Goal: Obtain resource: Download file/media

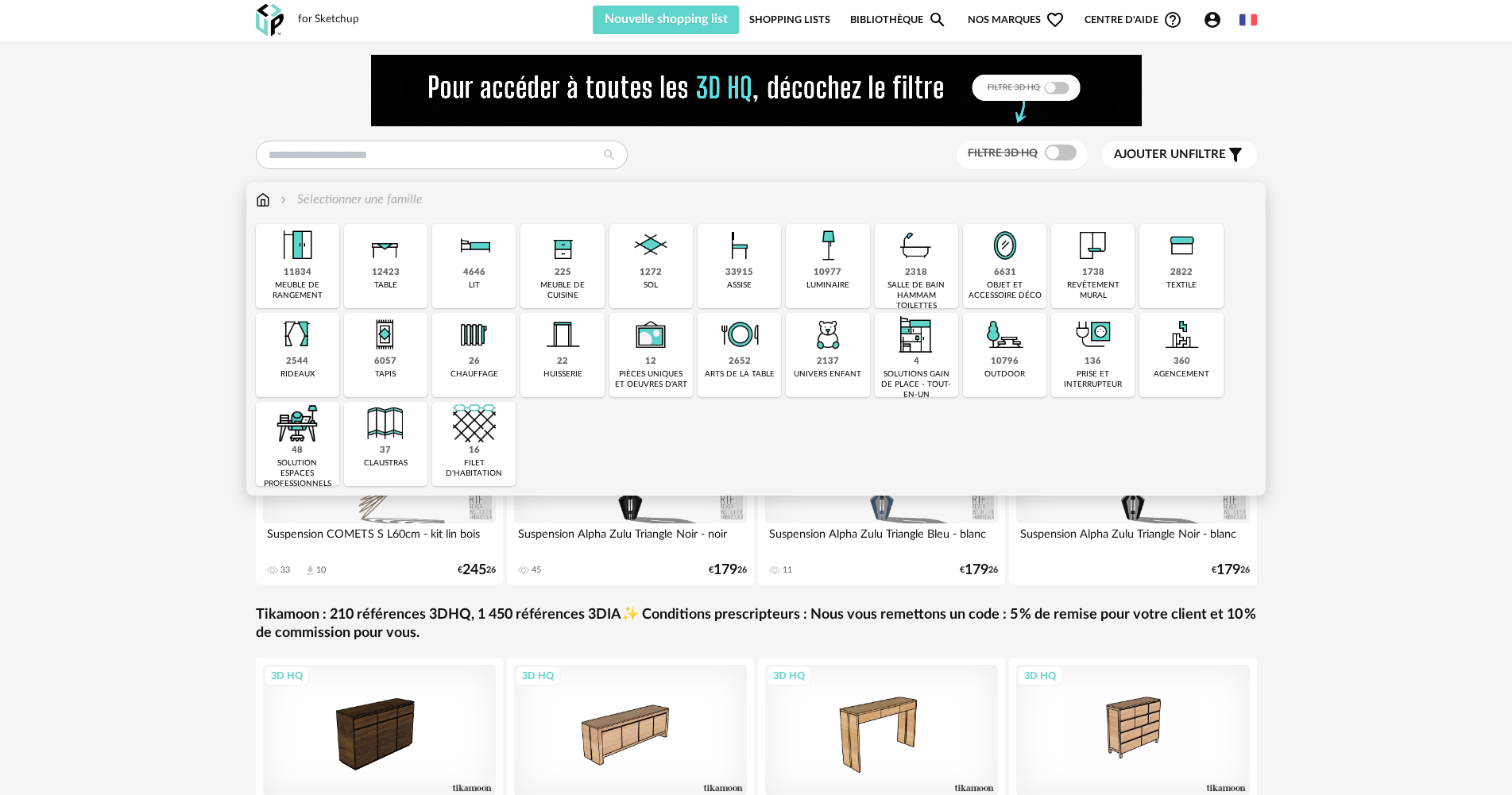
click at [1013, 281] on div "objet et accessoire déco" at bounding box center [1004, 290] width 74 height 21
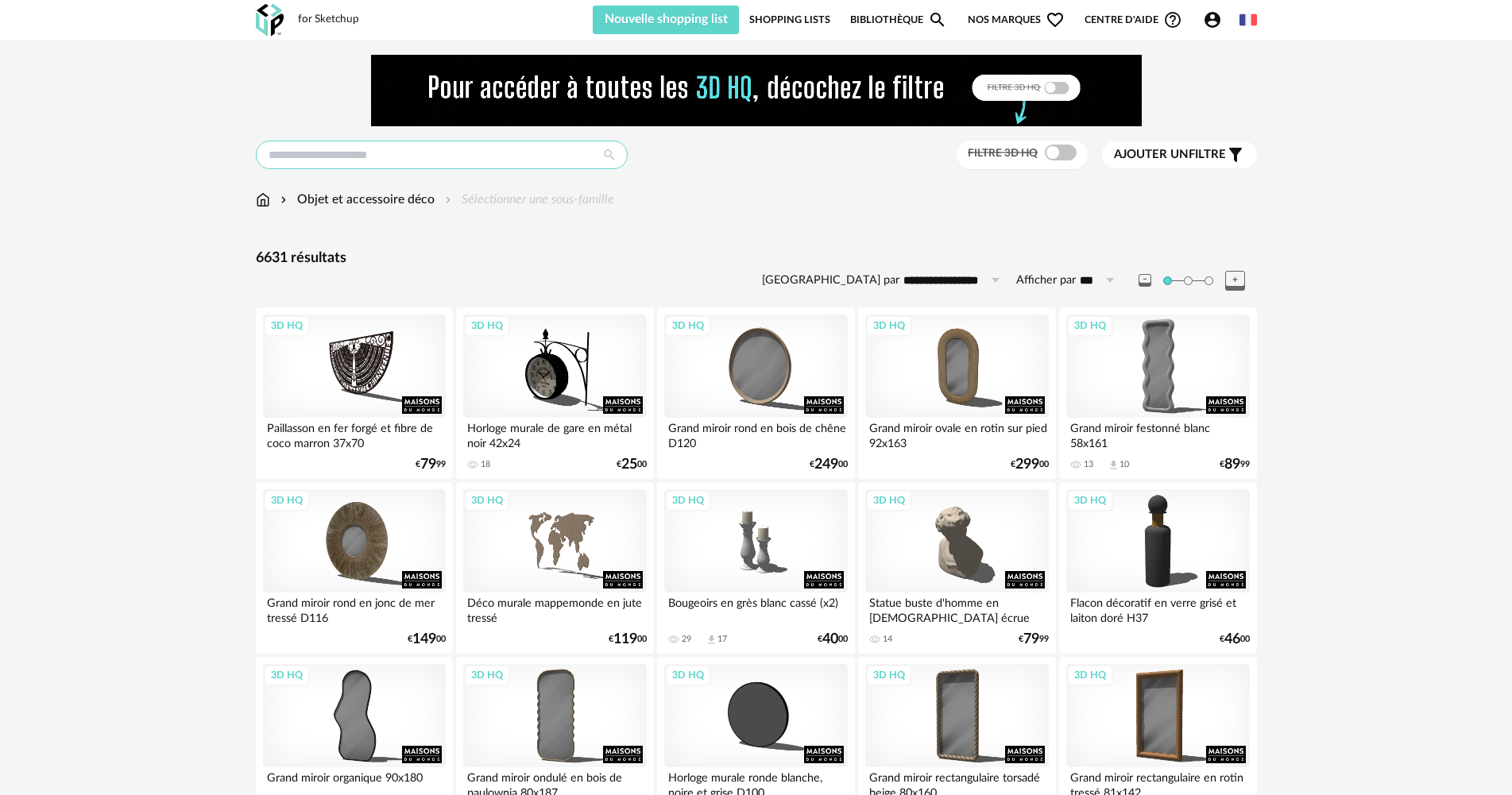
click at [487, 160] on input "text" at bounding box center [442, 155] width 372 height 28
type input "****"
type input "**********"
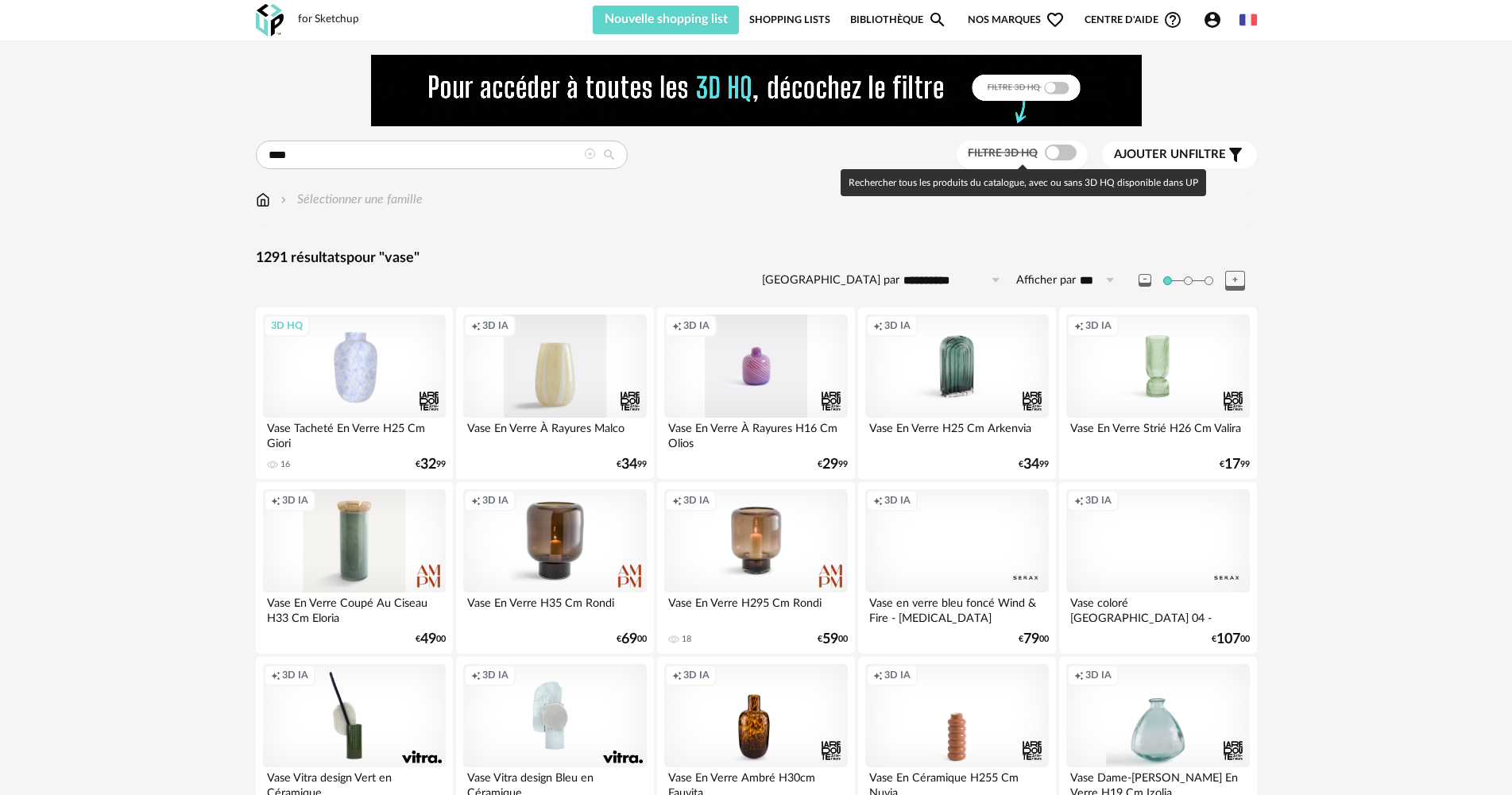
click at [1054, 151] on span at bounding box center [1060, 152] width 32 height 16
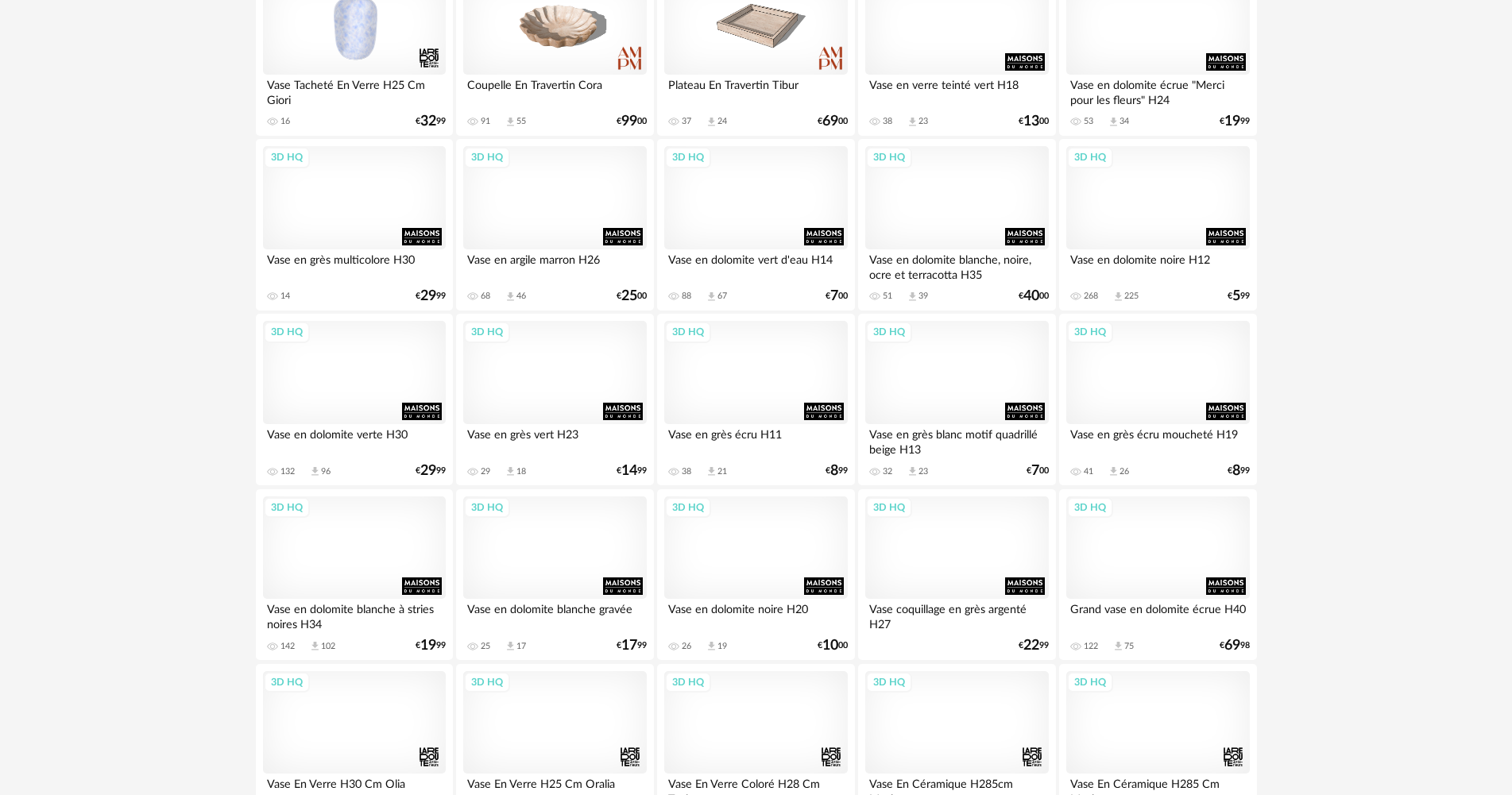
scroll to position [372, 0]
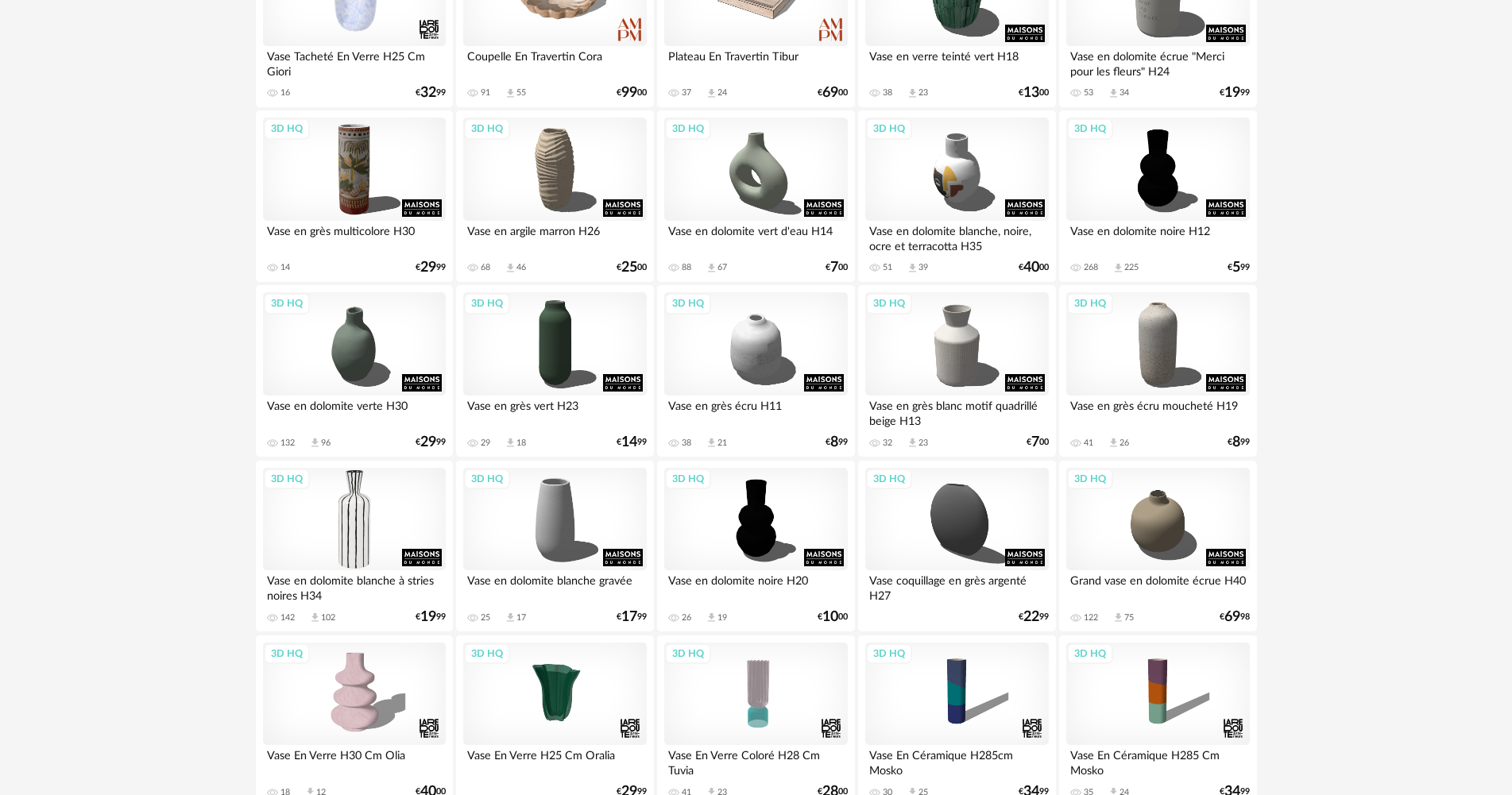
click at [384, 537] on div "3D HQ" at bounding box center [354, 520] width 183 height 104
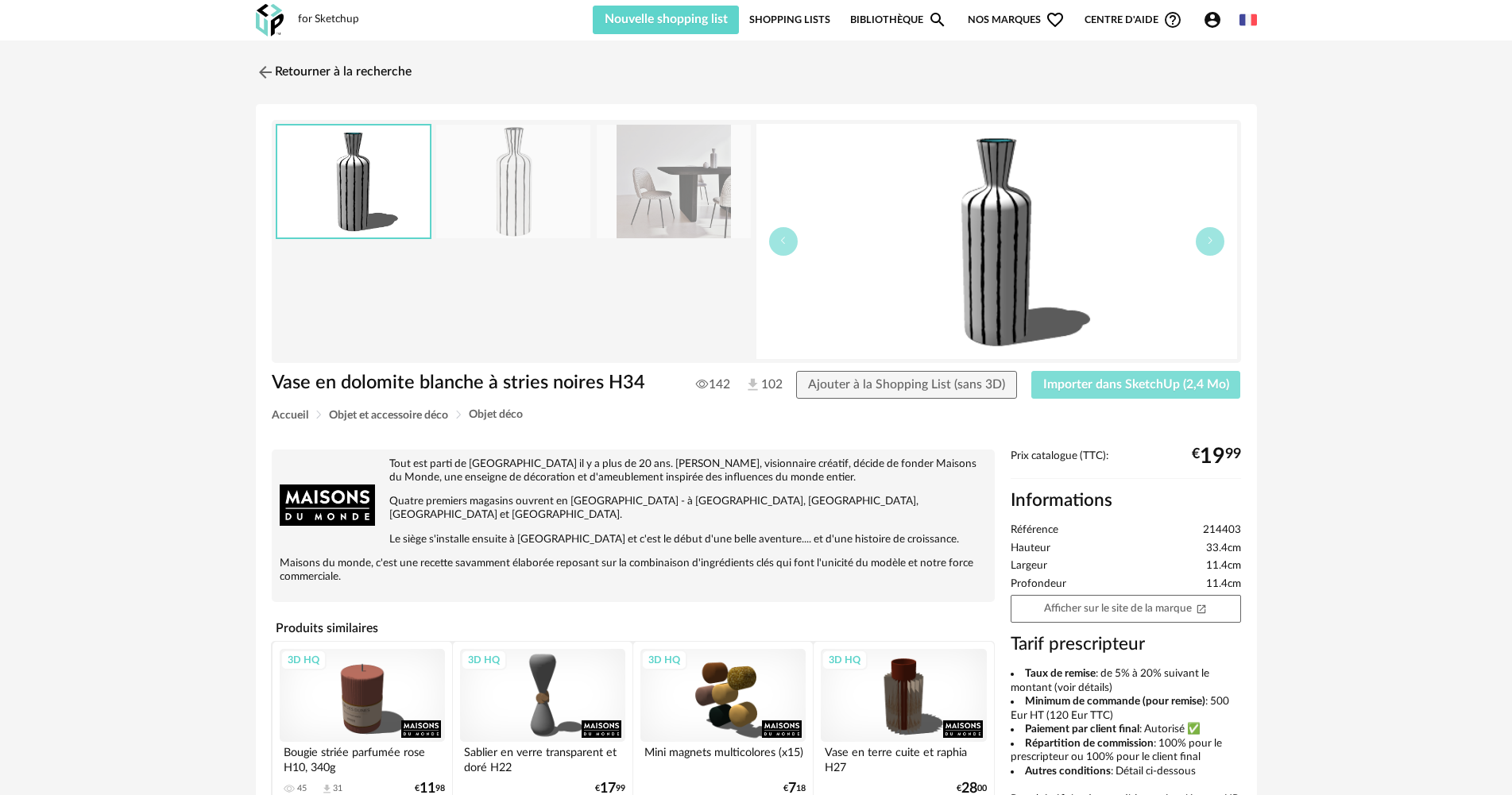
click at [1073, 384] on span "Importer dans SketchUp (2,4 Mo)" at bounding box center [1136, 384] width 186 height 13
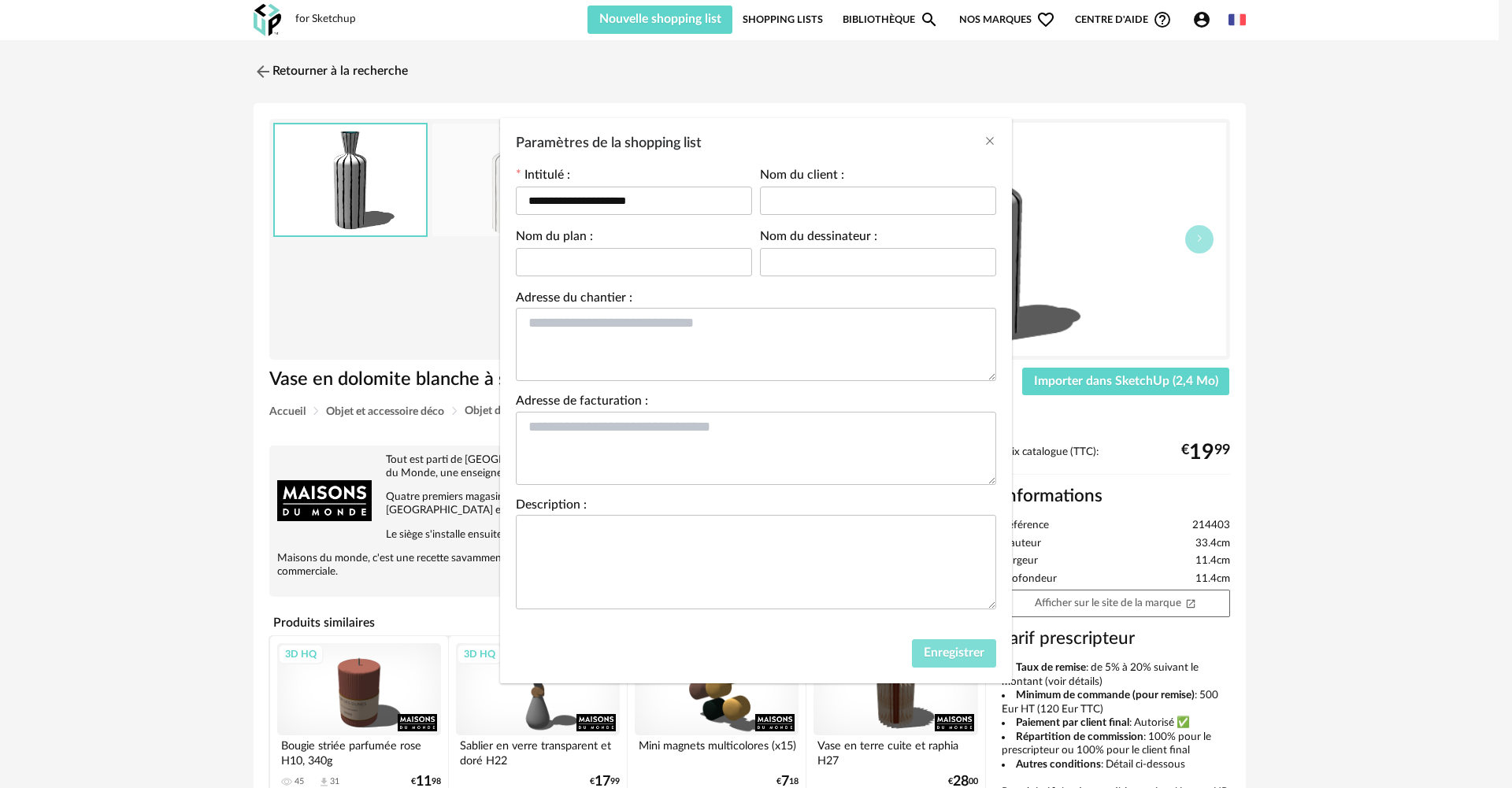
click at [940, 650] on span "Enregistrer" at bounding box center [953, 652] width 61 height 12
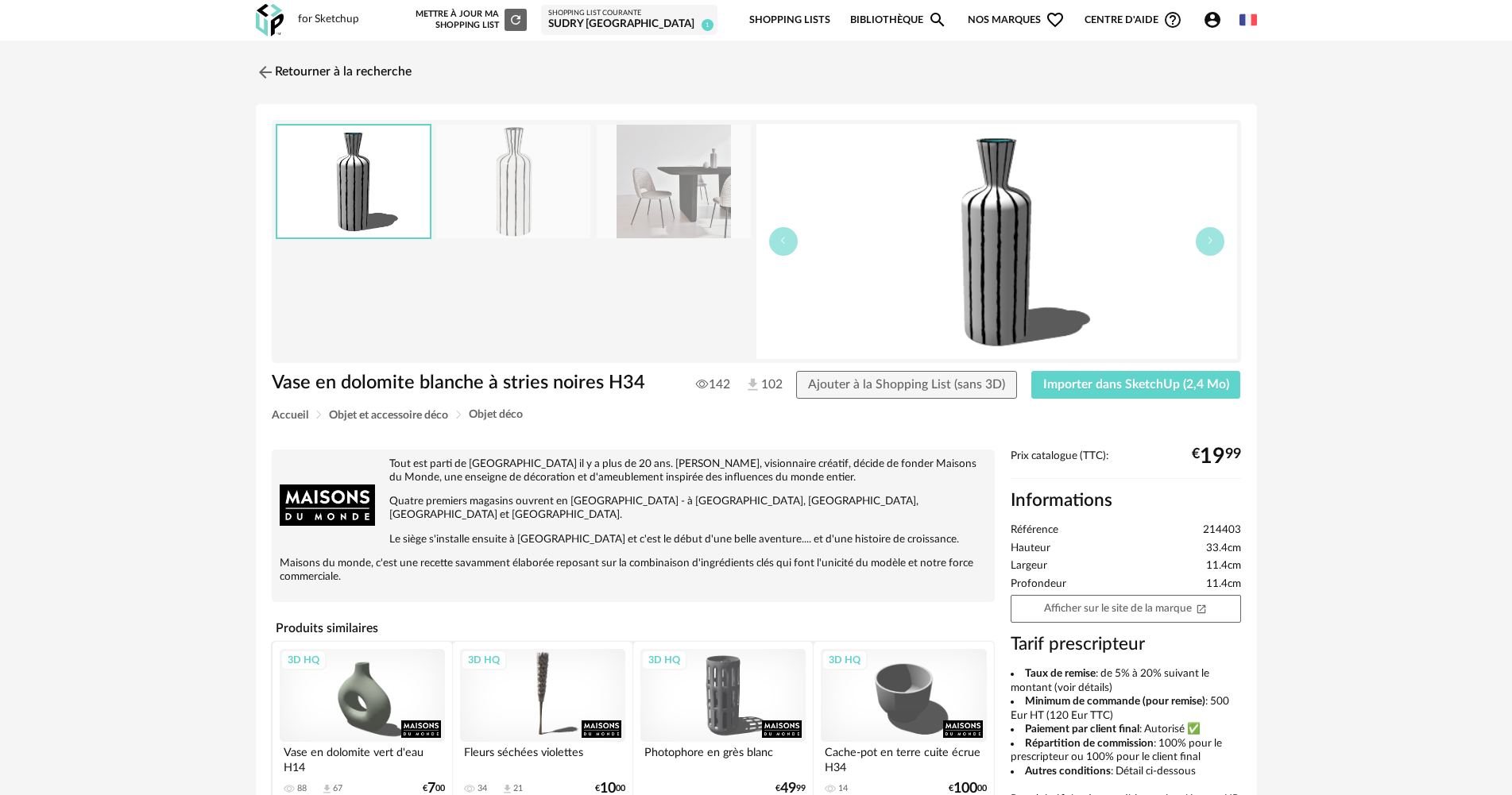
click at [694, 22] on div "SUDRY [GEOGRAPHIC_DATA]" at bounding box center [630, 24] width 162 height 14
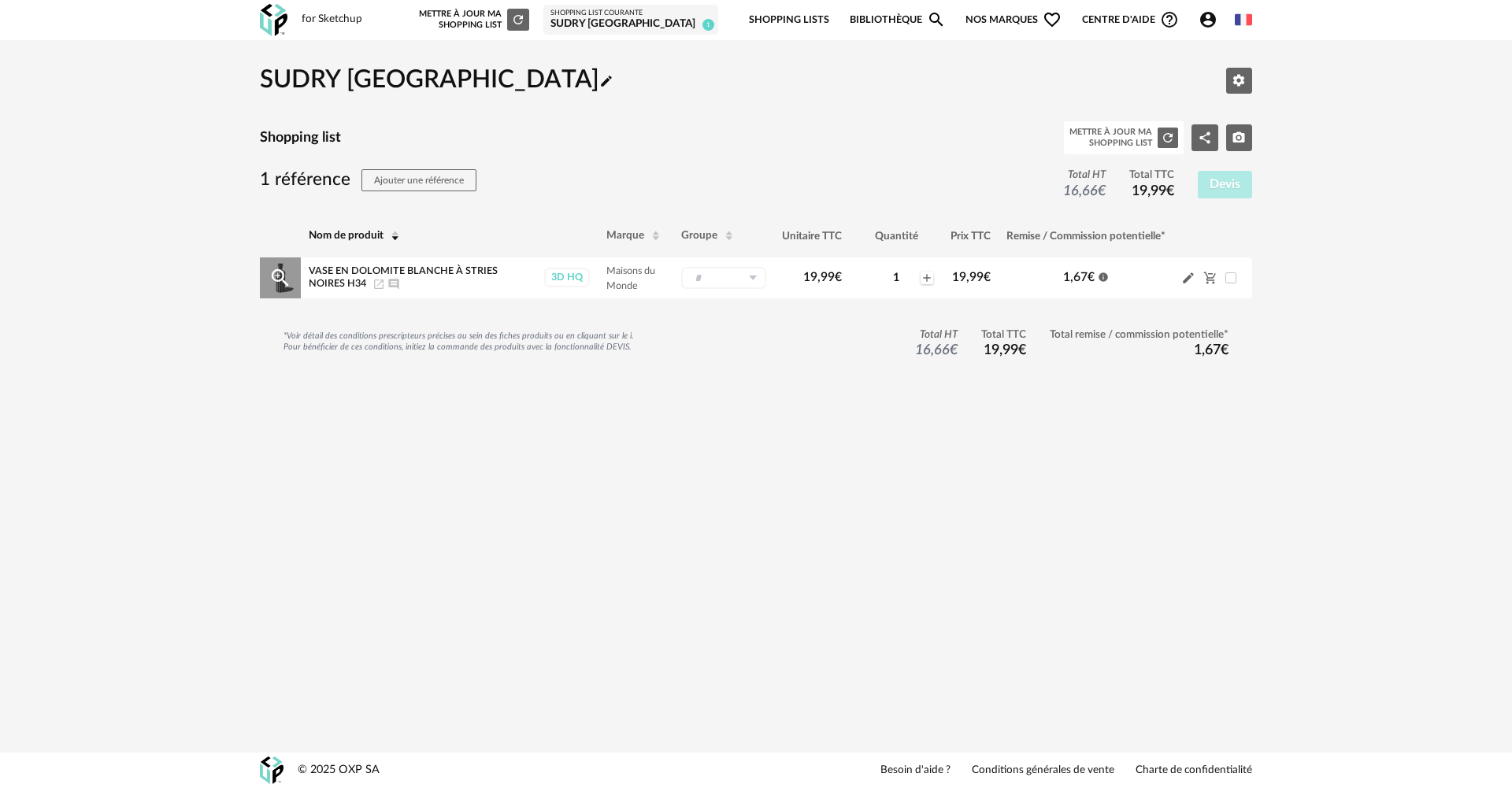
click at [1183, 278] on icon "Pencil icon" at bounding box center [1188, 278] width 14 height 14
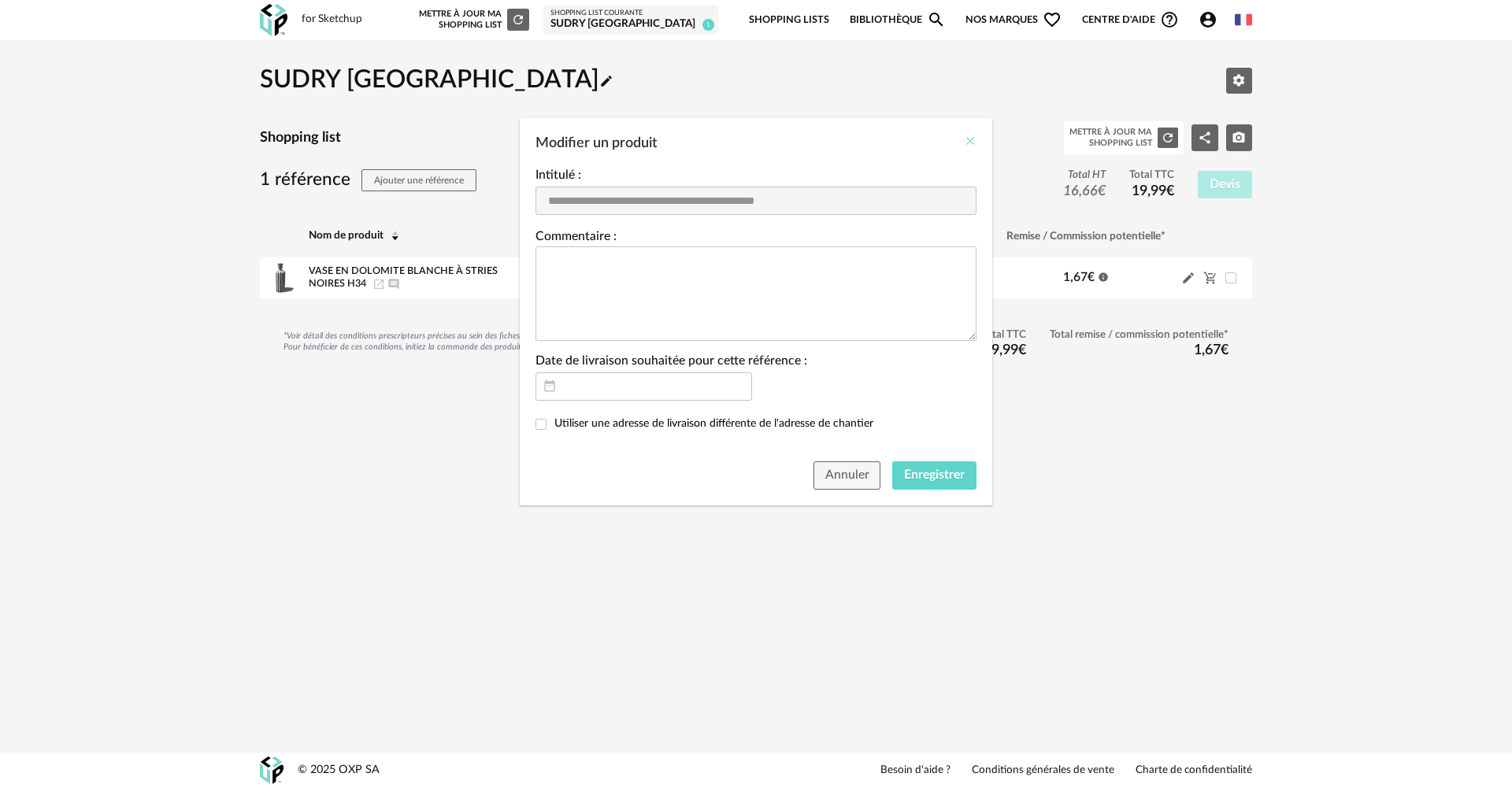
click at [968, 140] on icon "Close" at bounding box center [970, 140] width 12 height 12
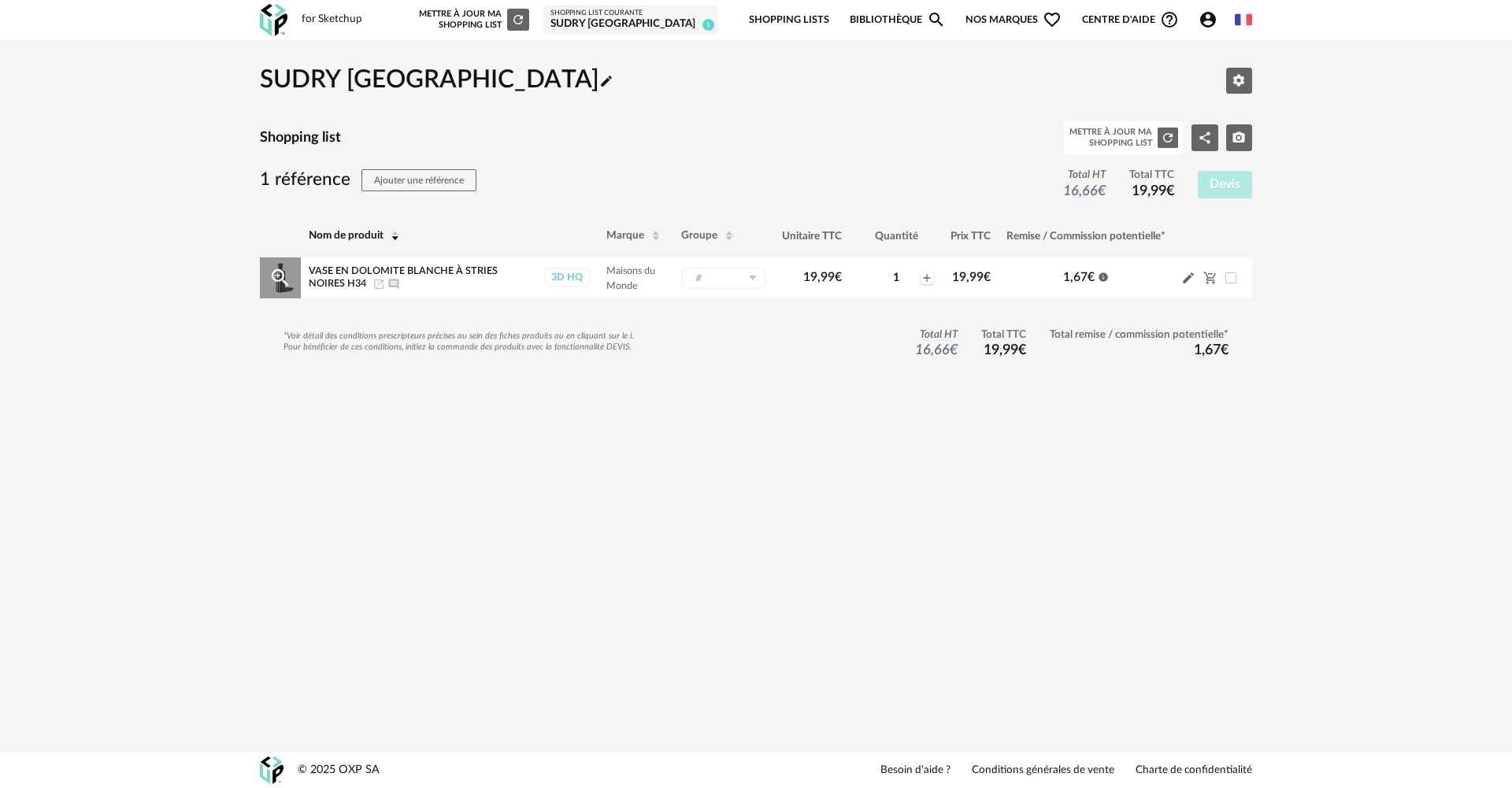
click at [749, 273] on icon at bounding box center [753, 278] width 20 height 22
click at [1234, 278] on span at bounding box center [1230, 278] width 11 height 11
click at [1213, 278] on icon "Cart Minus icon" at bounding box center [1210, 278] width 12 height 12
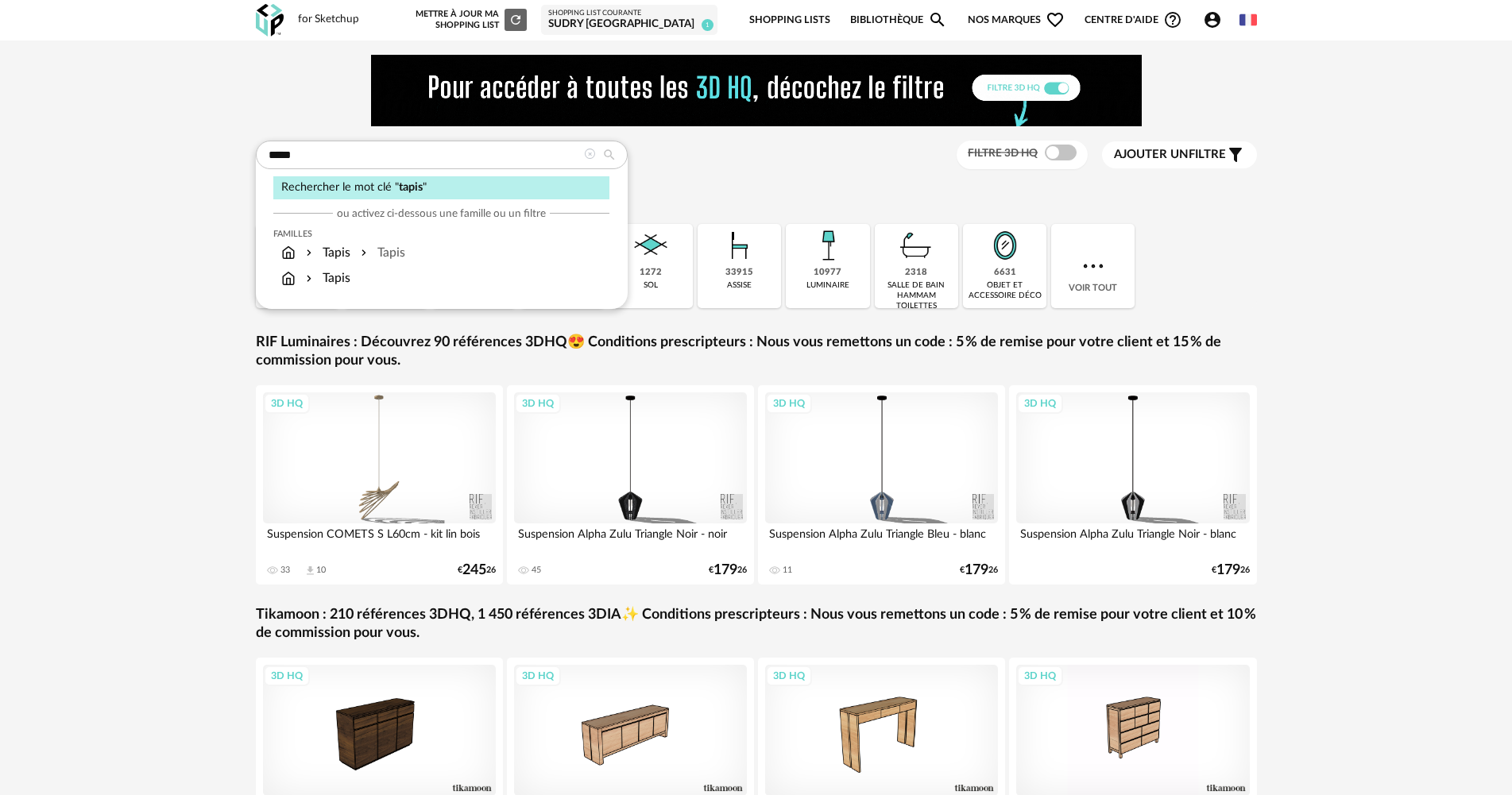
type input "*****"
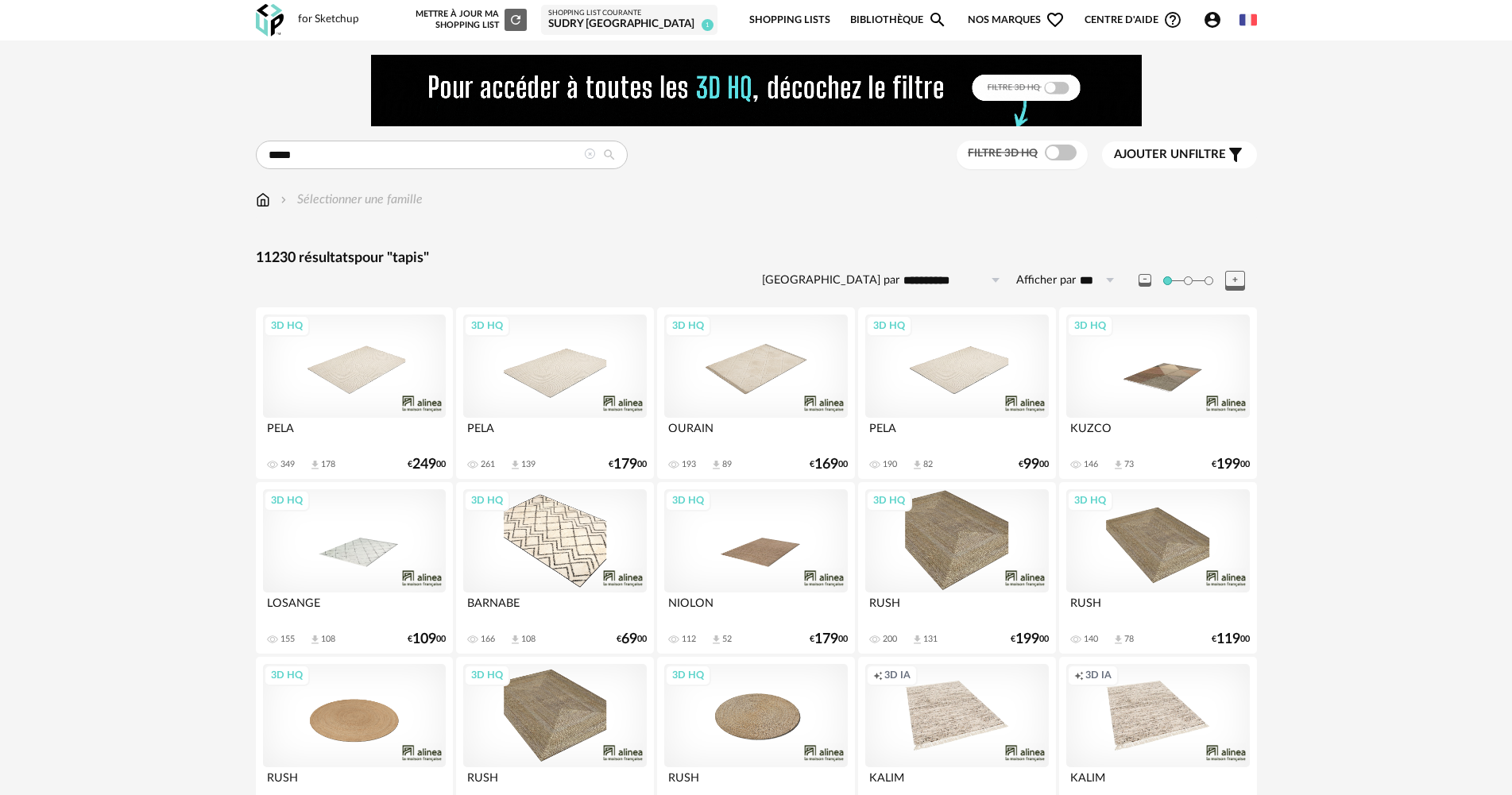
click at [1048, 157] on span at bounding box center [1060, 152] width 32 height 16
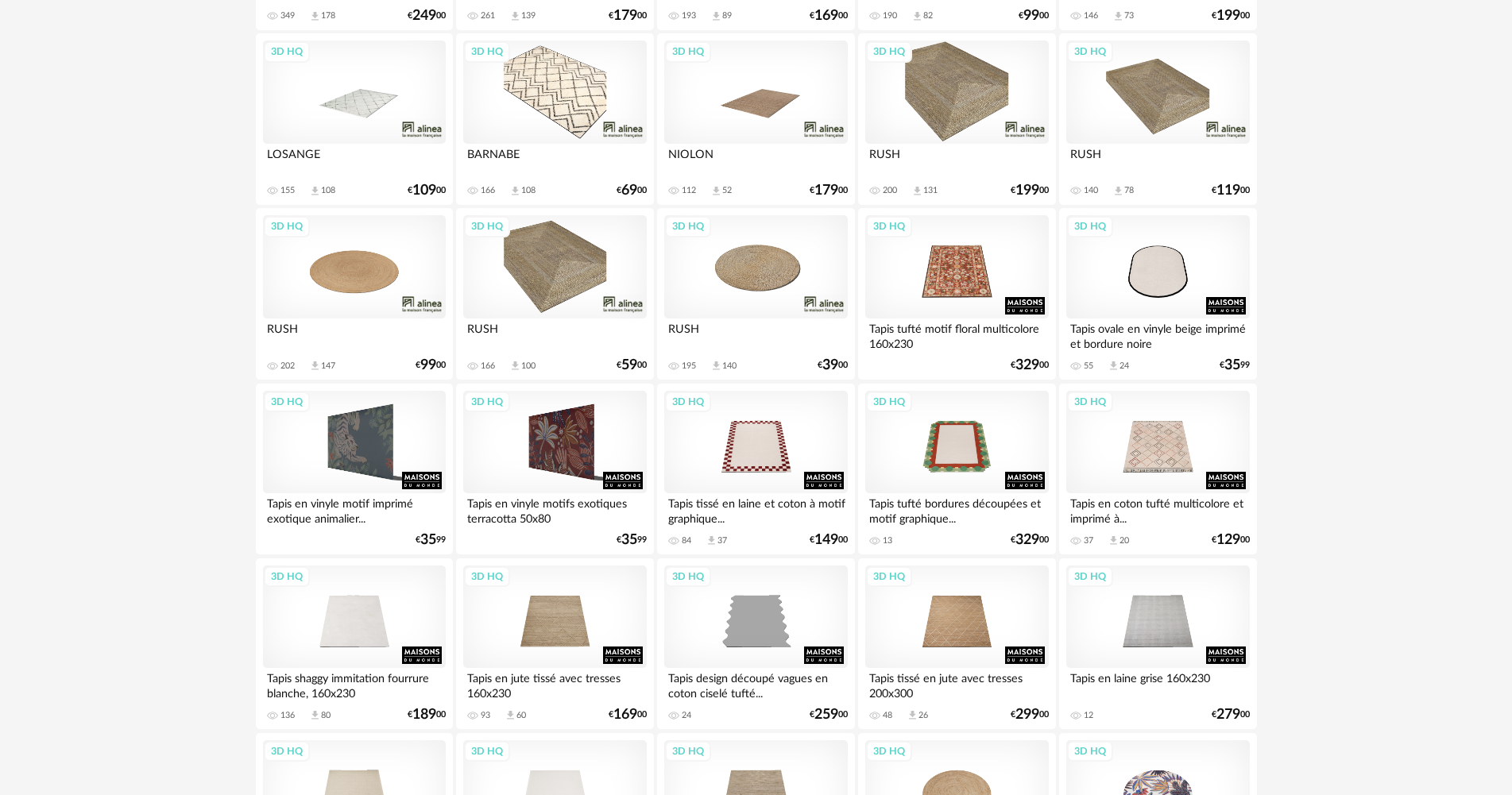
scroll to position [476, 0]
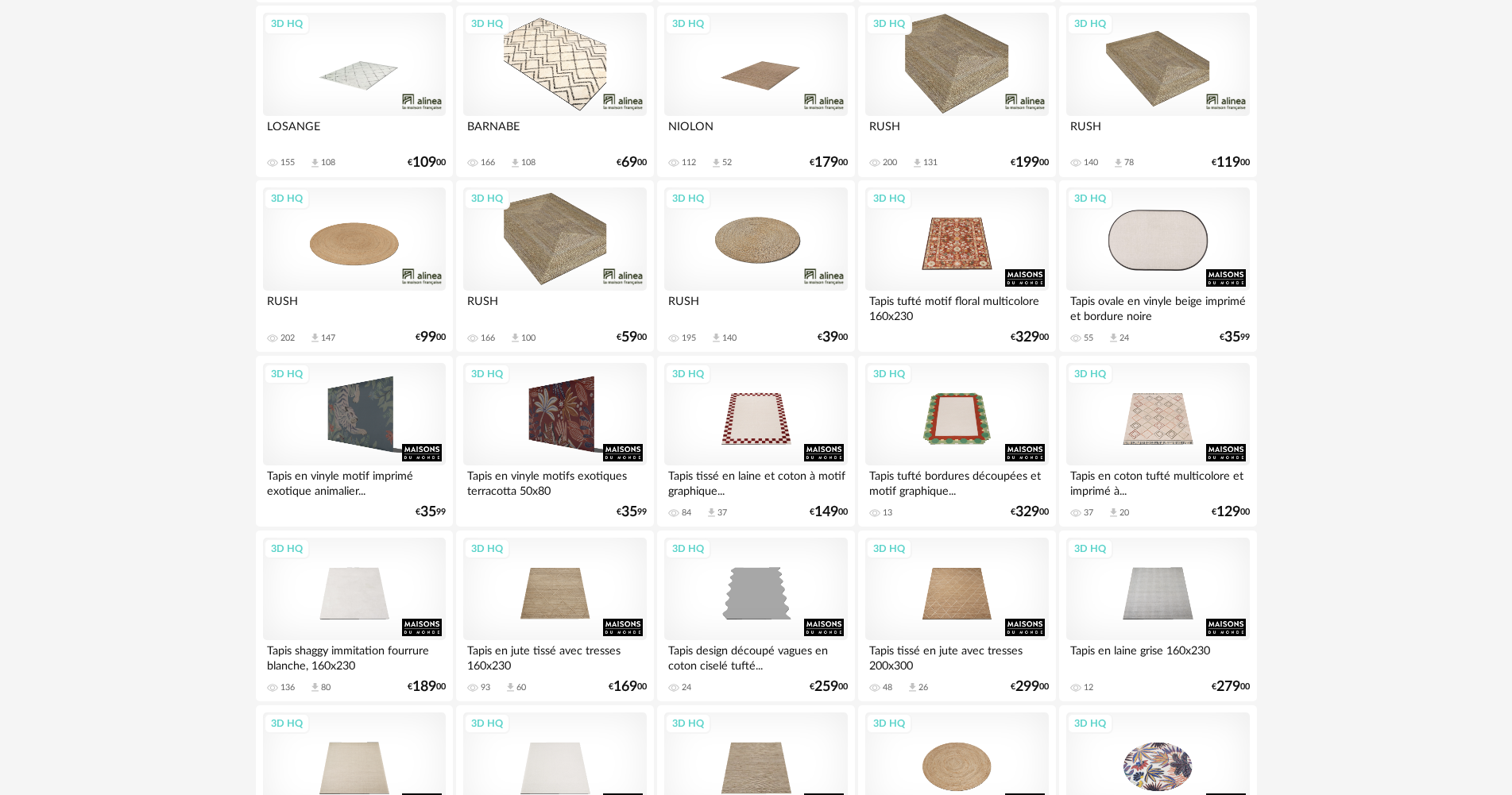
click at [1152, 261] on div "3D HQ" at bounding box center [1157, 239] width 183 height 104
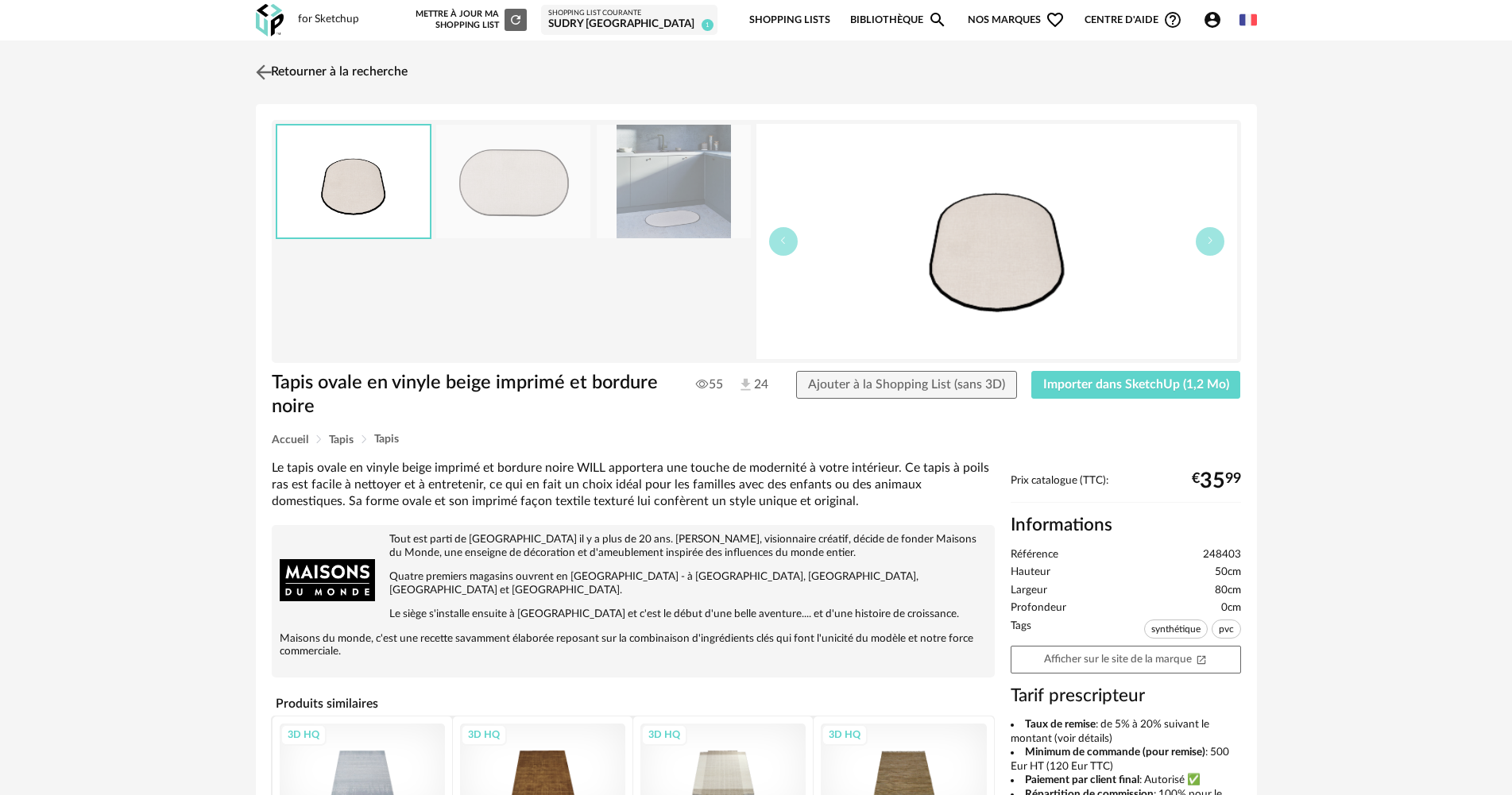
click at [299, 76] on link "Retourner à la recherche" at bounding box center [329, 73] width 156 height 35
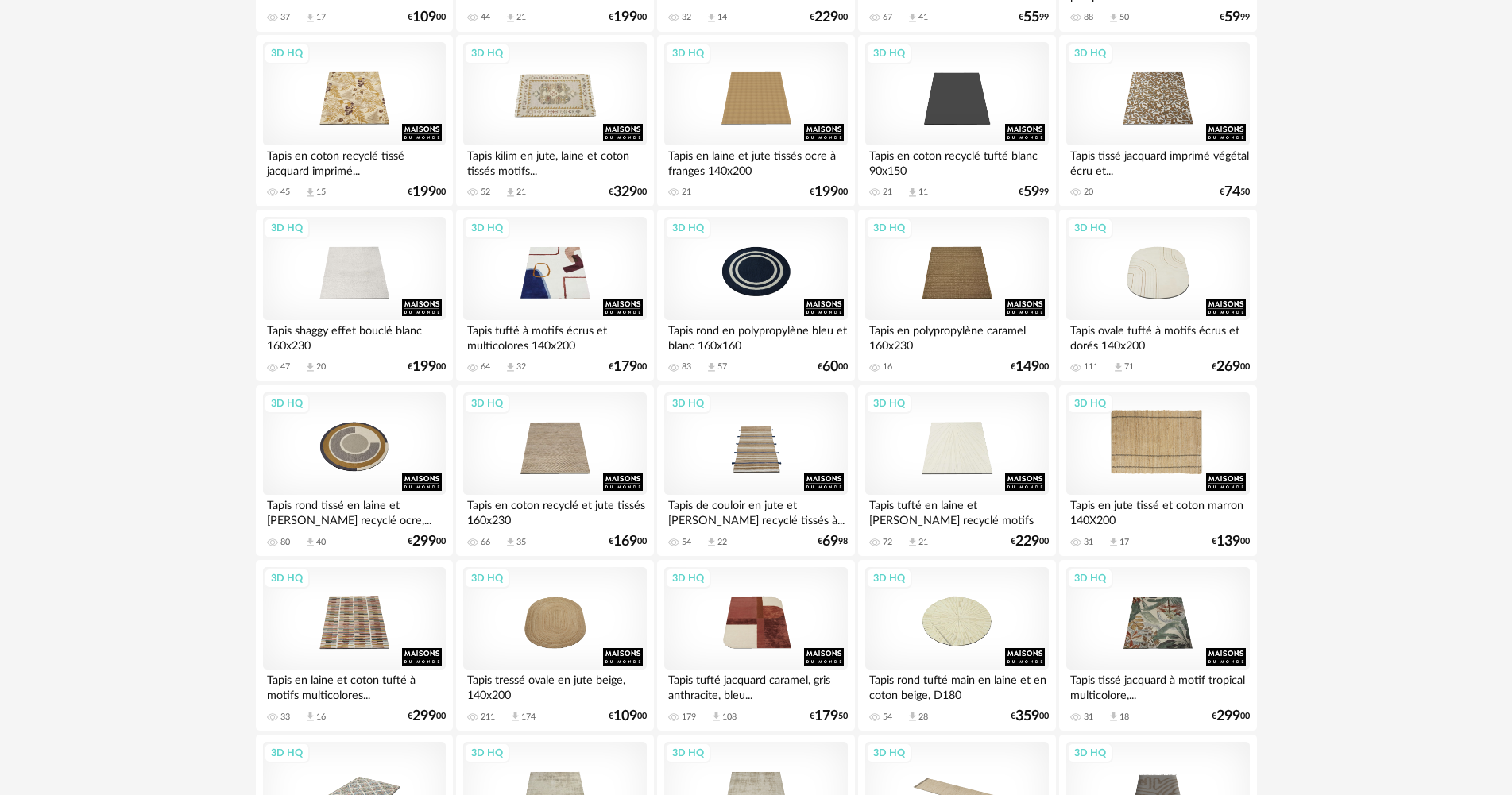
scroll to position [2224, 0]
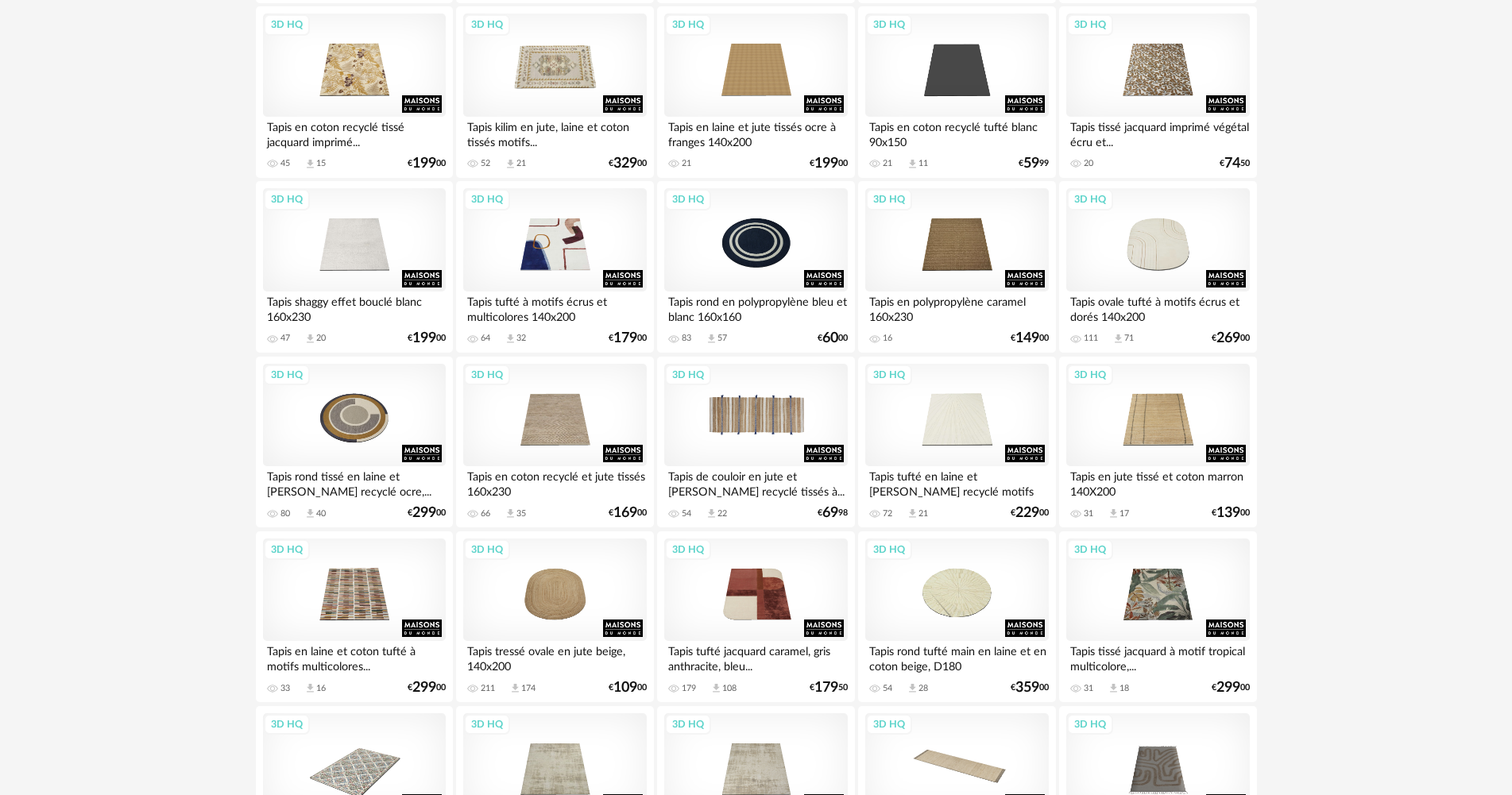
click at [719, 426] on div "3D HQ" at bounding box center [755, 415] width 183 height 104
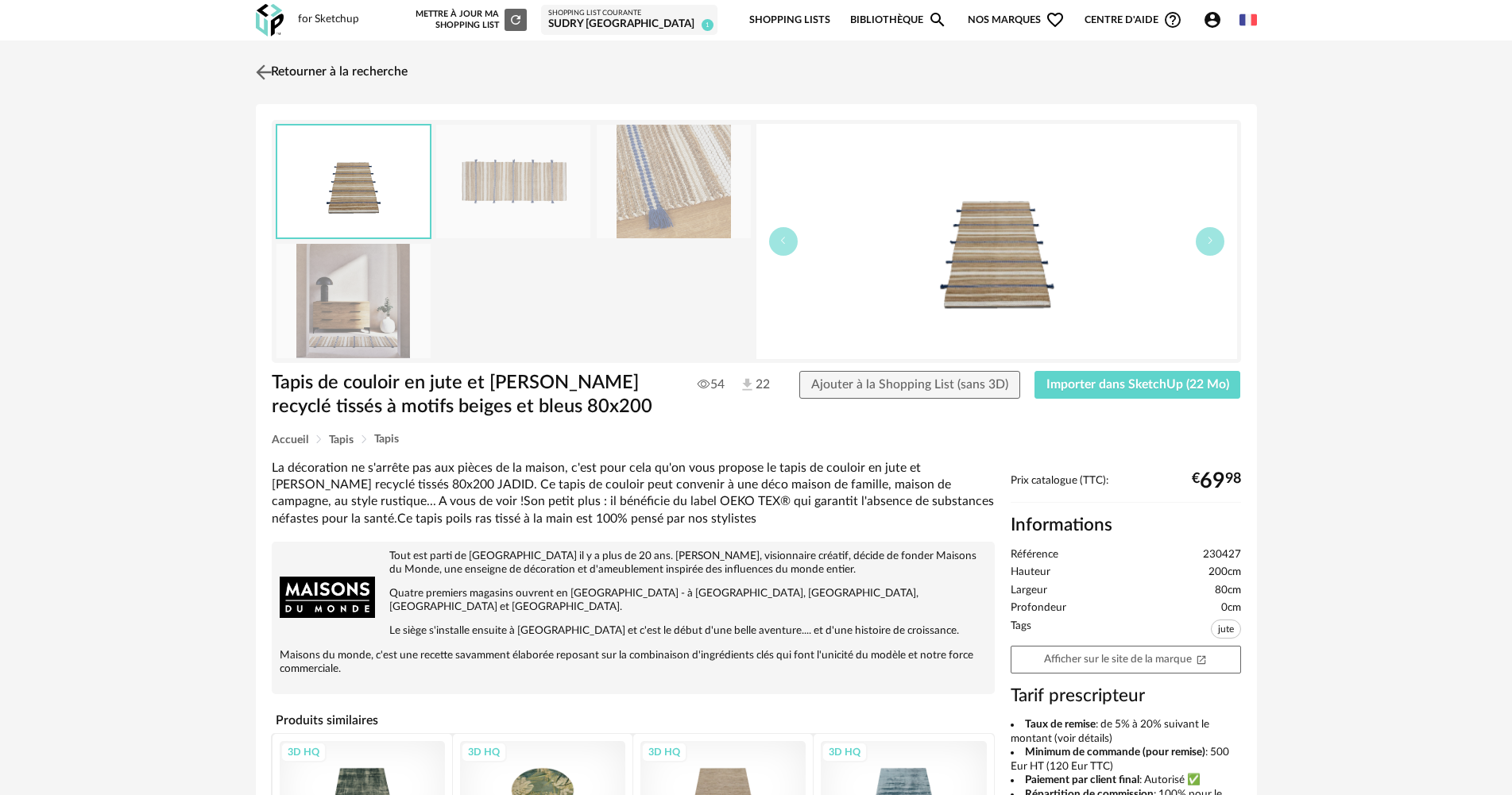
click at [264, 76] on img at bounding box center [263, 72] width 23 height 23
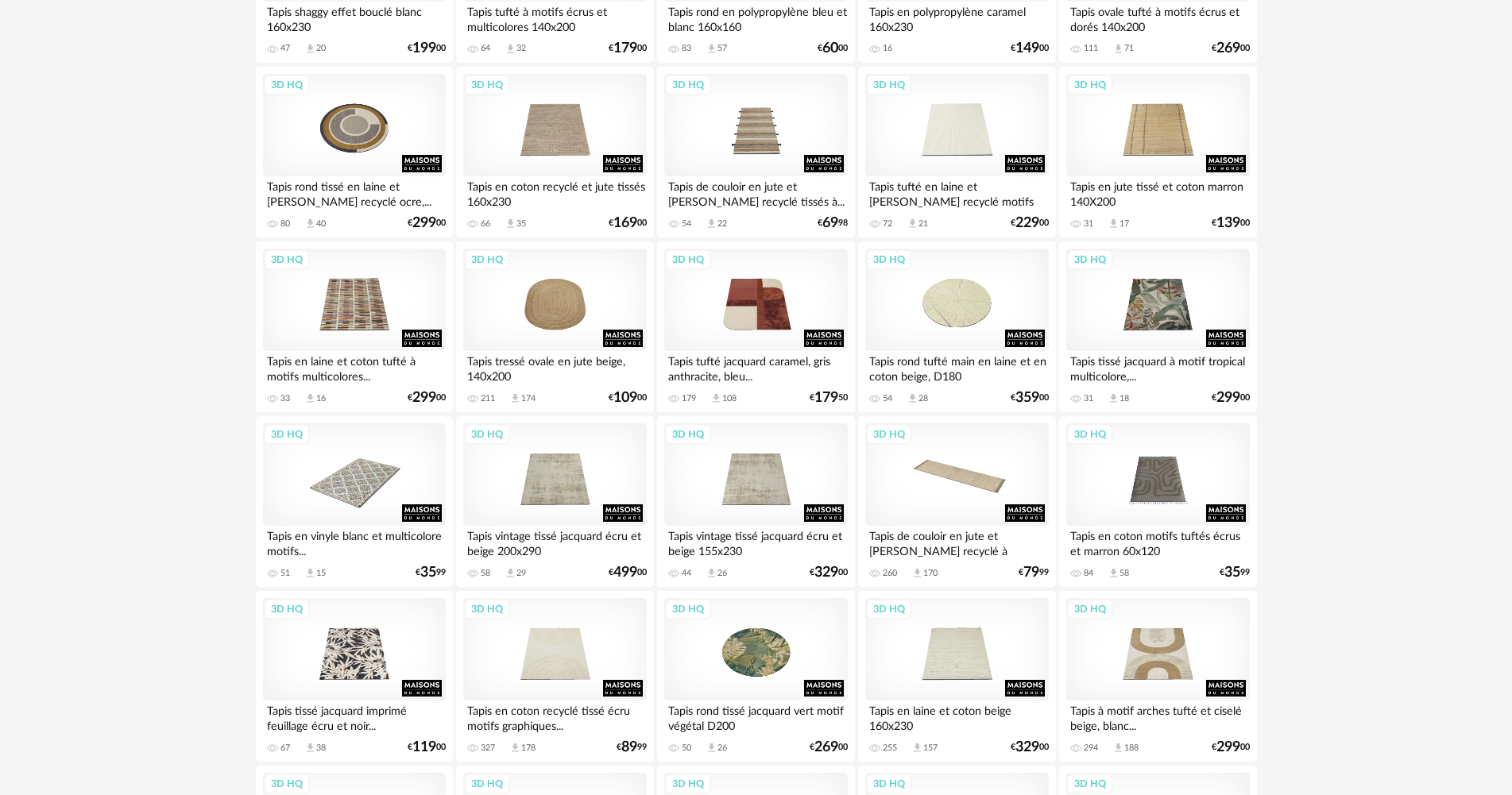
scroll to position [2541, 0]
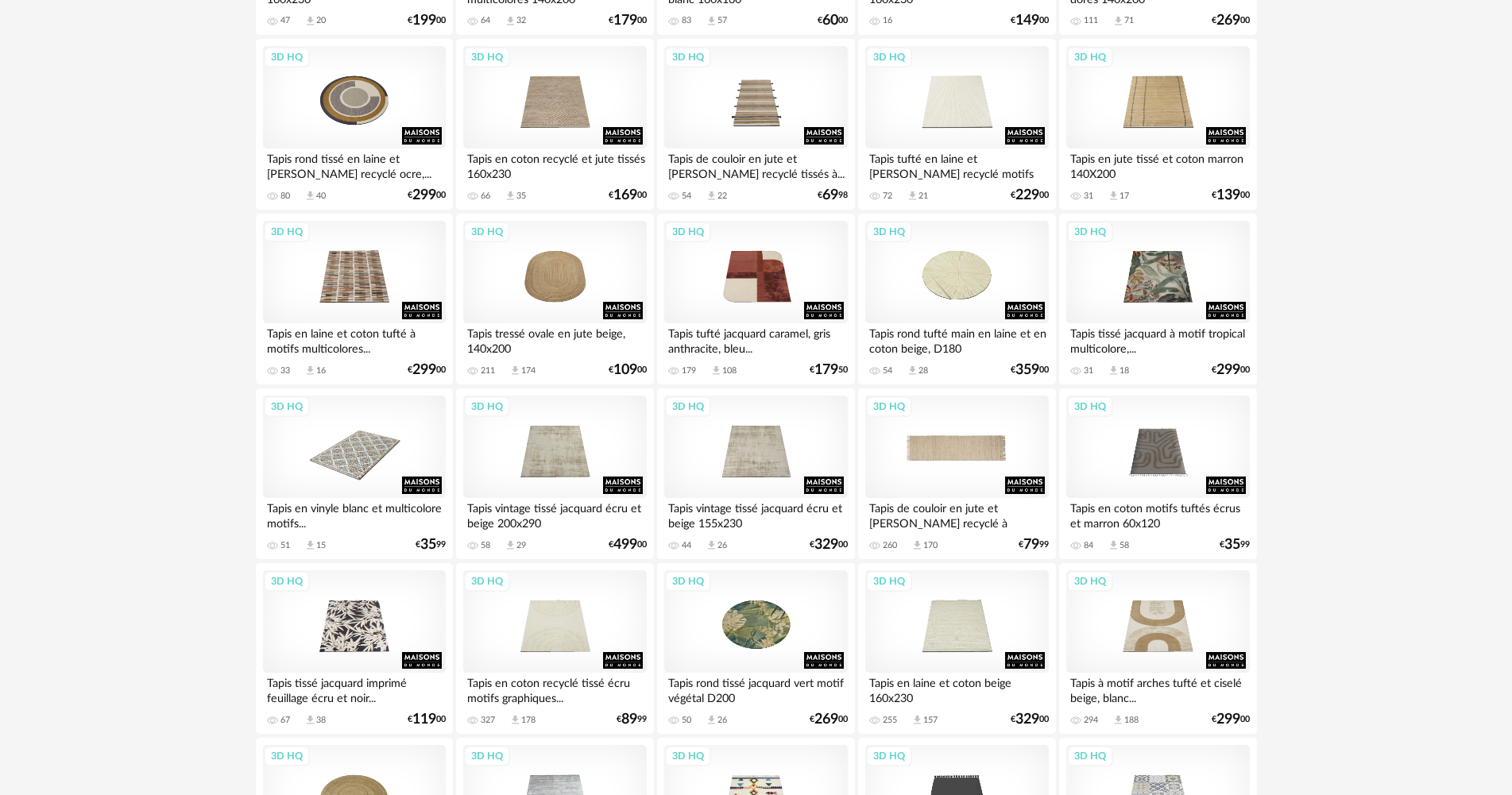
click at [953, 446] on div "3D HQ" at bounding box center [957, 447] width 183 height 104
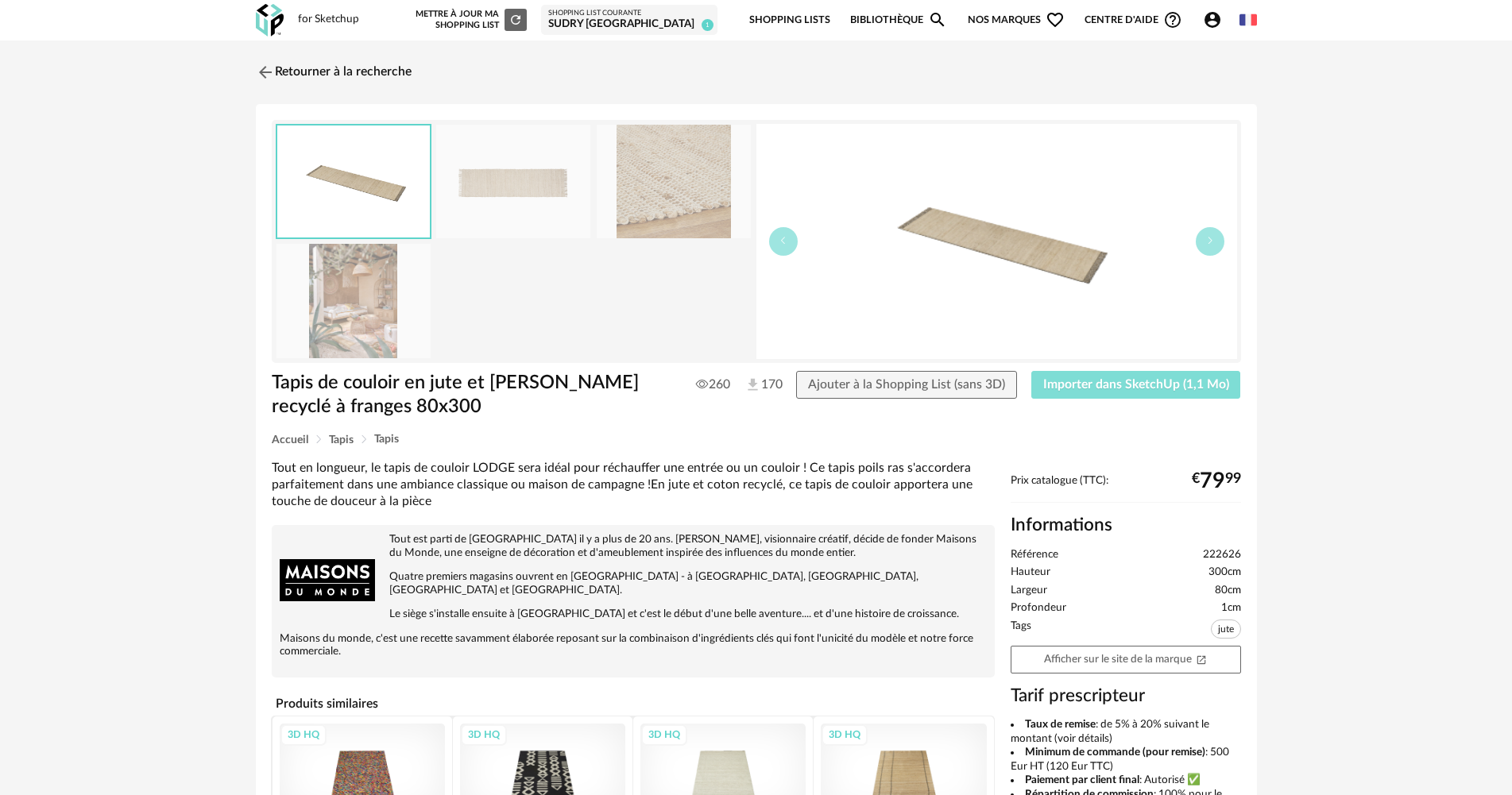
click at [1105, 378] on span "Importer dans SketchUp (1,1 Mo)" at bounding box center [1136, 384] width 186 height 13
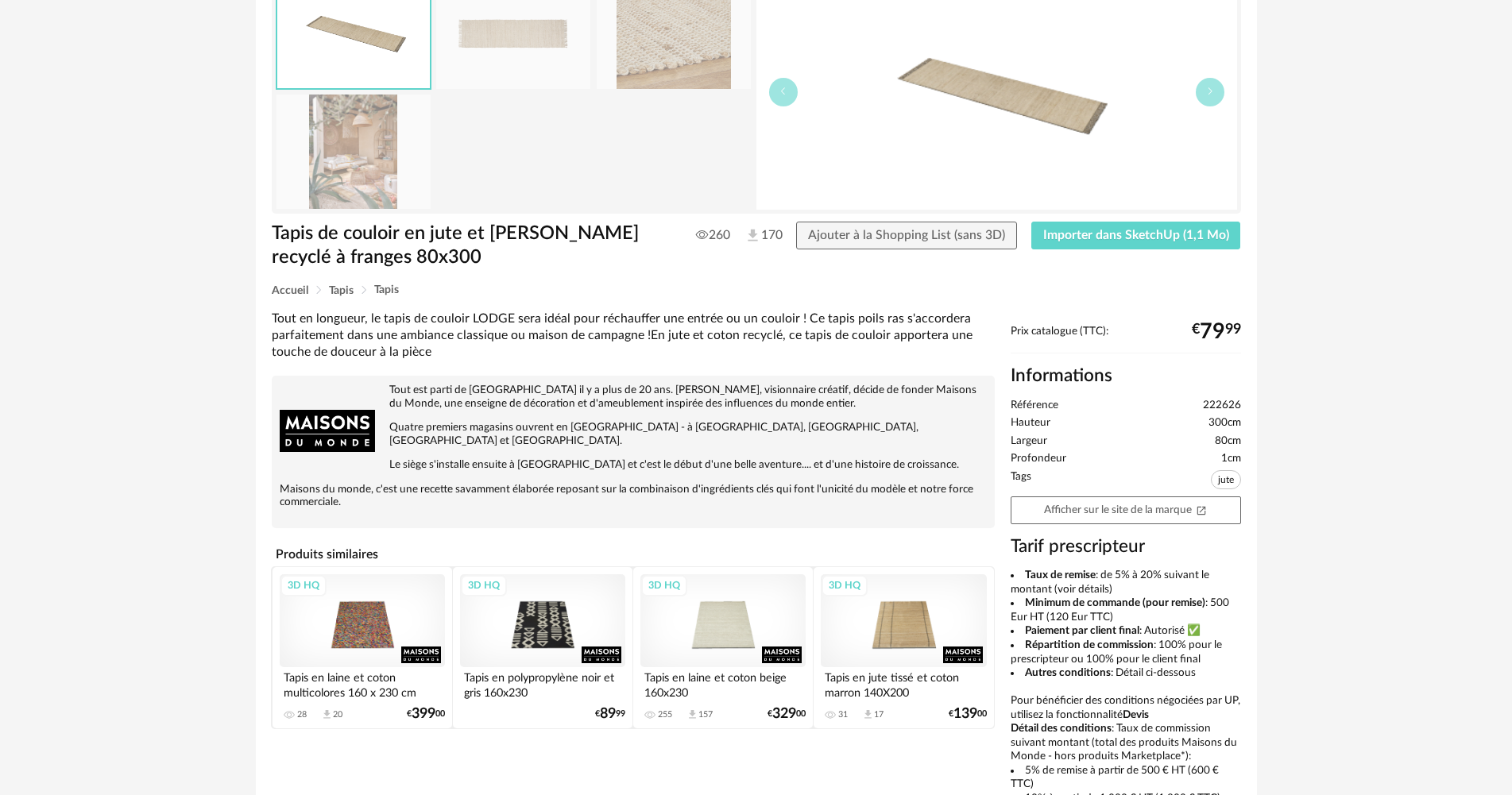
scroll to position [238, 0]
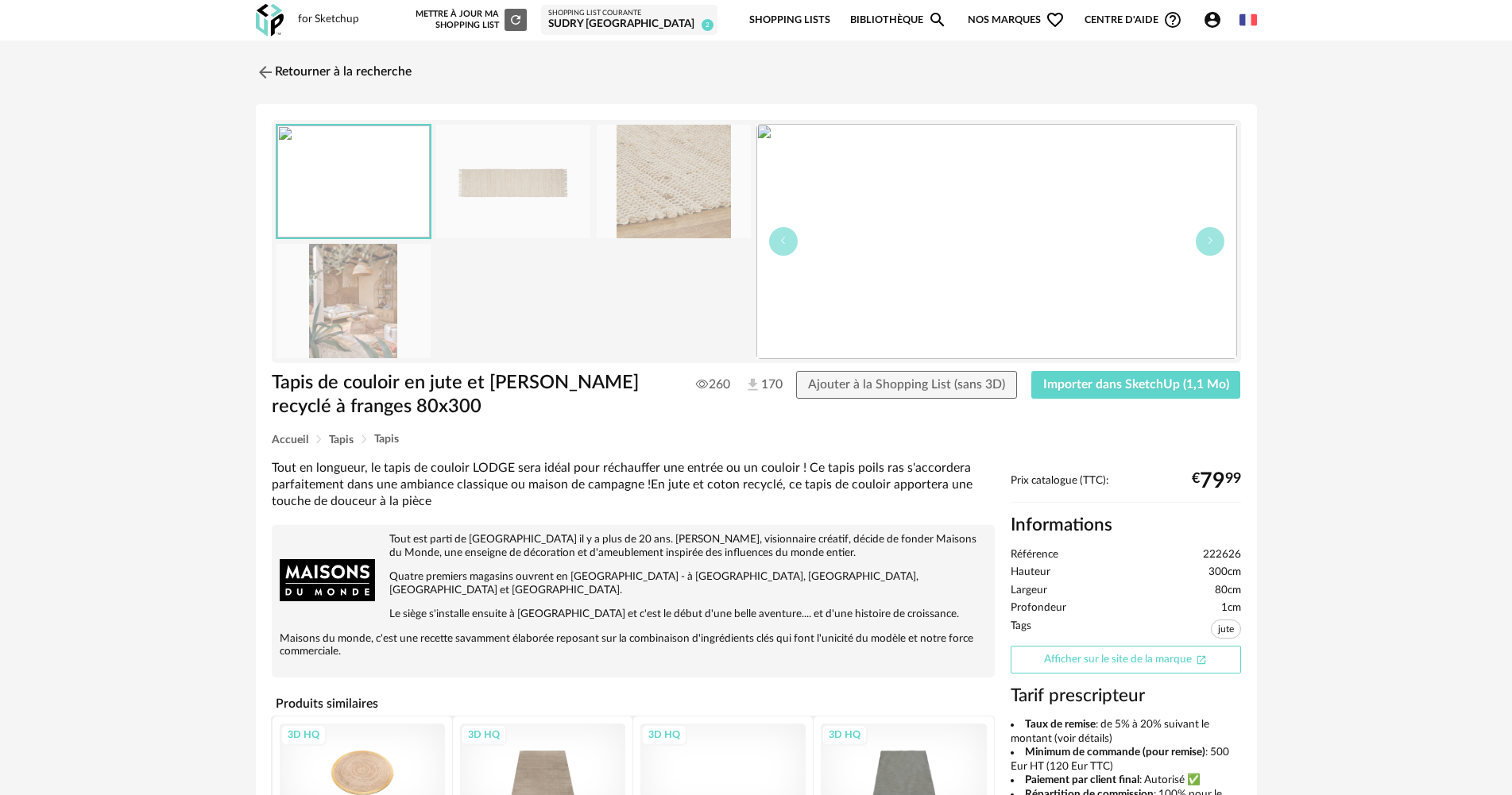
click at [1168, 657] on link "Afficher sur le site de la marque Open In New icon" at bounding box center [1126, 659] width 231 height 28
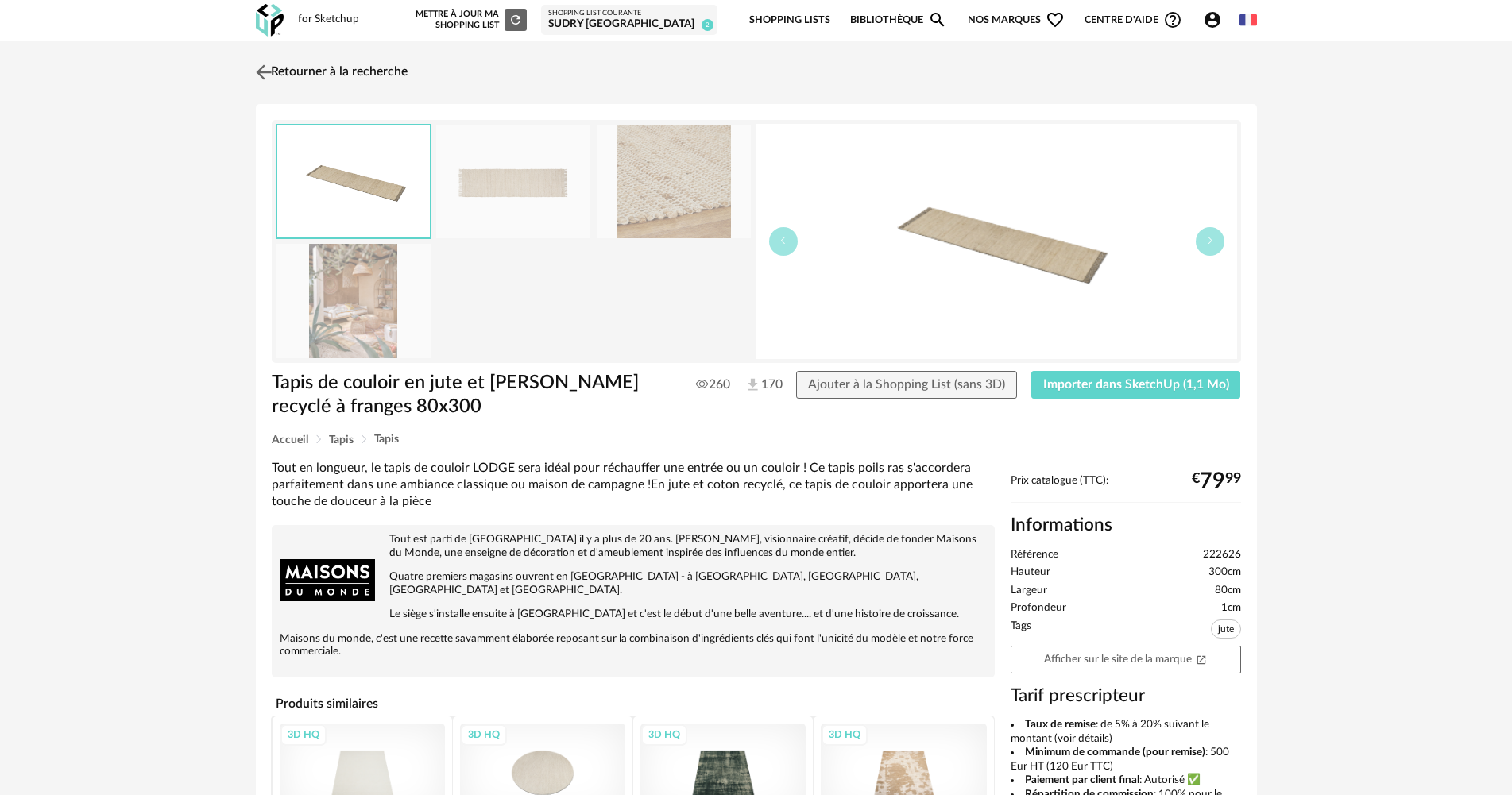
click at [341, 78] on link "Retourner à la recherche" at bounding box center [329, 73] width 156 height 35
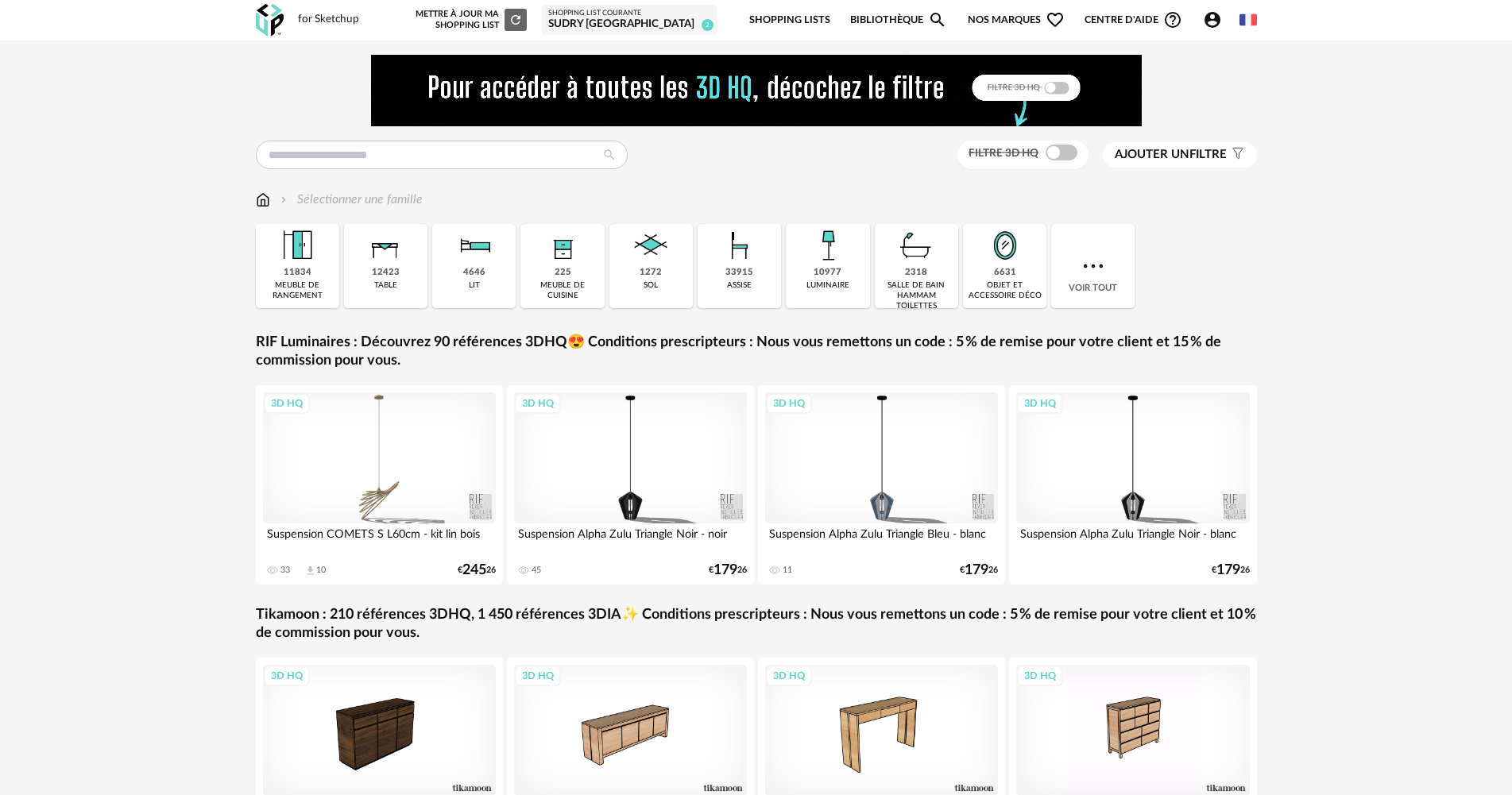
click at [655, 18] on div "SUDRY [GEOGRAPHIC_DATA]" at bounding box center [630, 24] width 162 height 14
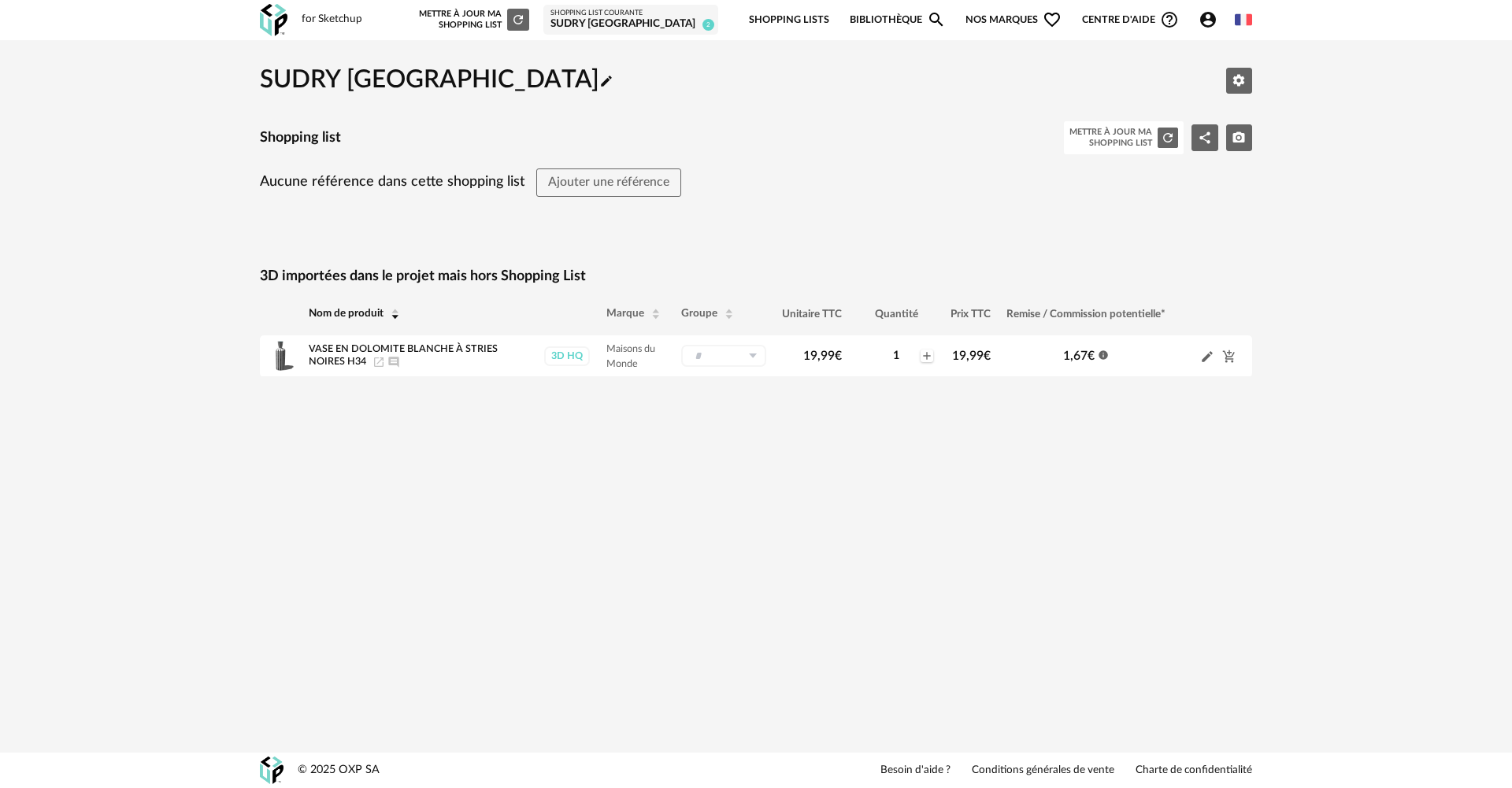
click at [937, 16] on icon "Magnify icon" at bounding box center [936, 19] width 19 height 19
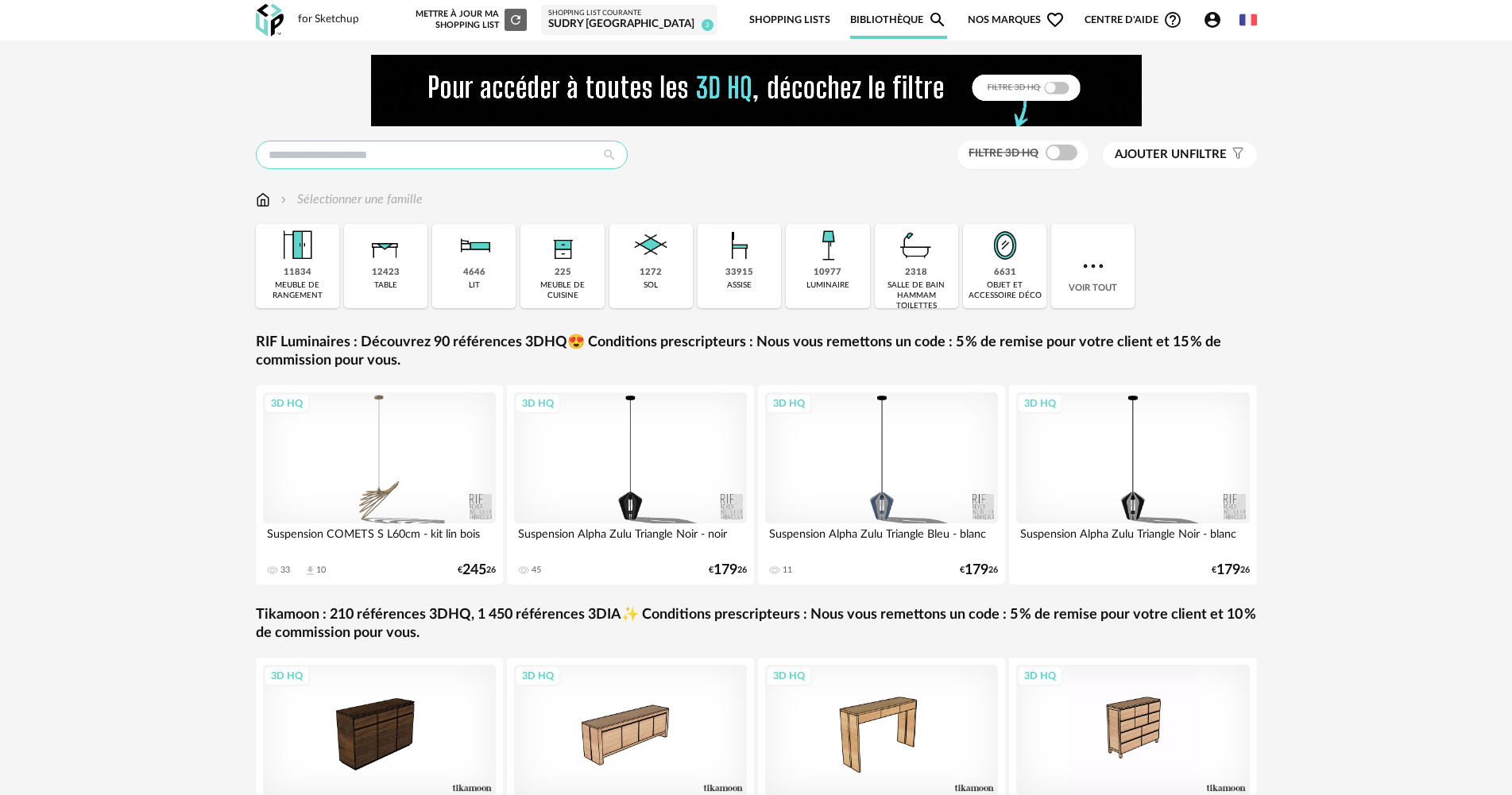
click at [379, 155] on input "text" at bounding box center [442, 155] width 372 height 28
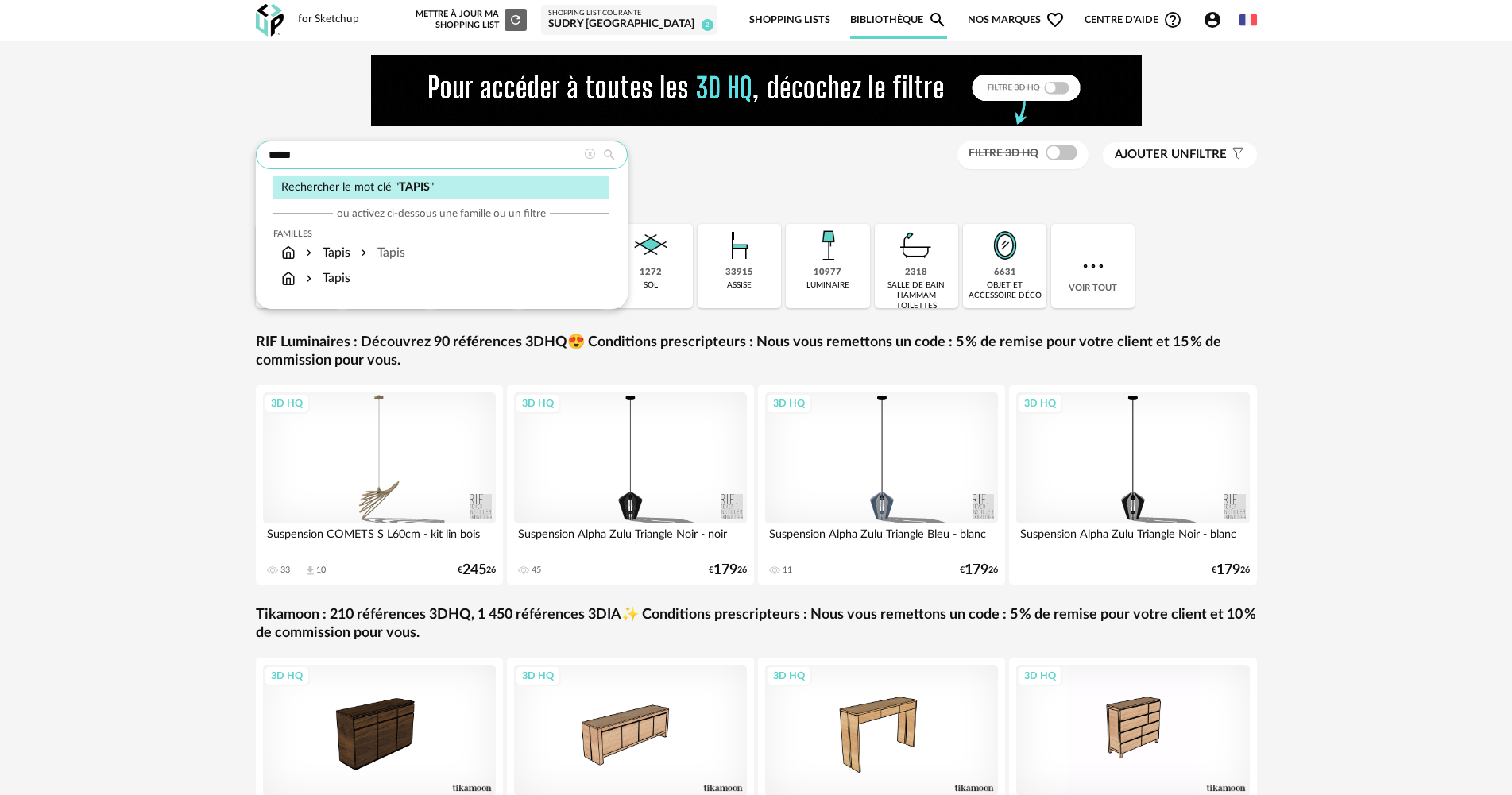
type input "*****"
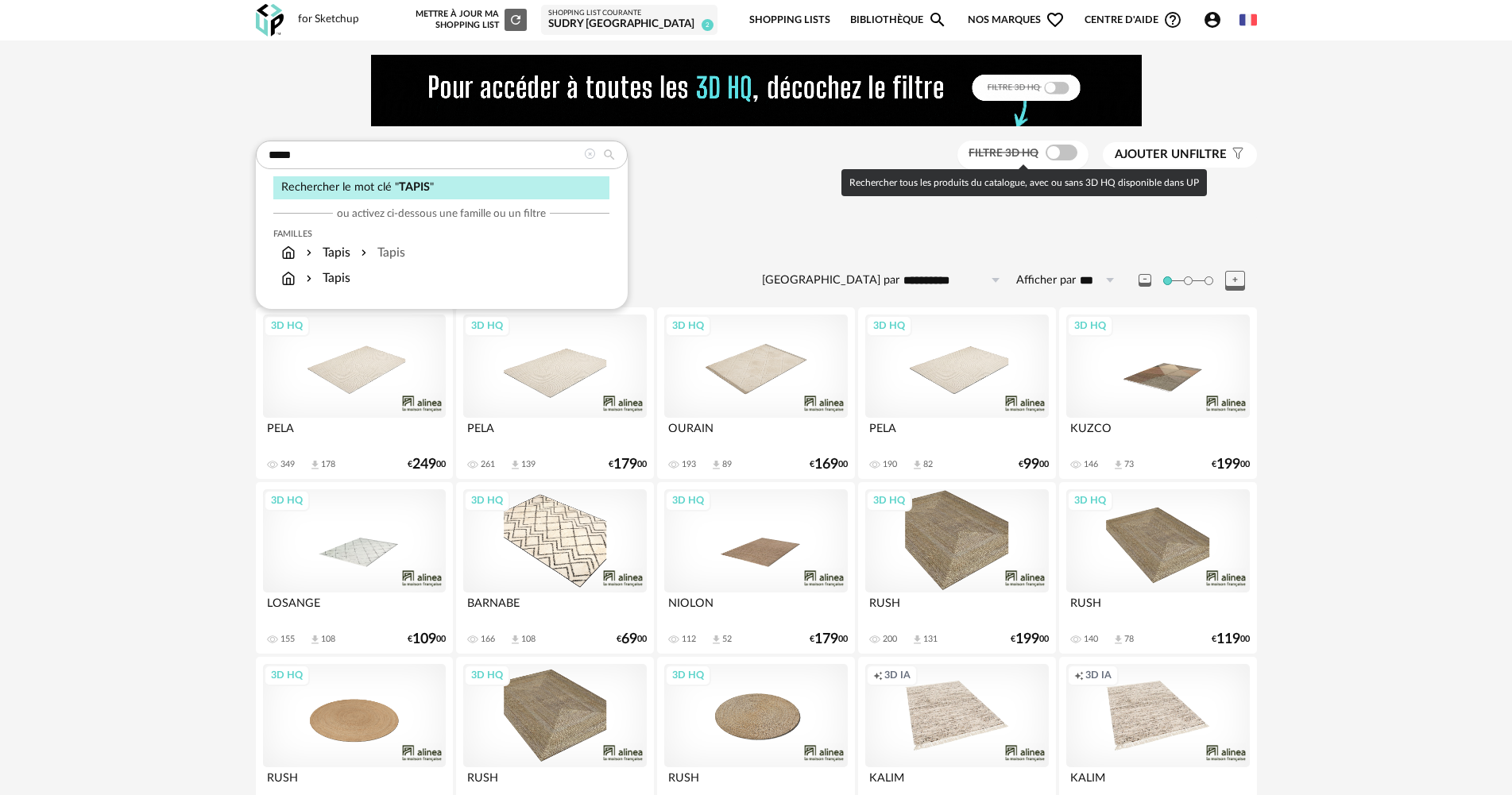
click at [1052, 155] on span at bounding box center [1061, 152] width 32 height 16
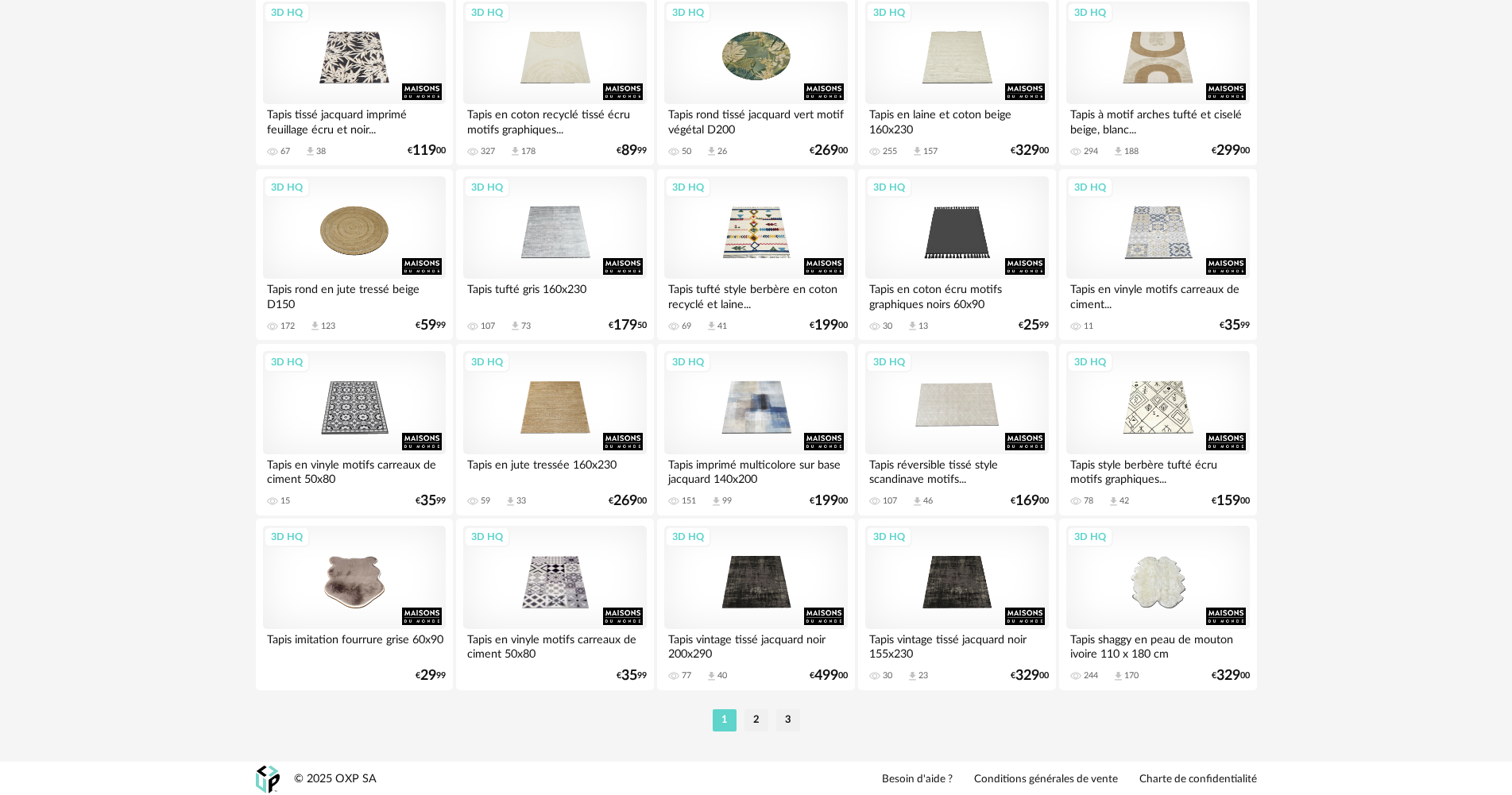
scroll to position [3112, 0]
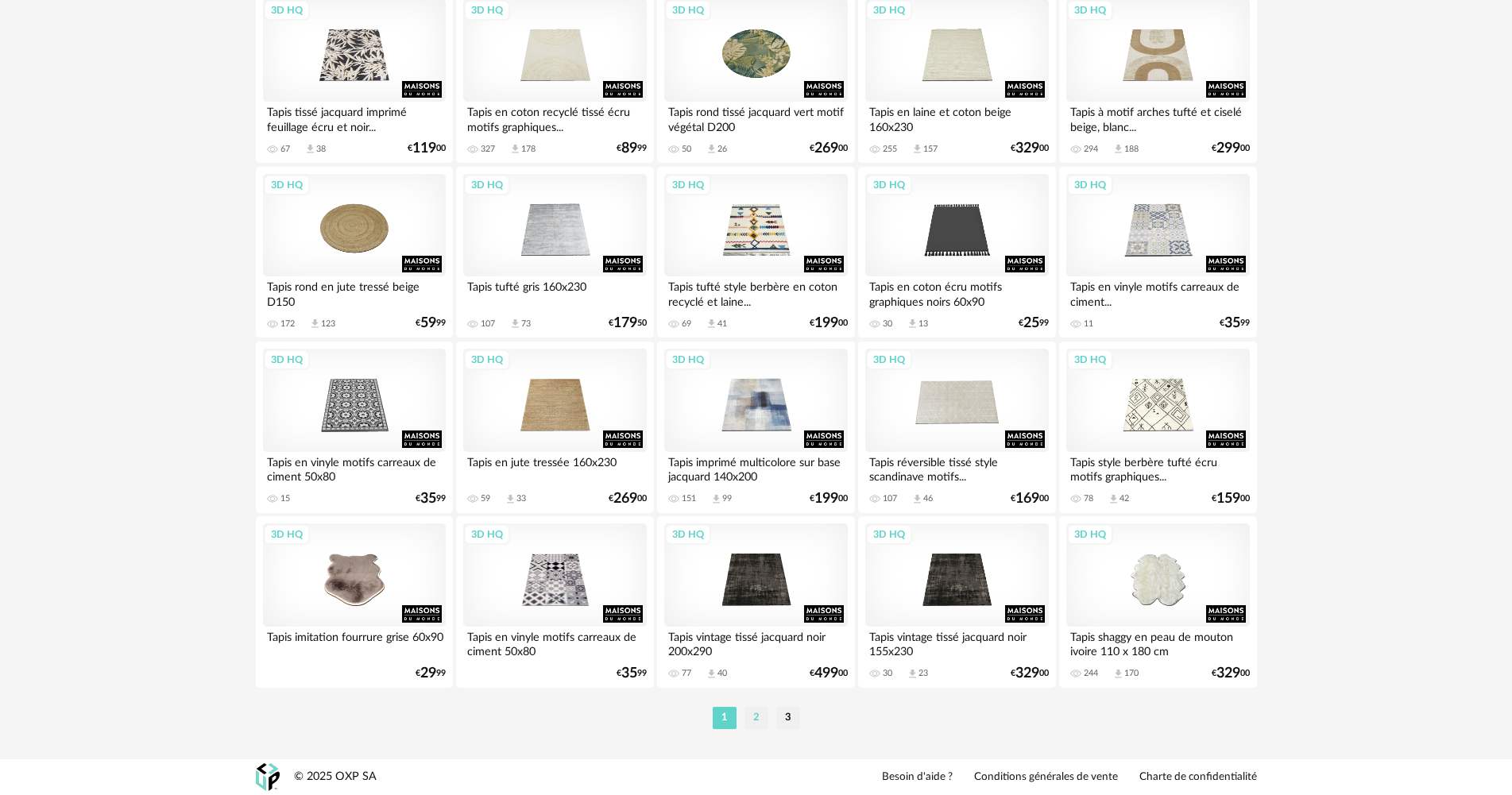
click at [752, 713] on li "2" at bounding box center [756, 718] width 24 height 23
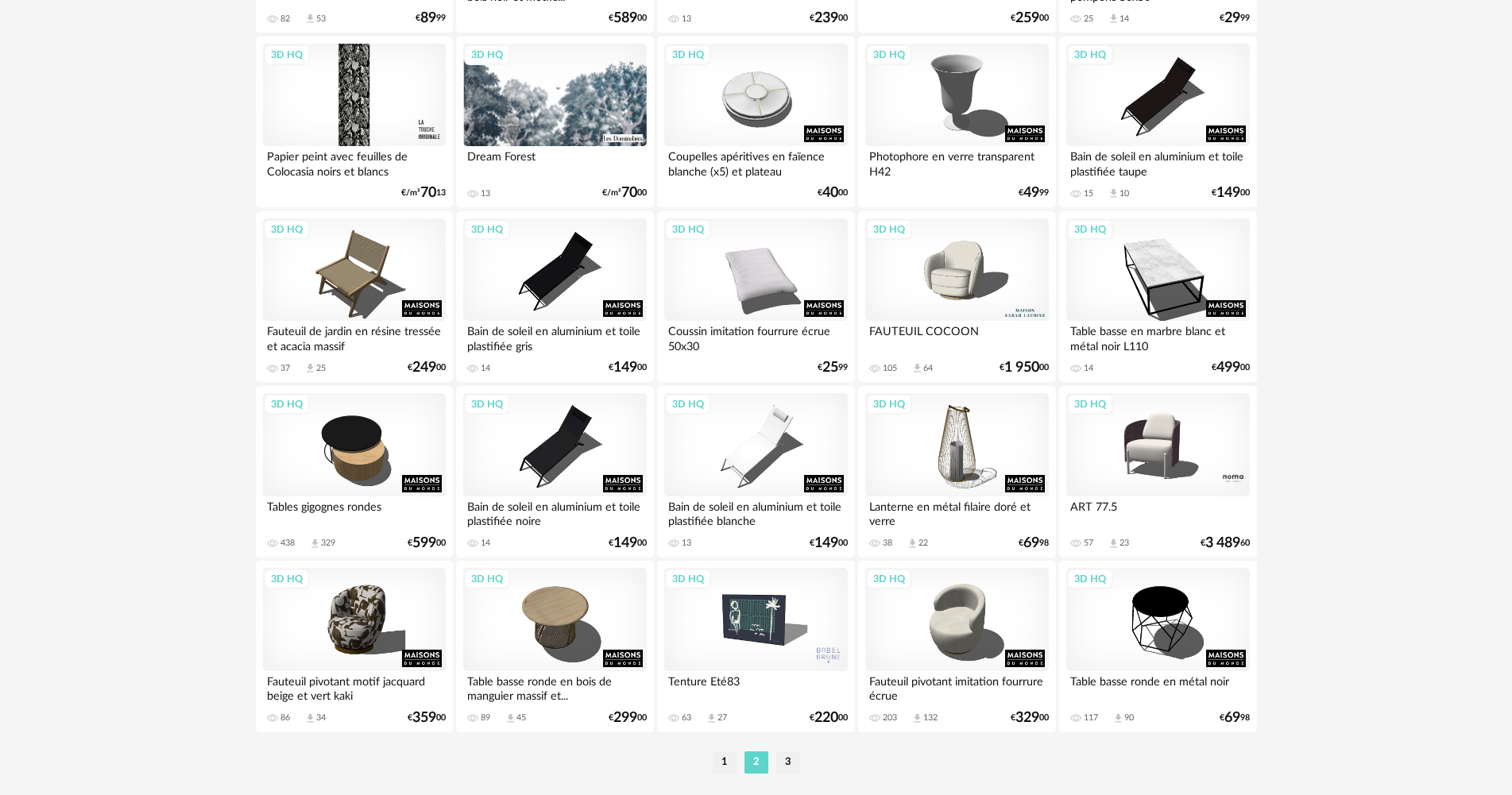
scroll to position [3112, 0]
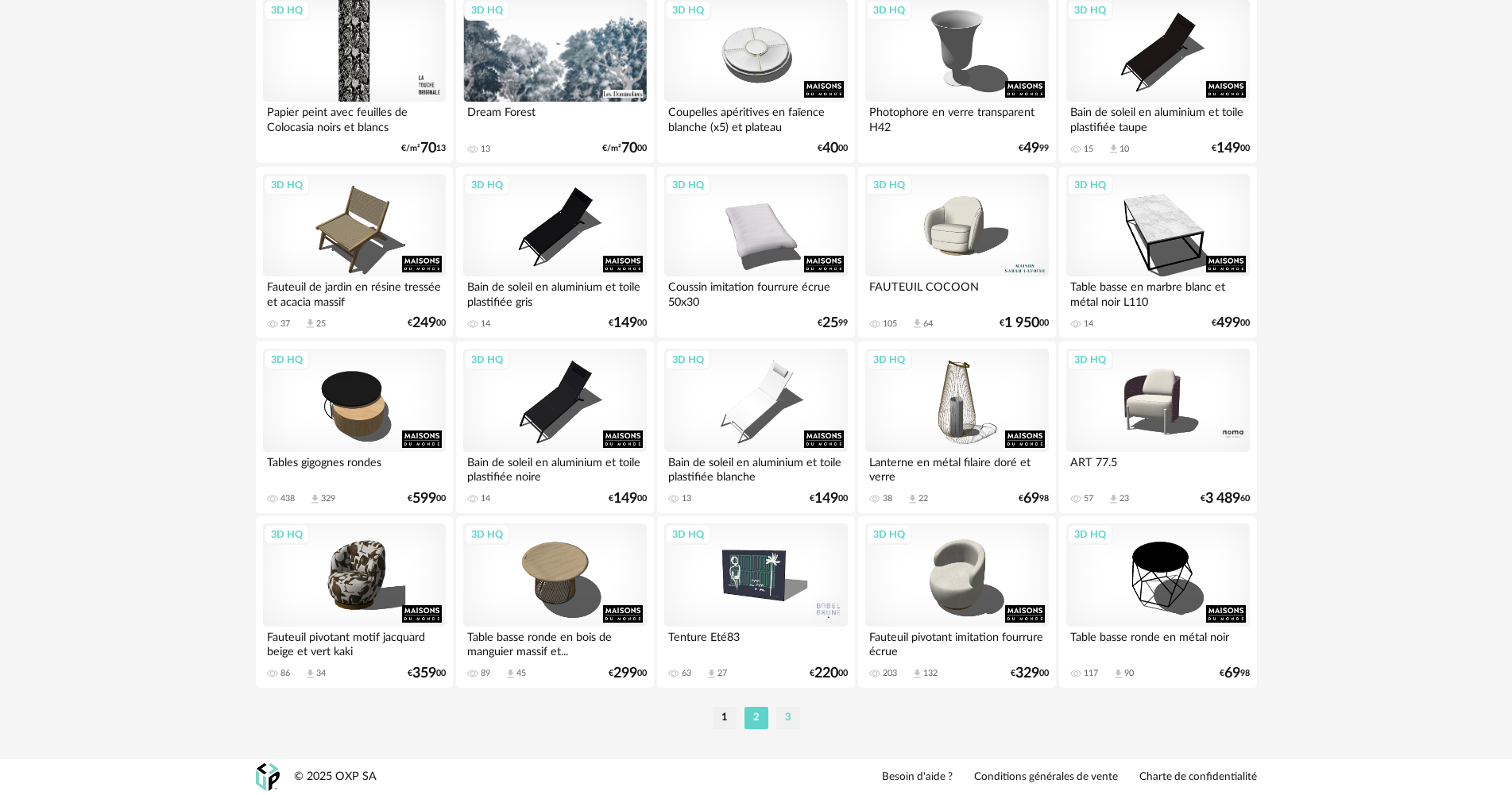
click at [787, 721] on li "3" at bounding box center [788, 718] width 24 height 23
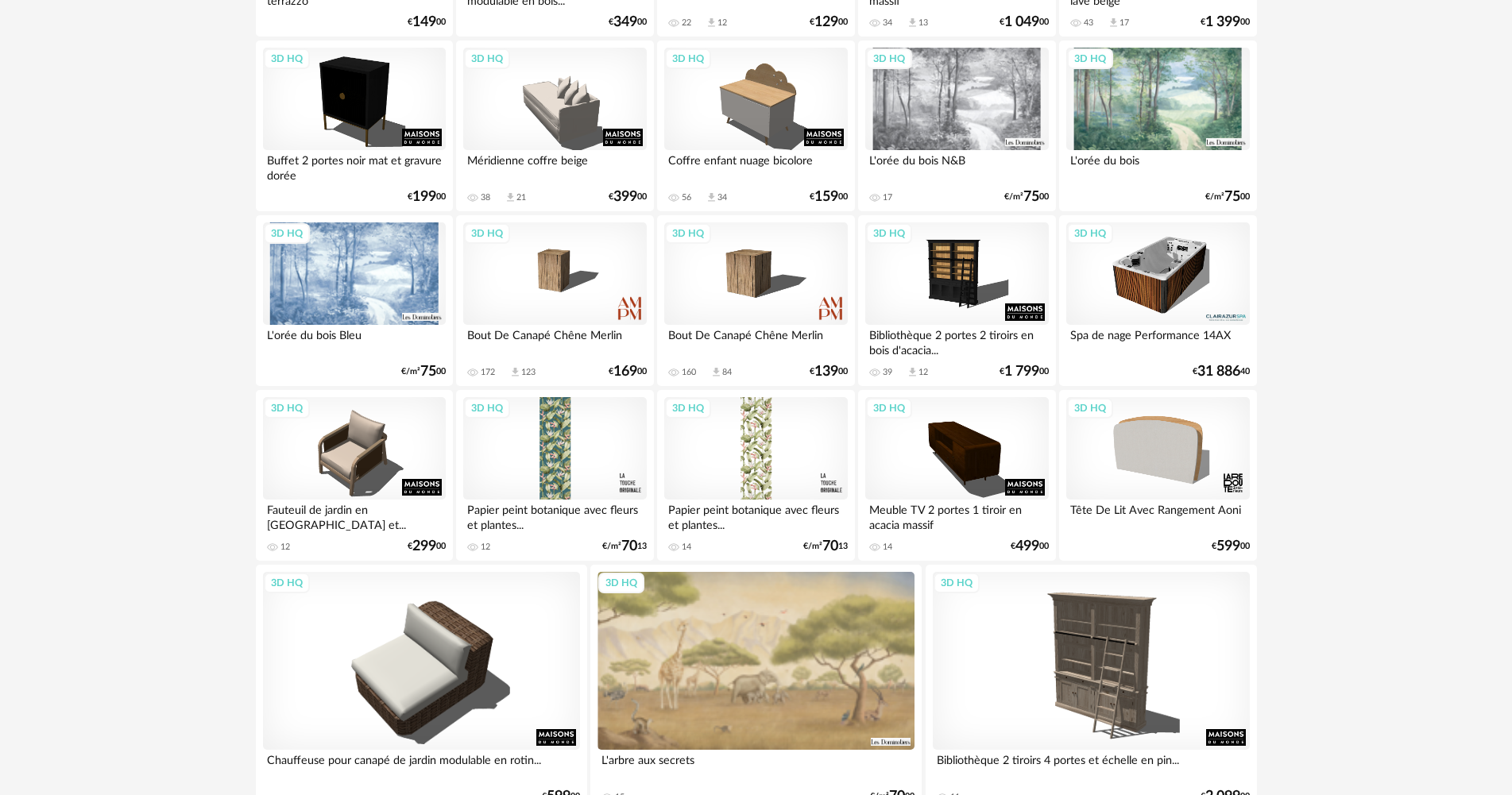
scroll to position [1090, 0]
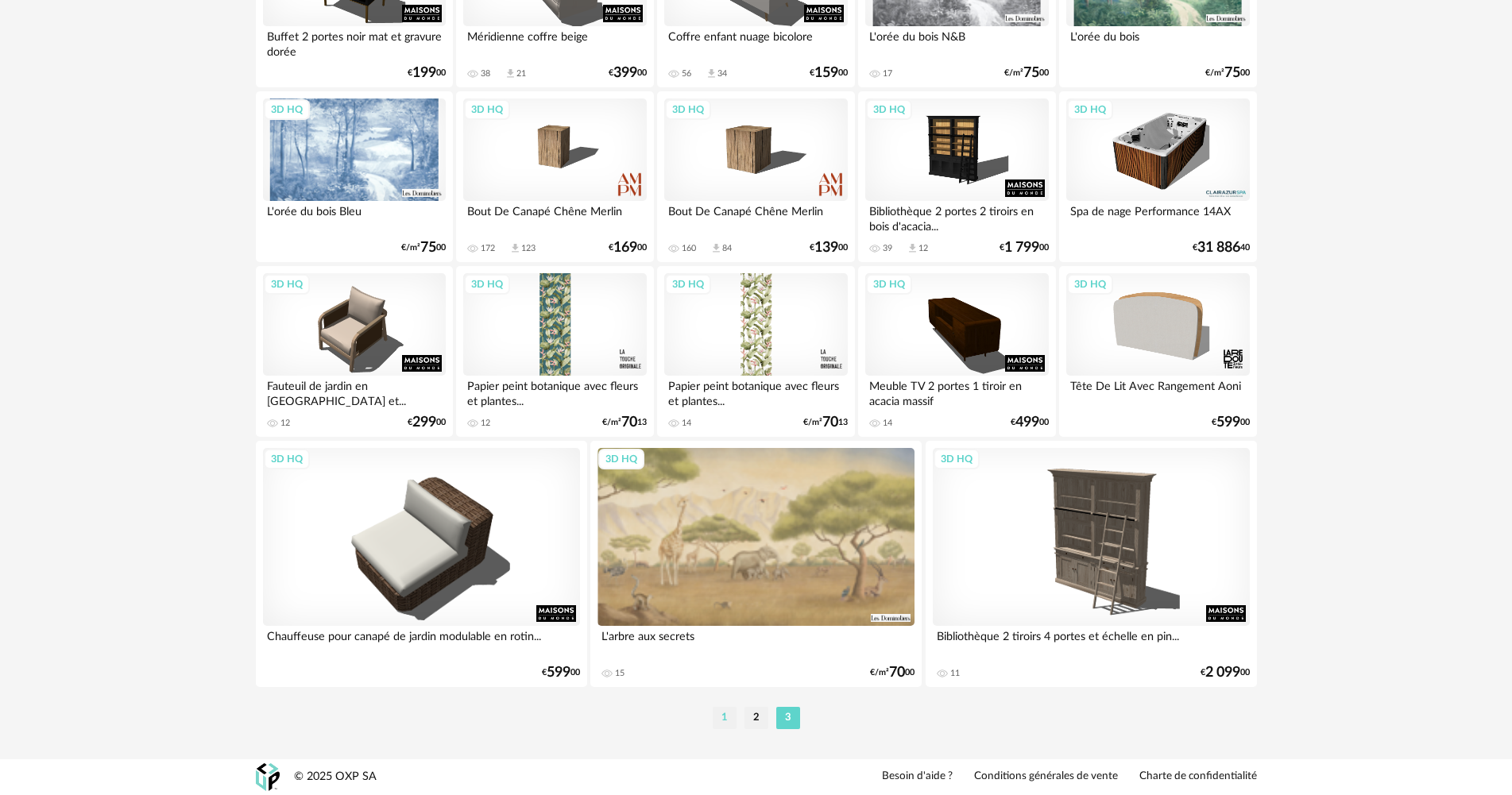
click at [728, 718] on li "1" at bounding box center [724, 718] width 24 height 23
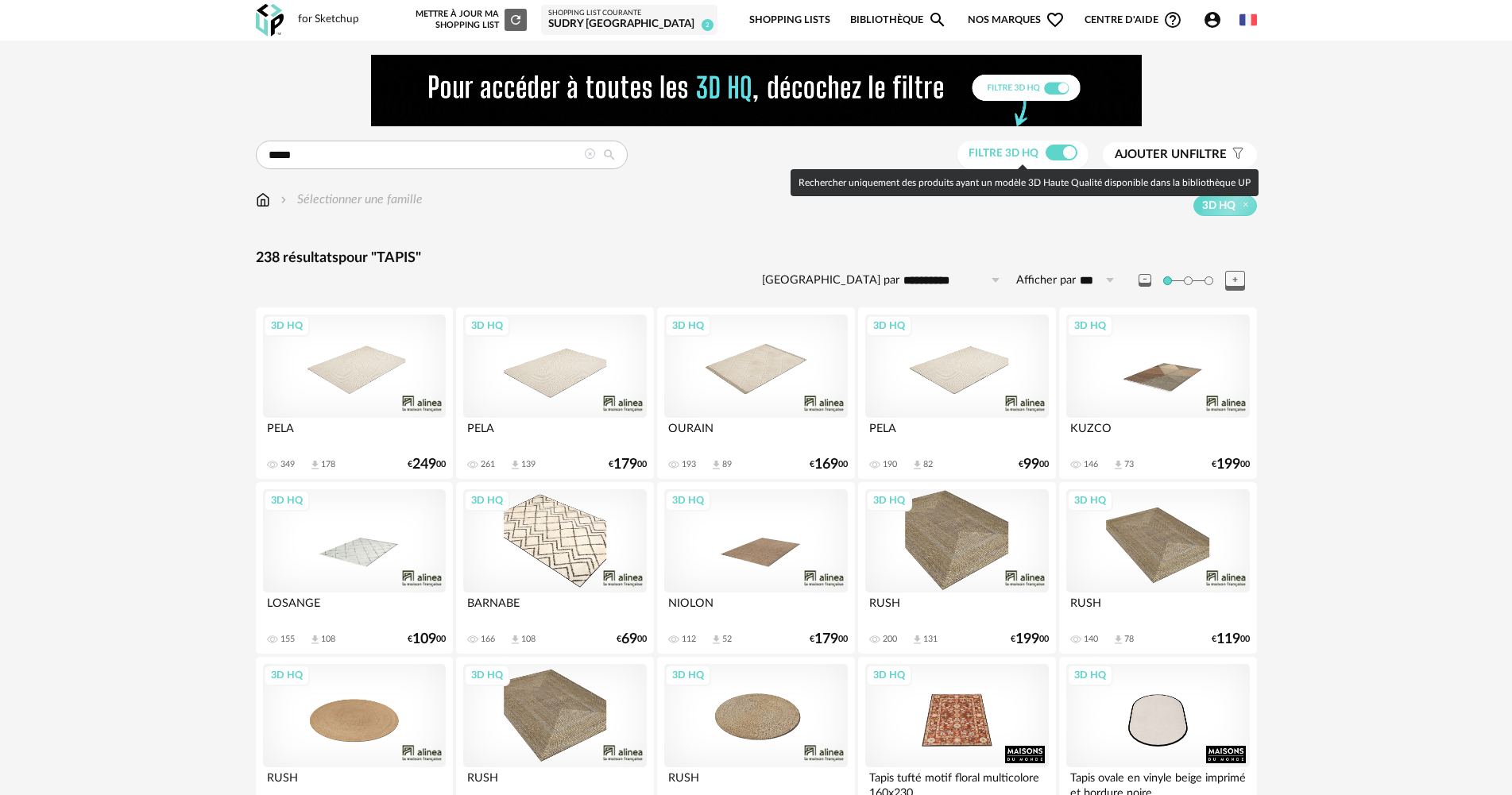
click at [1070, 157] on span at bounding box center [1061, 152] width 32 height 16
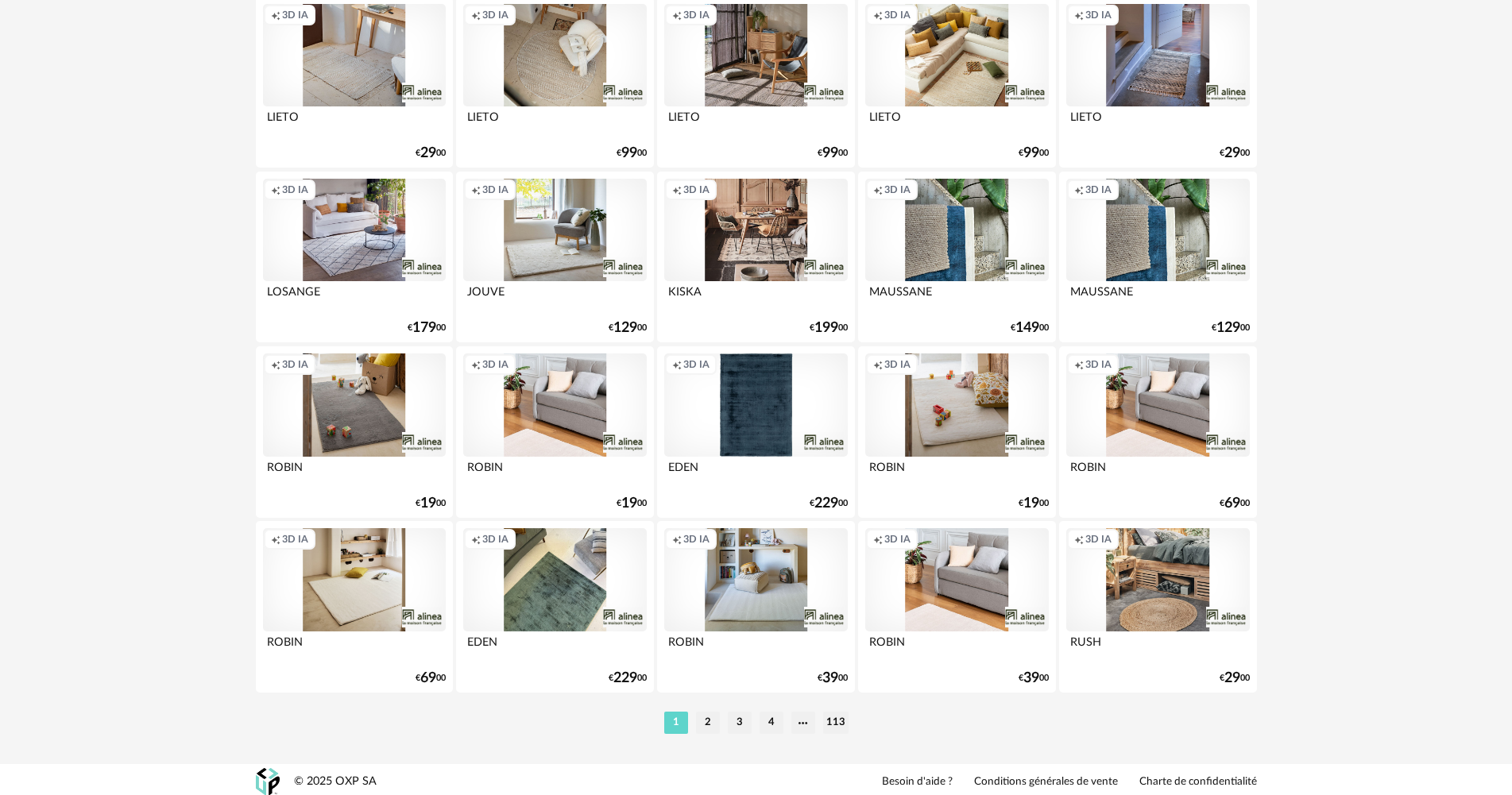
scroll to position [3112, 0]
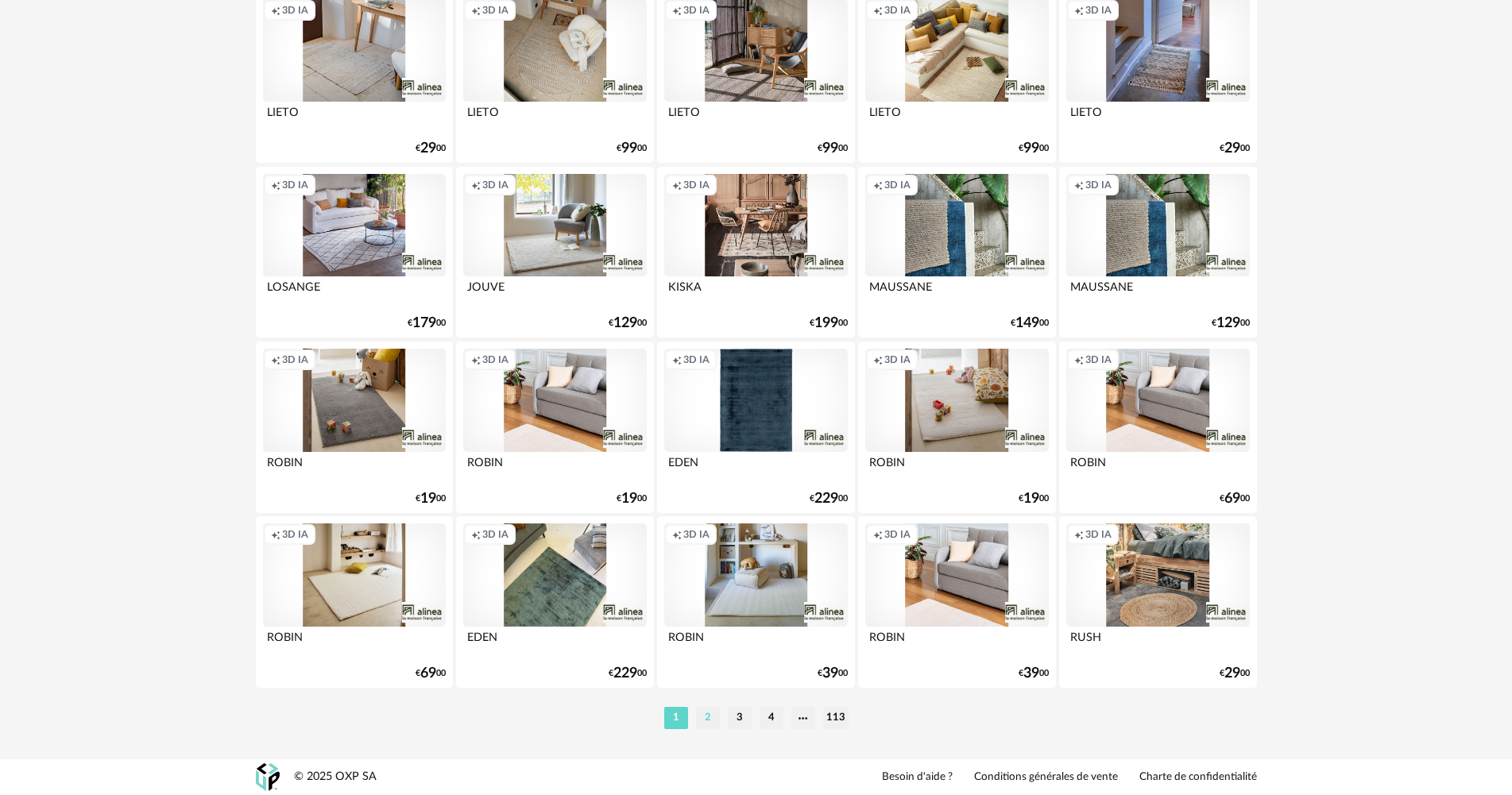
click at [709, 715] on li "2" at bounding box center [707, 718] width 24 height 23
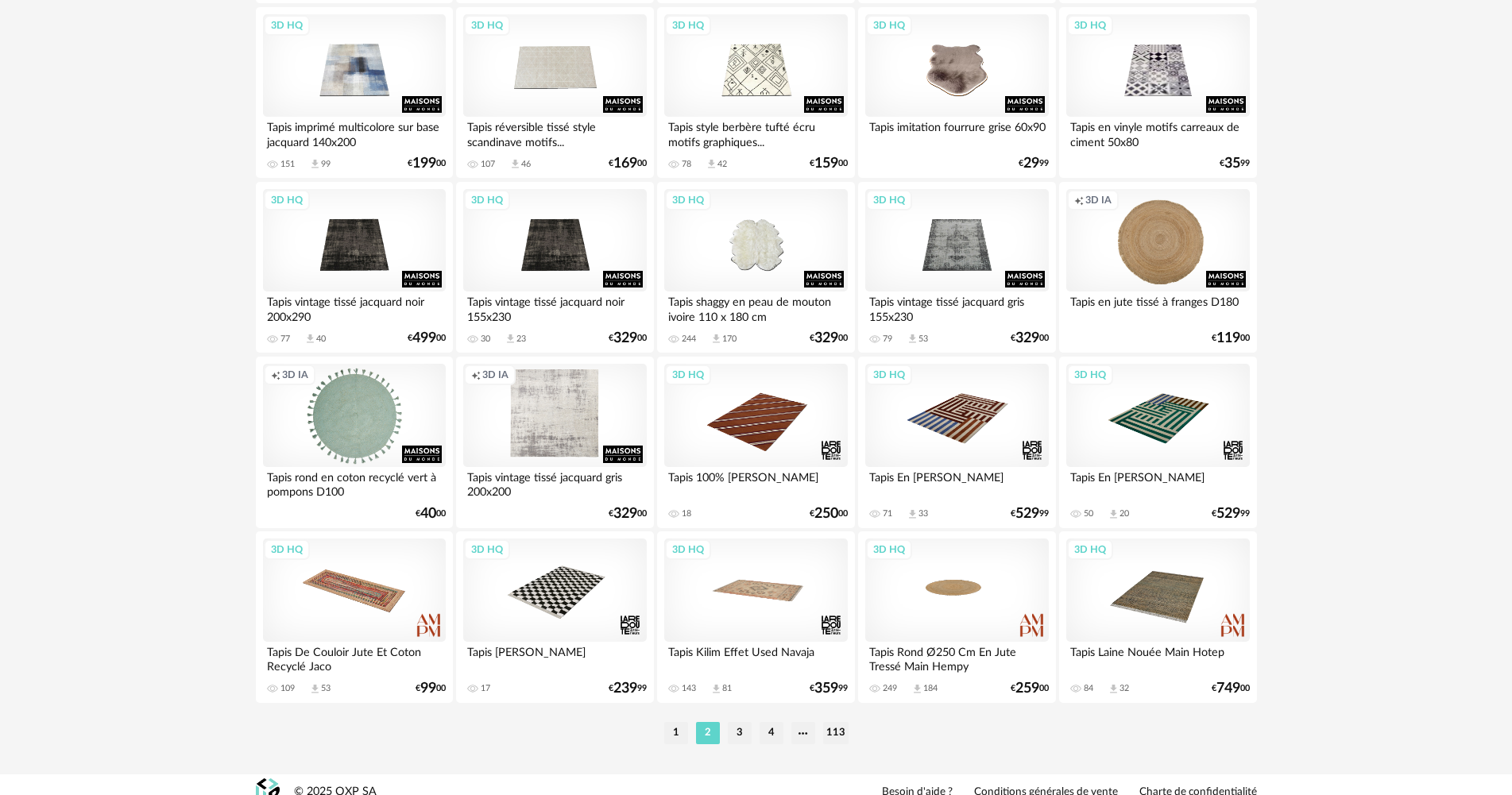
scroll to position [3112, 0]
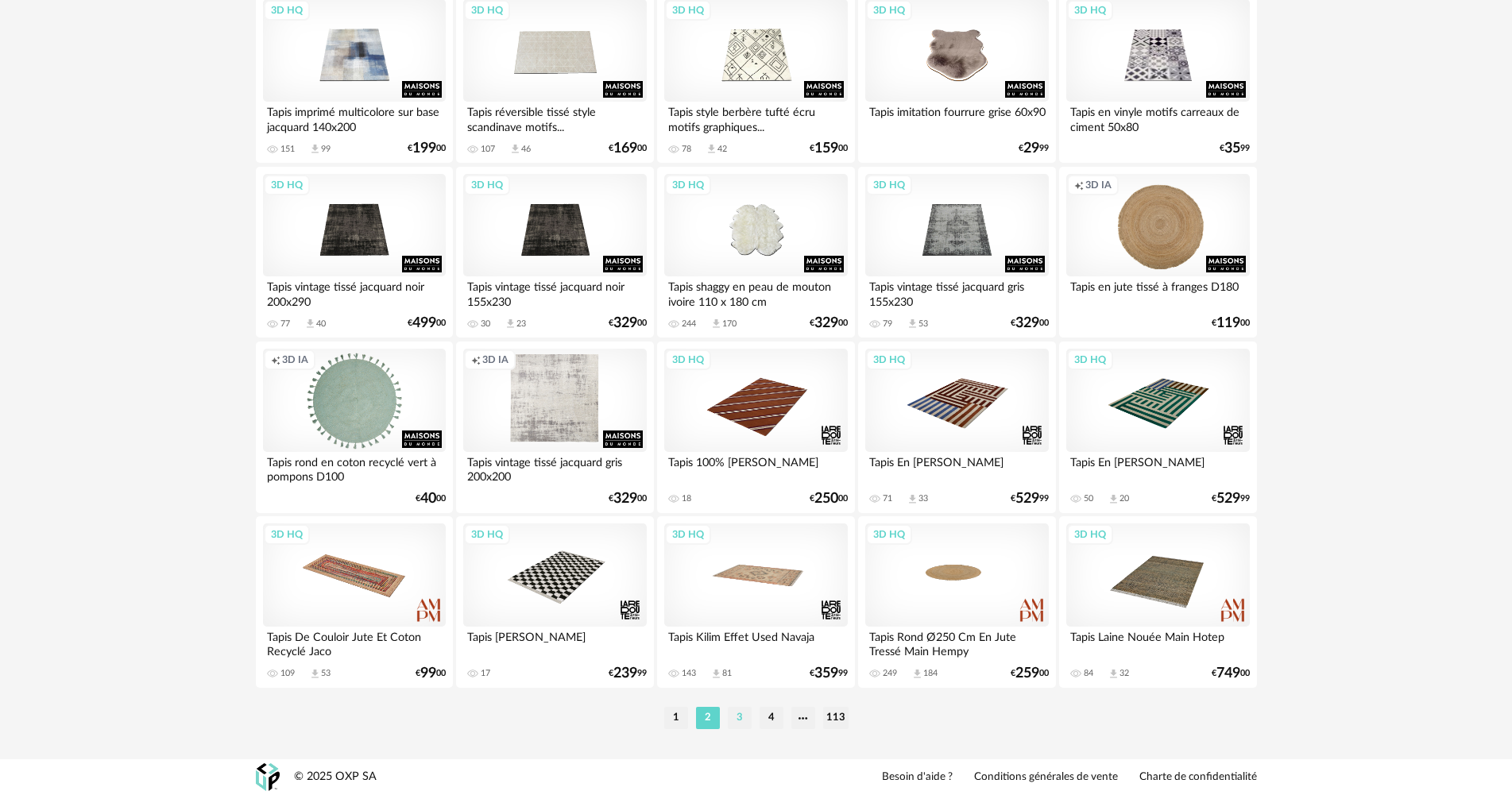
click at [740, 713] on li "3" at bounding box center [739, 718] width 24 height 23
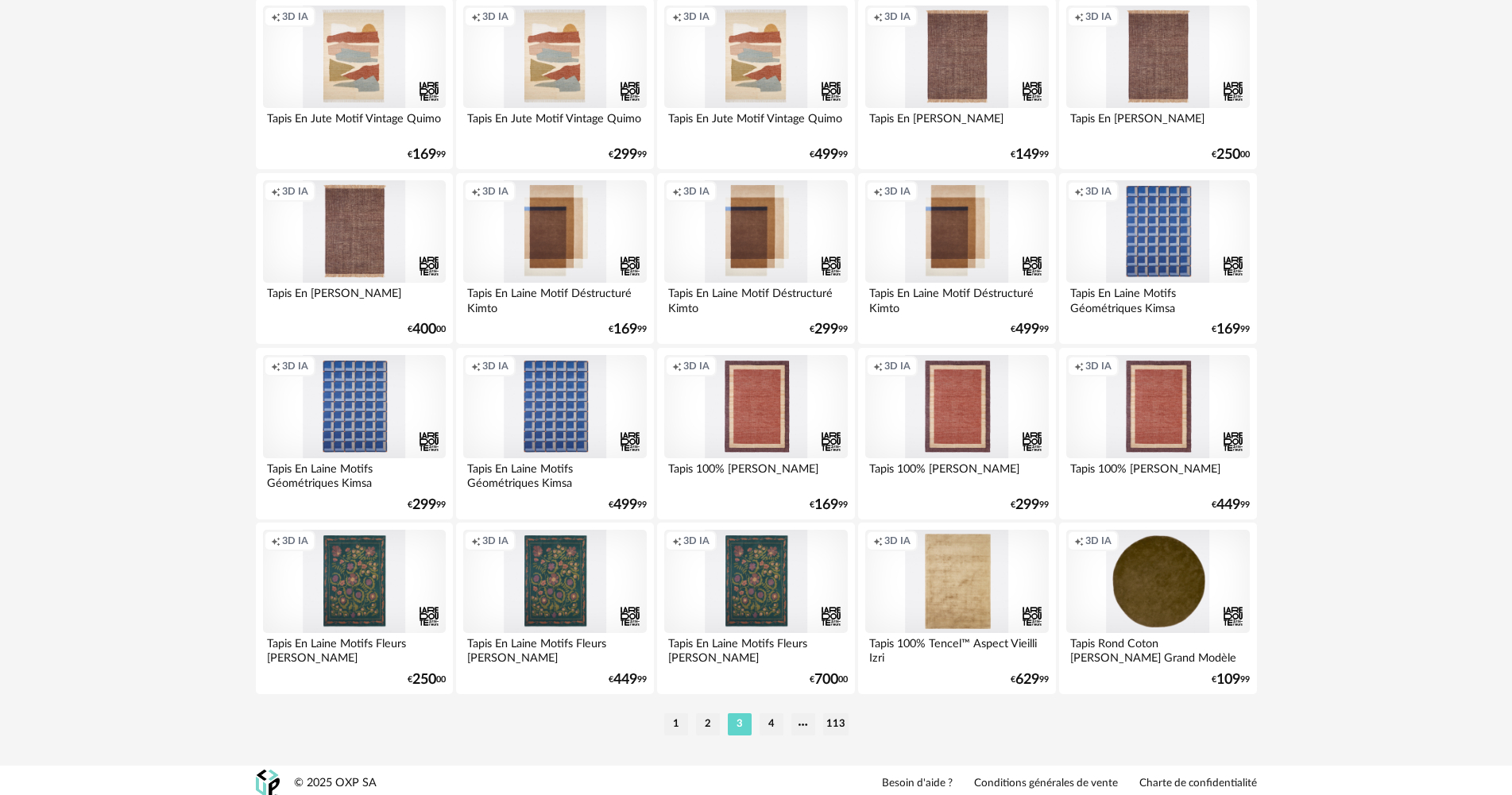
scroll to position [3112, 0]
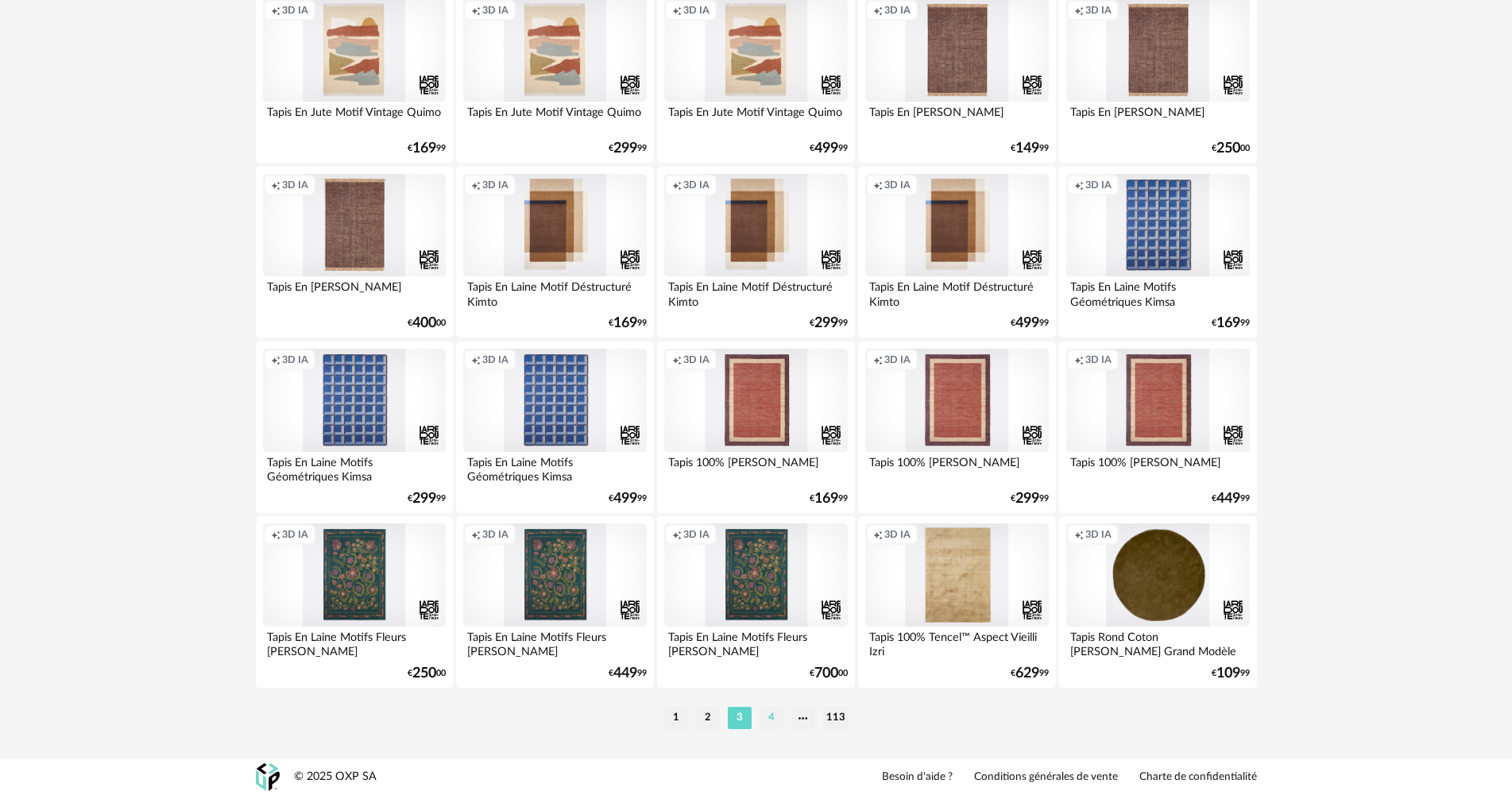
click at [768, 721] on li "4" at bounding box center [771, 718] width 24 height 23
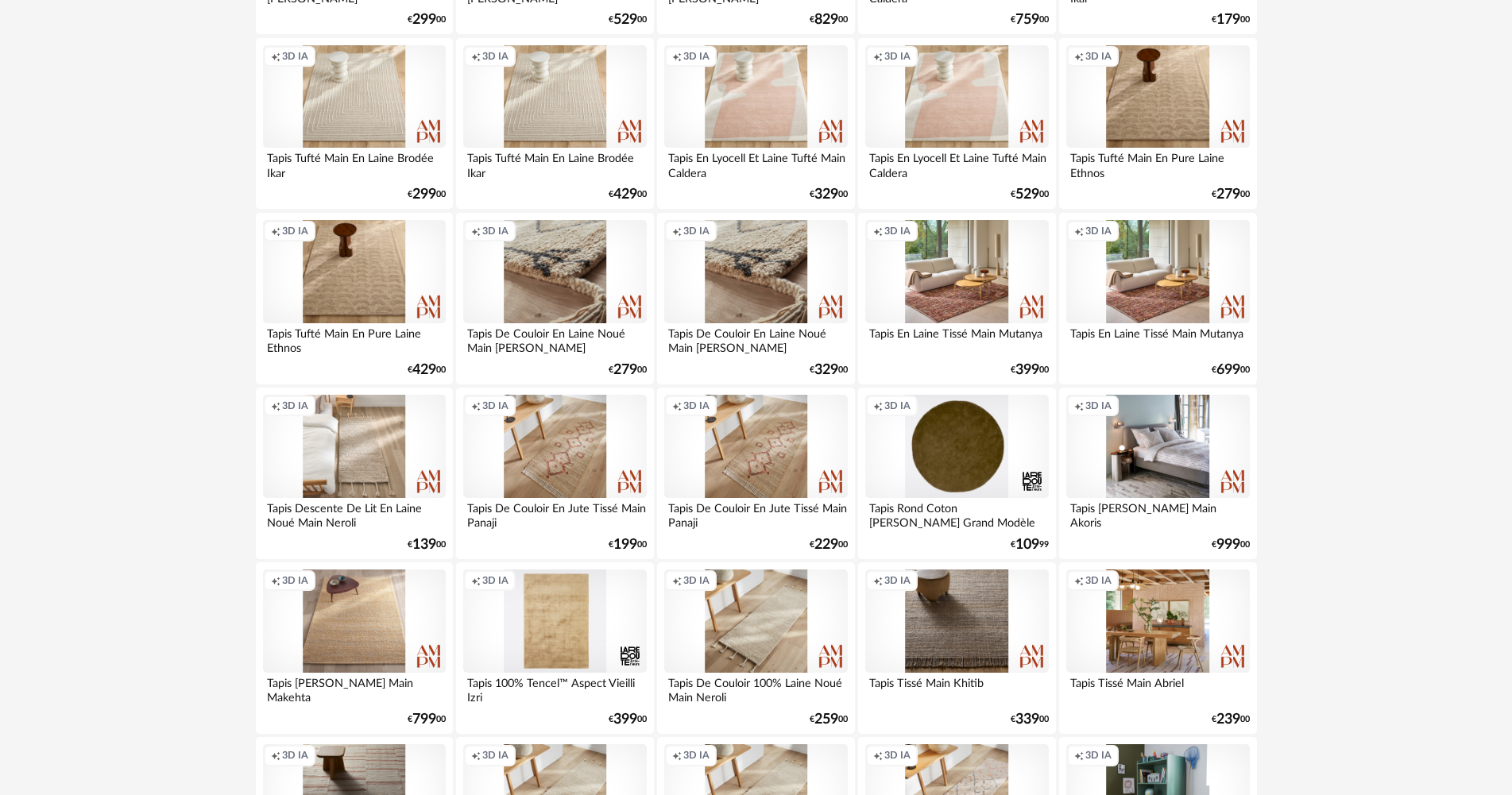
scroll to position [1350, 0]
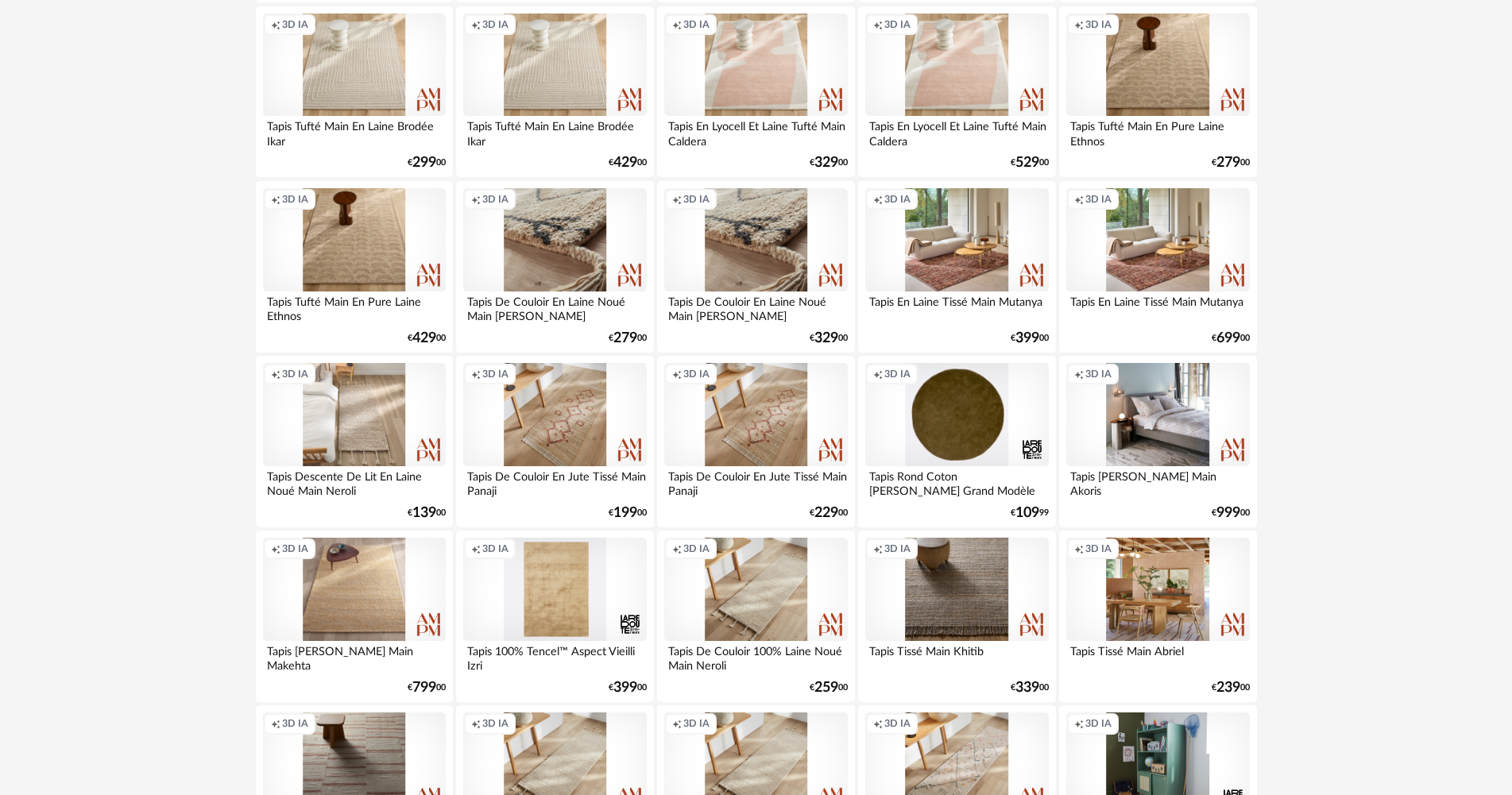
click at [561, 421] on div "Creation icon 3D IA" at bounding box center [554, 415] width 183 height 104
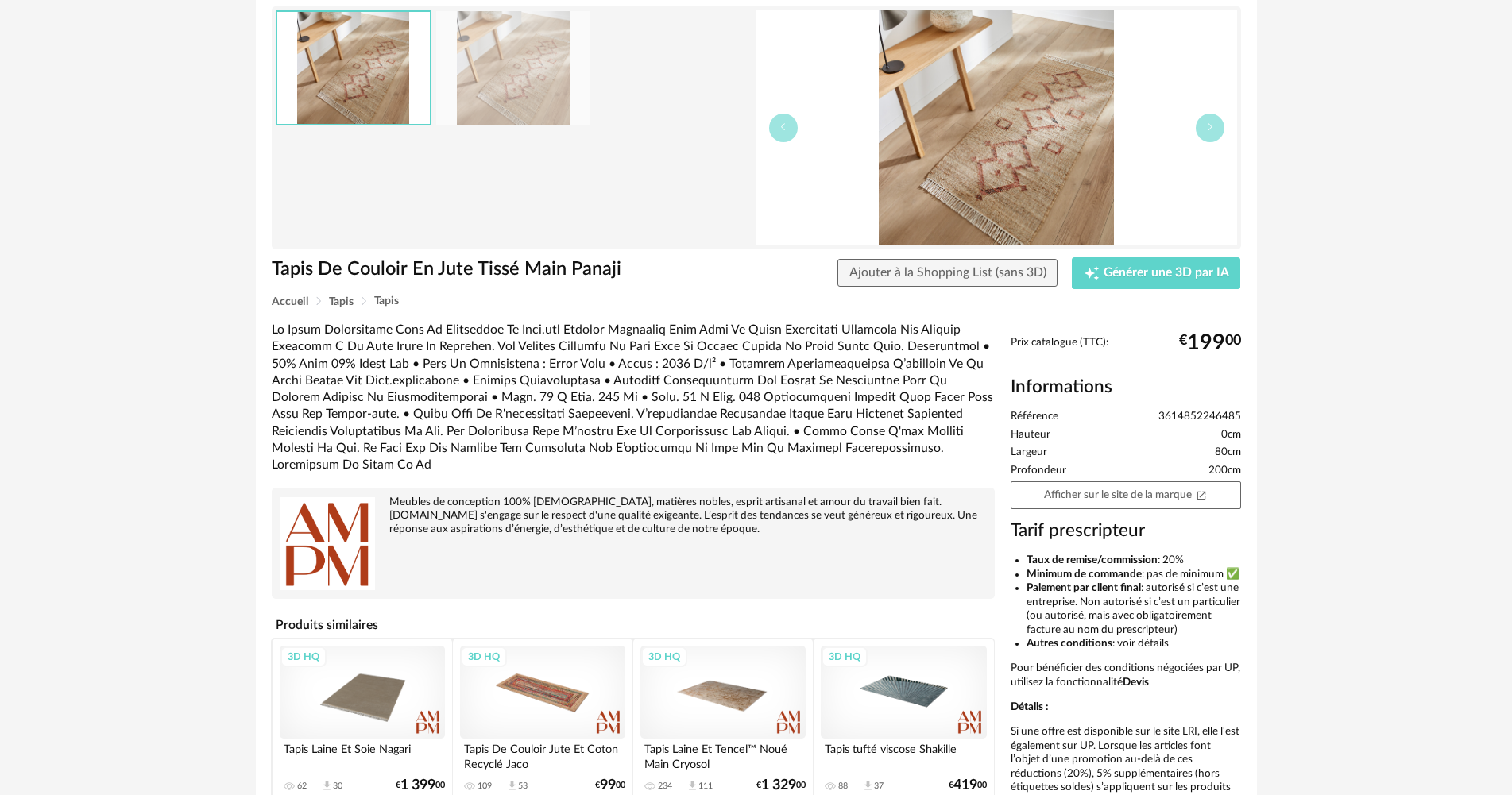
scroll to position [101, 0]
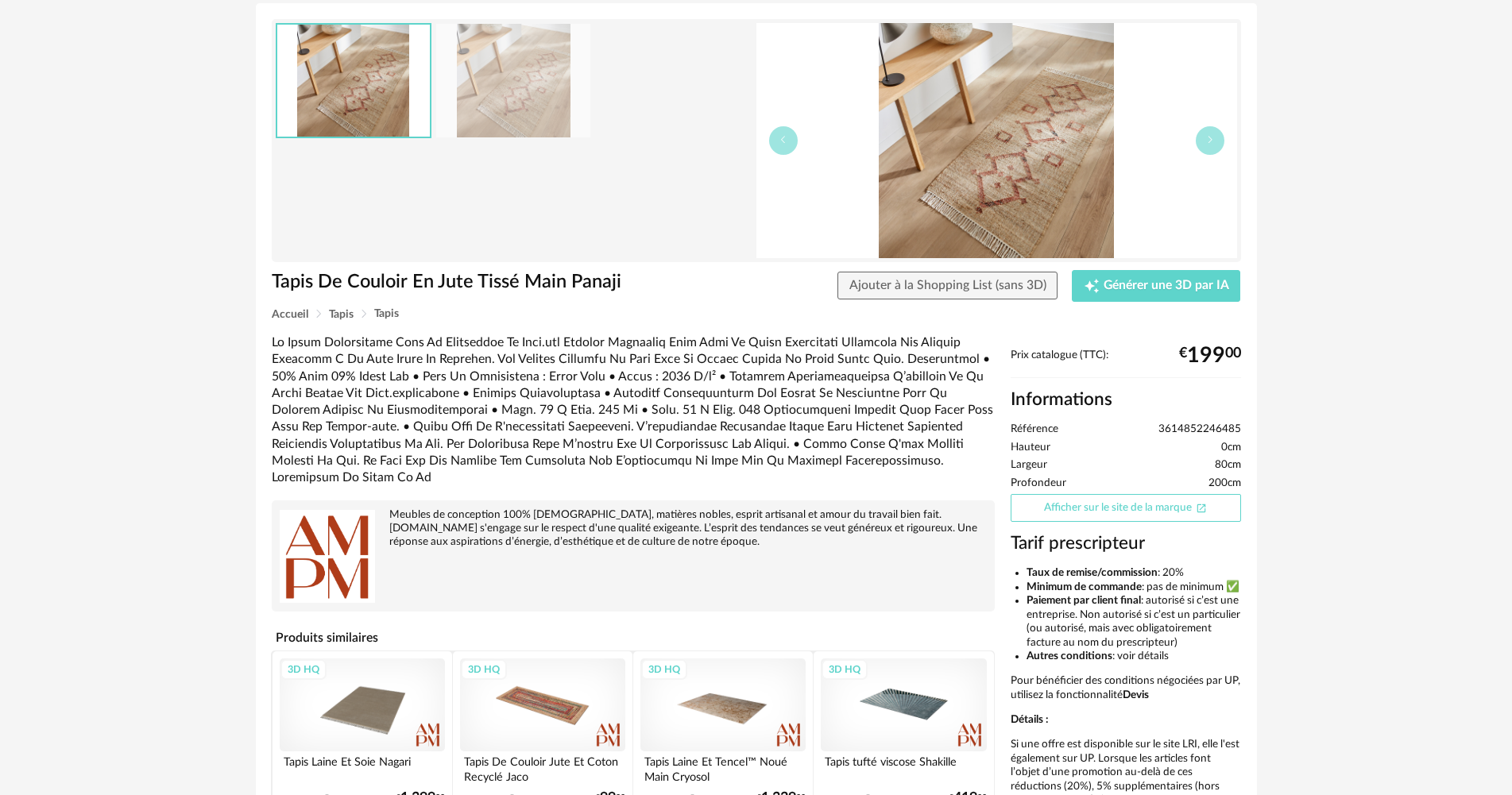
click at [1154, 504] on link "Afficher sur le site de la marque Open In New icon" at bounding box center [1126, 507] width 231 height 28
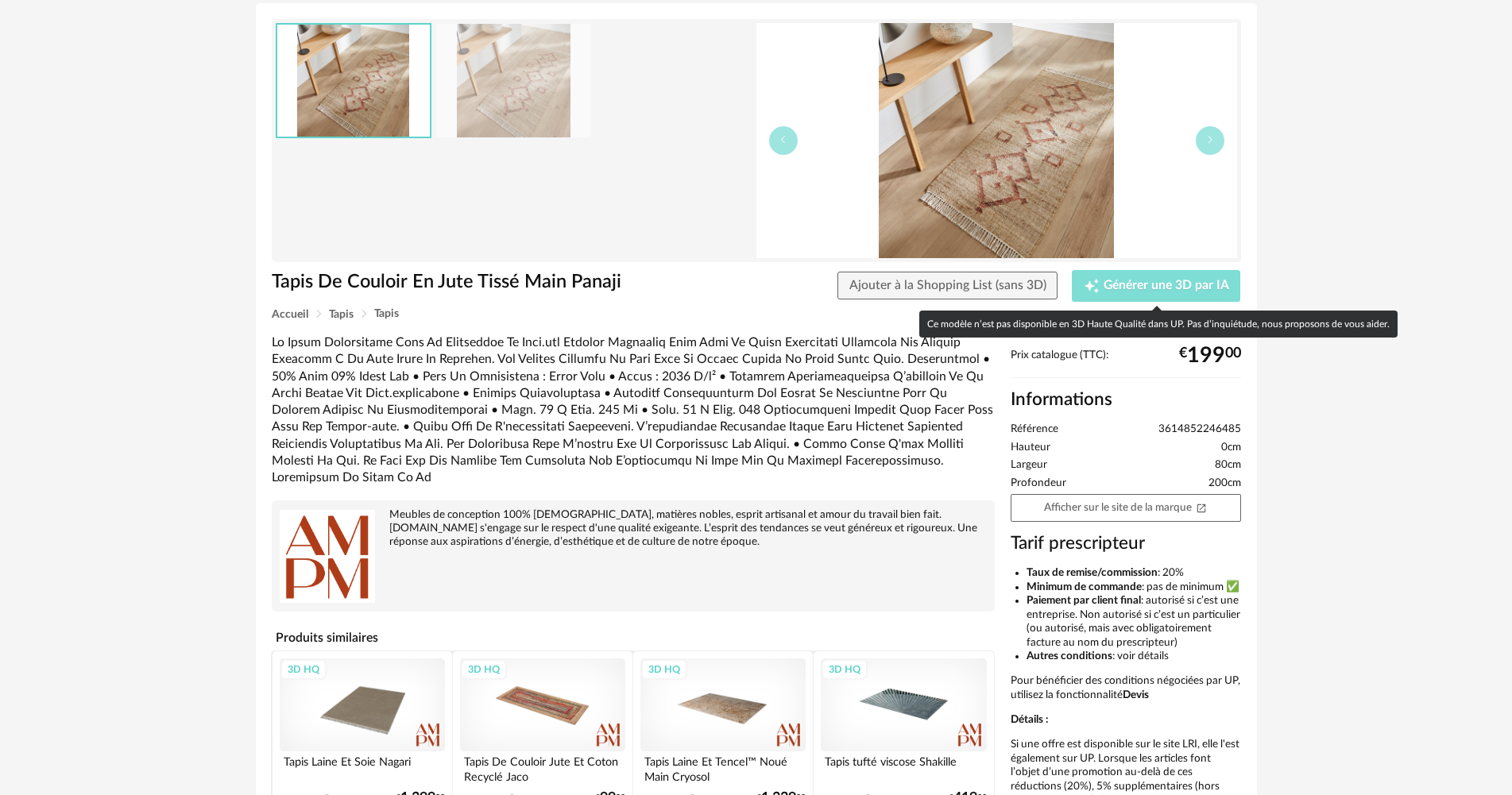
click at [1199, 286] on span "Générer une 3D par IA" at bounding box center [1167, 285] width 125 height 13
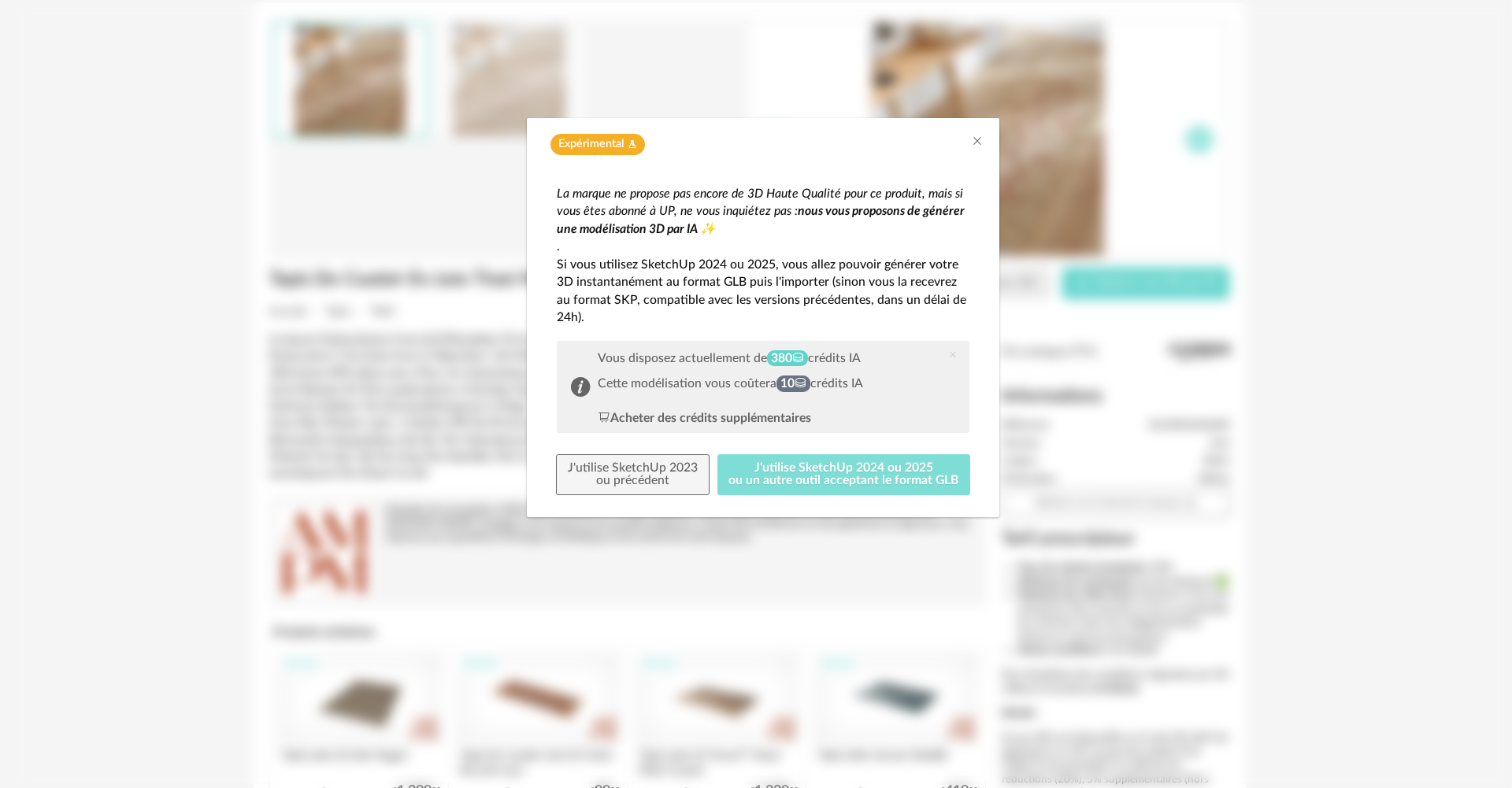
click at [866, 476] on button "J'utilise SketchUp 2024 ou 2025 ou un autre outil acceptant le format GLB" at bounding box center [844, 474] width 254 height 41
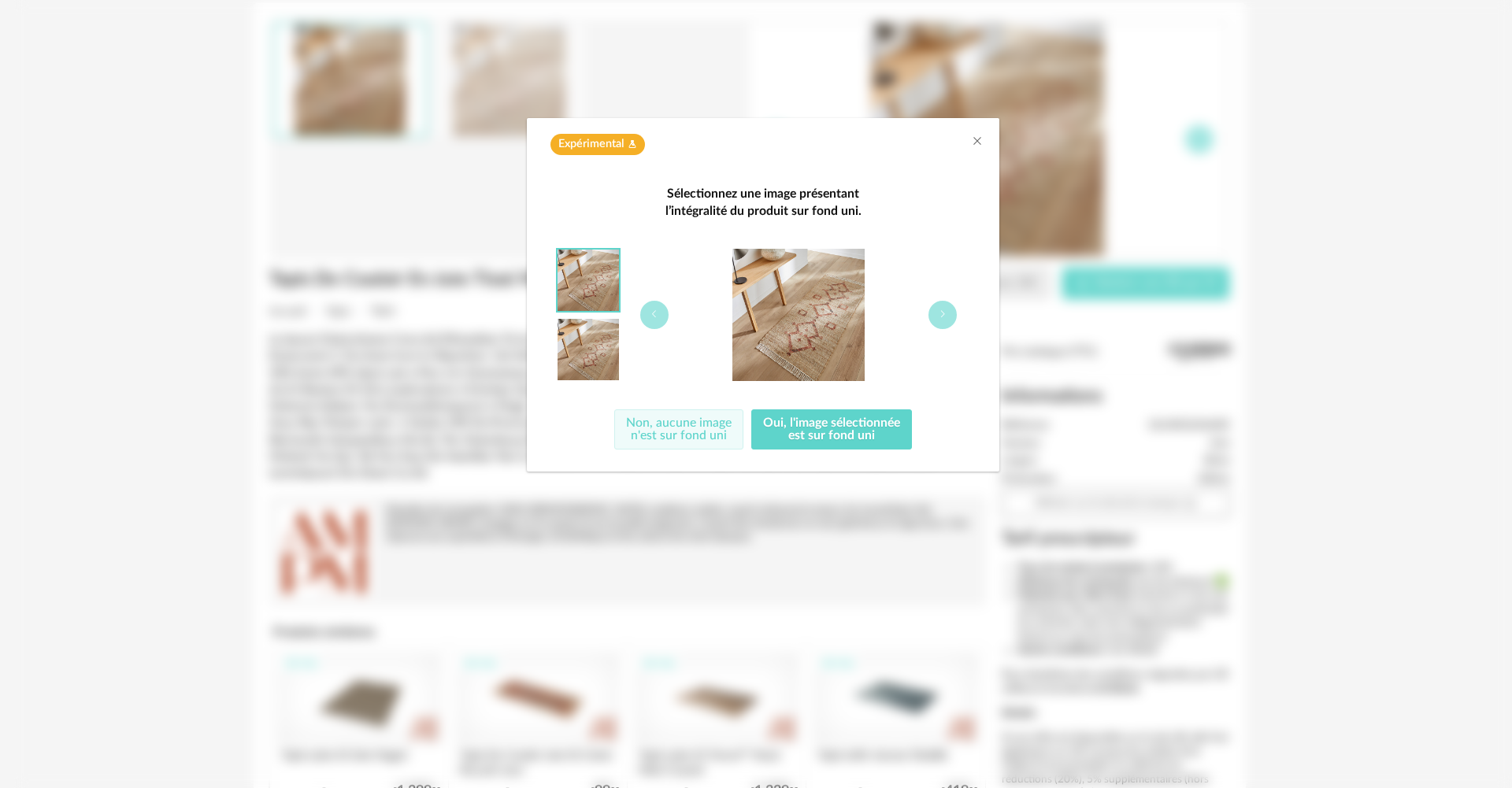
click at [701, 434] on button "Non, aucune image n'est sur fond uni" at bounding box center [679, 429] width 129 height 41
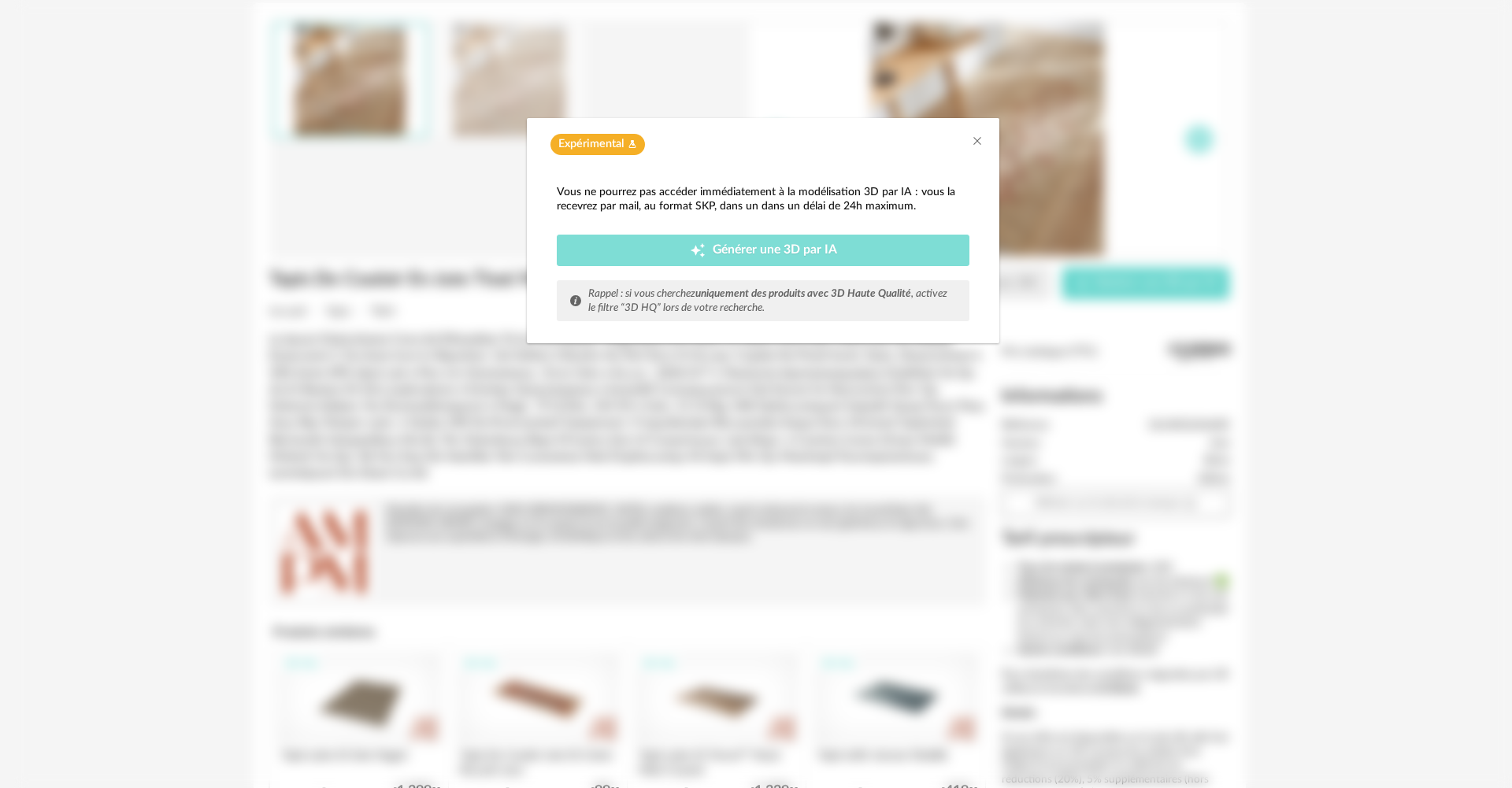
click at [847, 241] on button "Creation icon Générer une 3D par IA" at bounding box center [763, 250] width 413 height 31
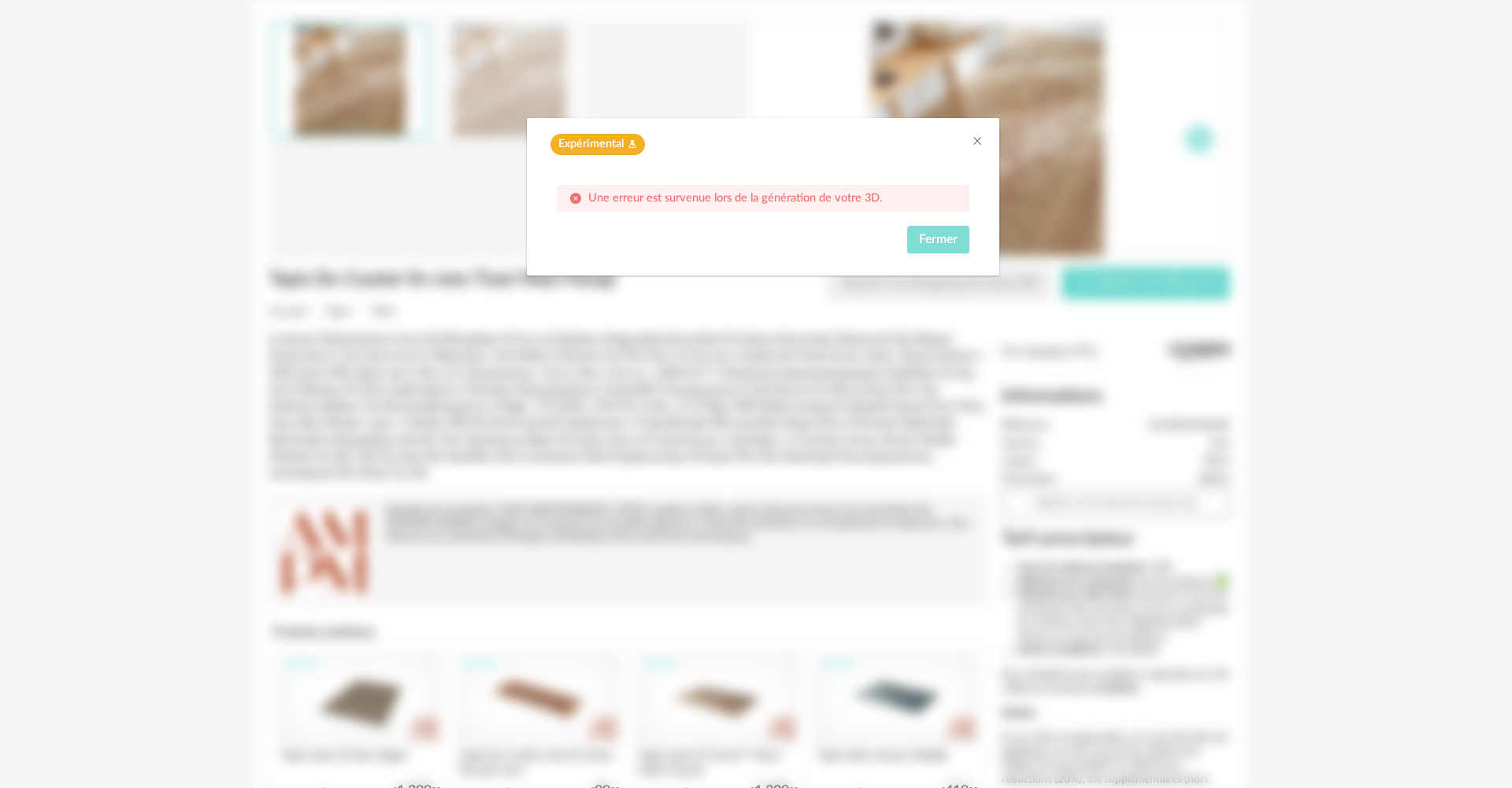
click at [947, 233] on span "Fermer" at bounding box center [938, 239] width 39 height 12
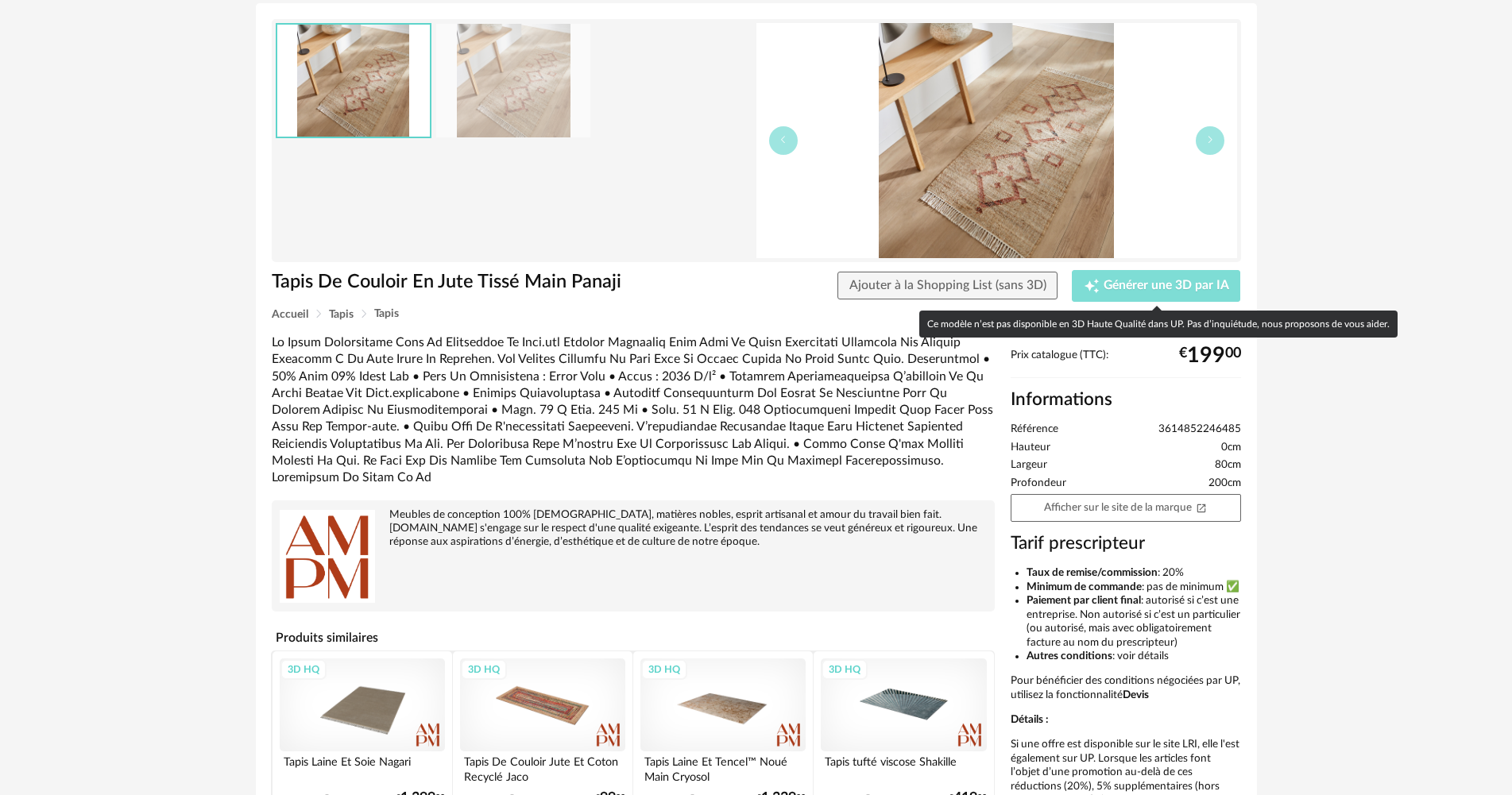
click at [1131, 293] on div "Creation icon Générer une 3D par IA" at bounding box center [1157, 286] width 146 height 16
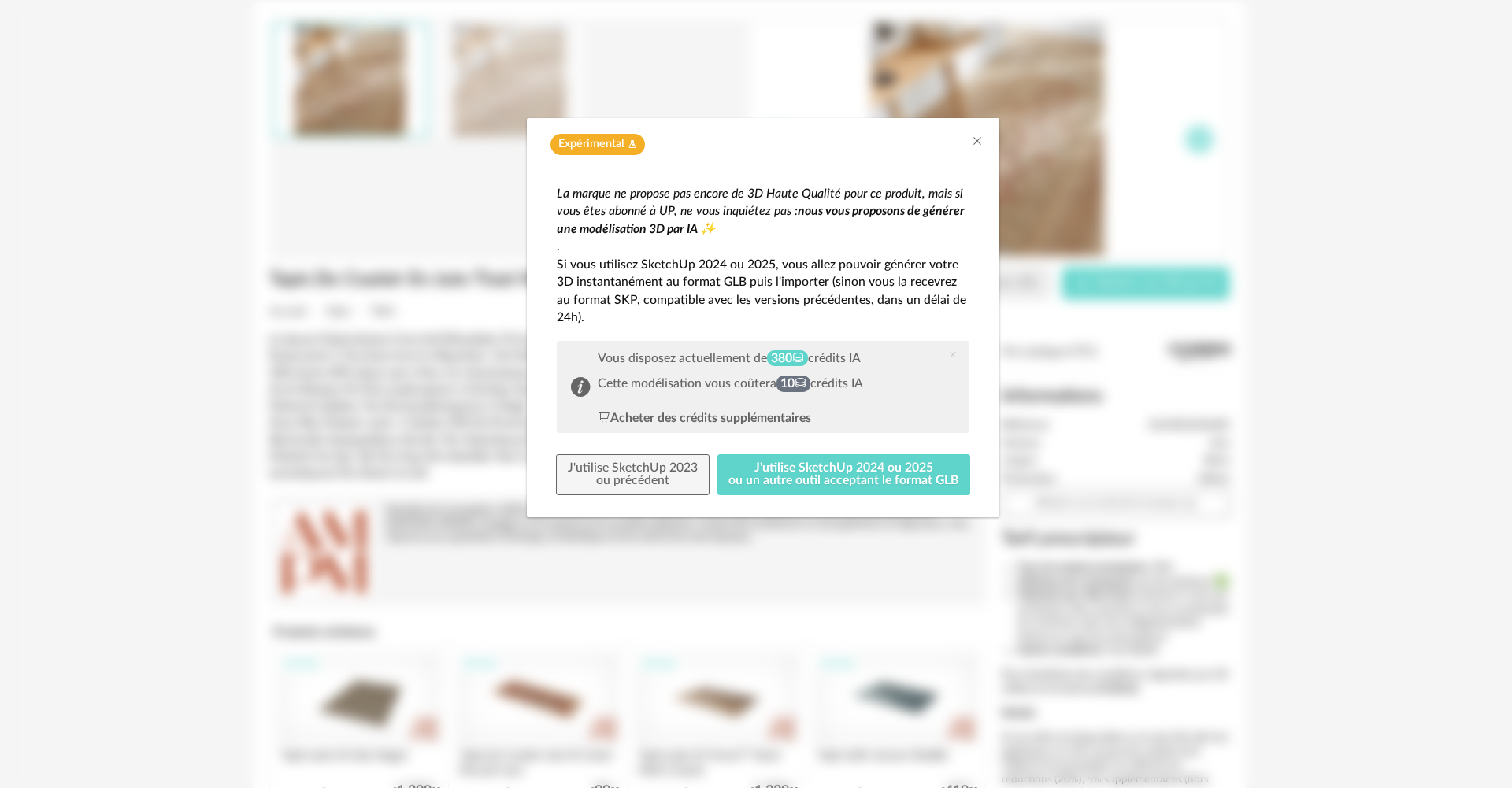
click at [989, 144] on div "Expérimental Flask icon" at bounding box center [763, 141] width 472 height 45
click at [986, 142] on div "Expérimental Flask icon" at bounding box center [763, 141] width 472 height 45
click at [982, 142] on icon "Close" at bounding box center [976, 140] width 12 height 12
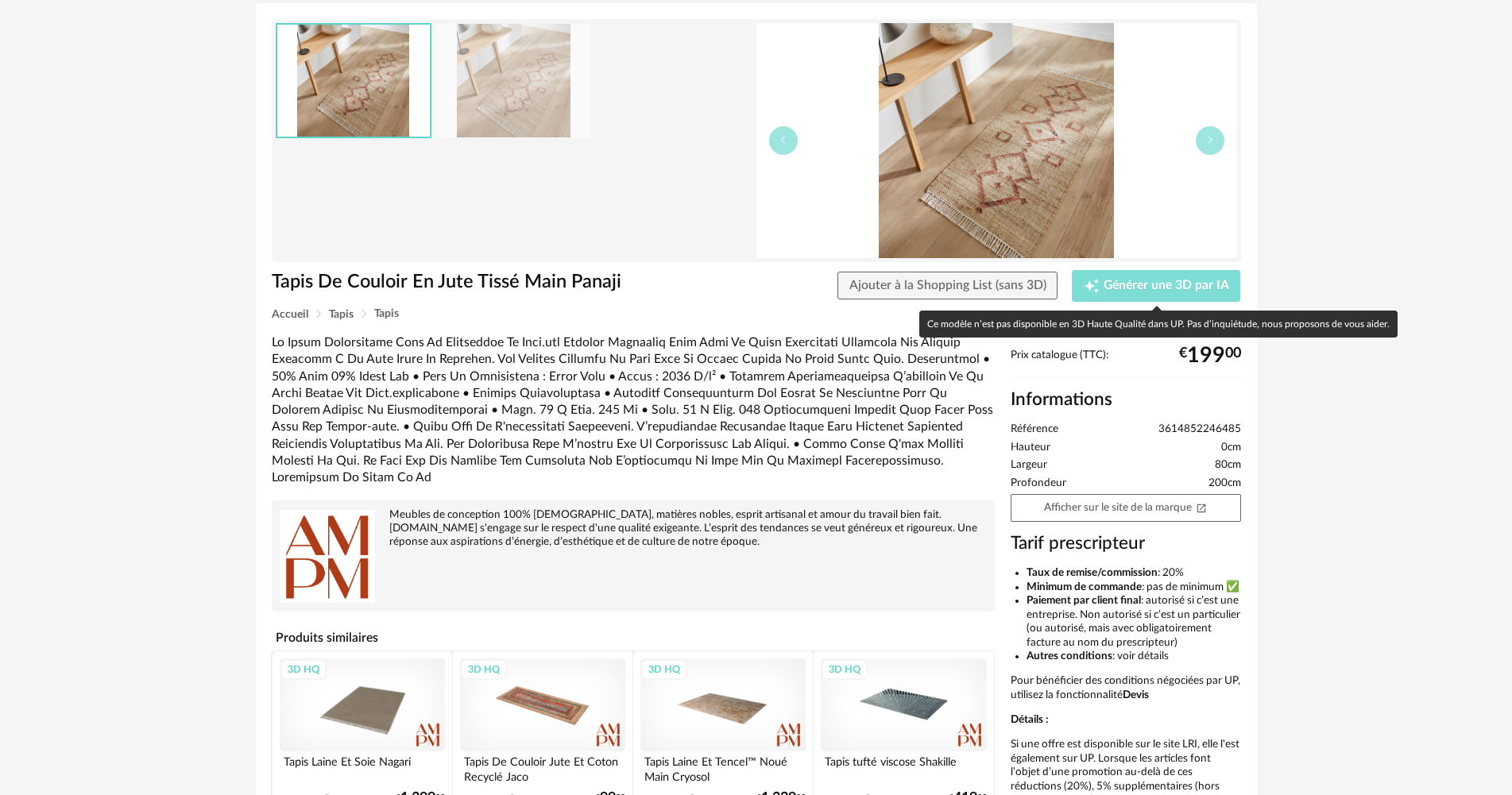
click at [1107, 293] on div "Creation icon Générer une 3D par IA" at bounding box center [1157, 286] width 146 height 16
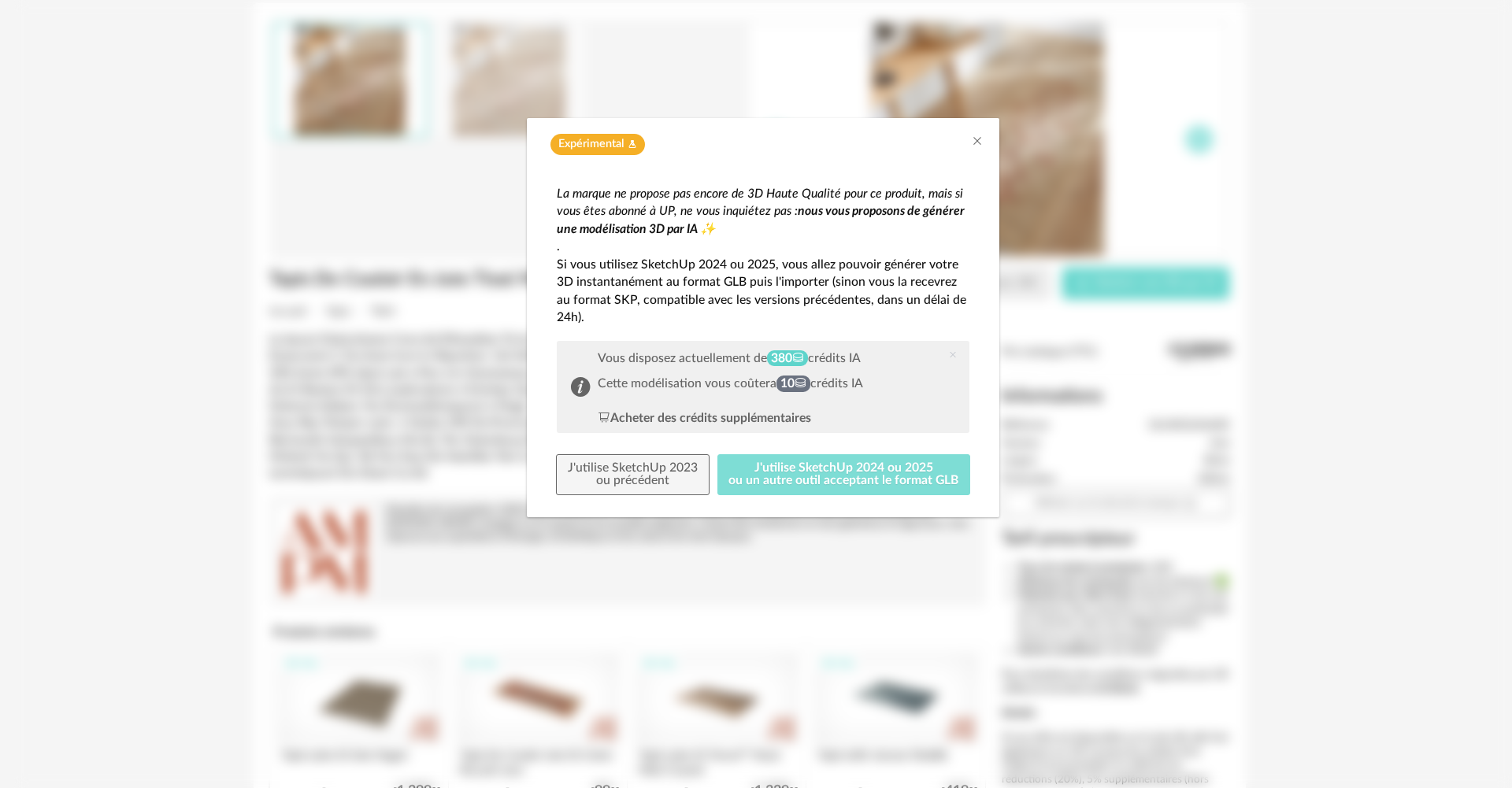
click at [775, 474] on button "J'utilise SketchUp 2024 ou 2025 ou un autre outil acceptant le format GLB" at bounding box center [844, 474] width 254 height 41
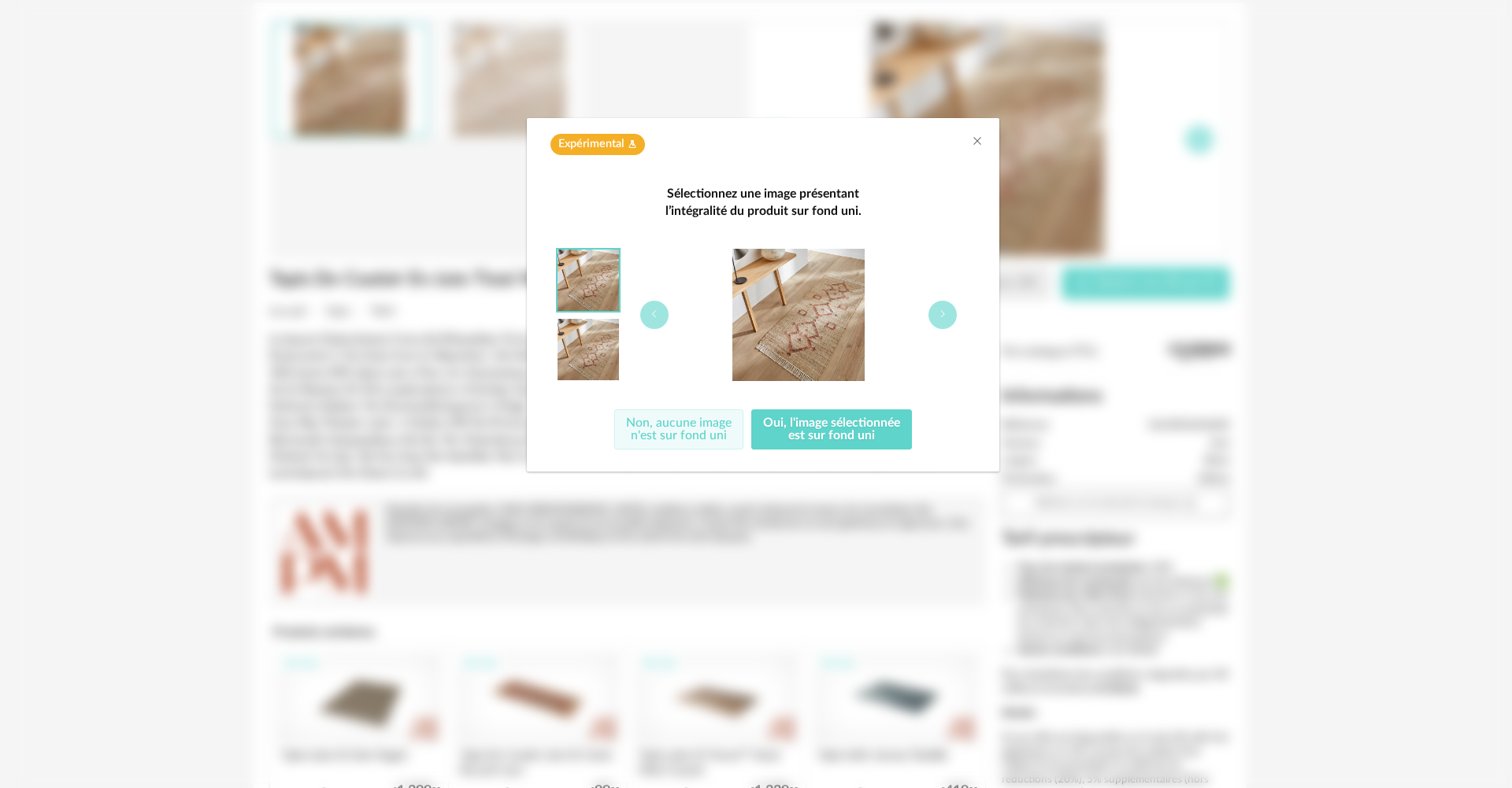
click at [706, 433] on button "Non, aucune image n'est sur fond uni" at bounding box center [679, 429] width 129 height 41
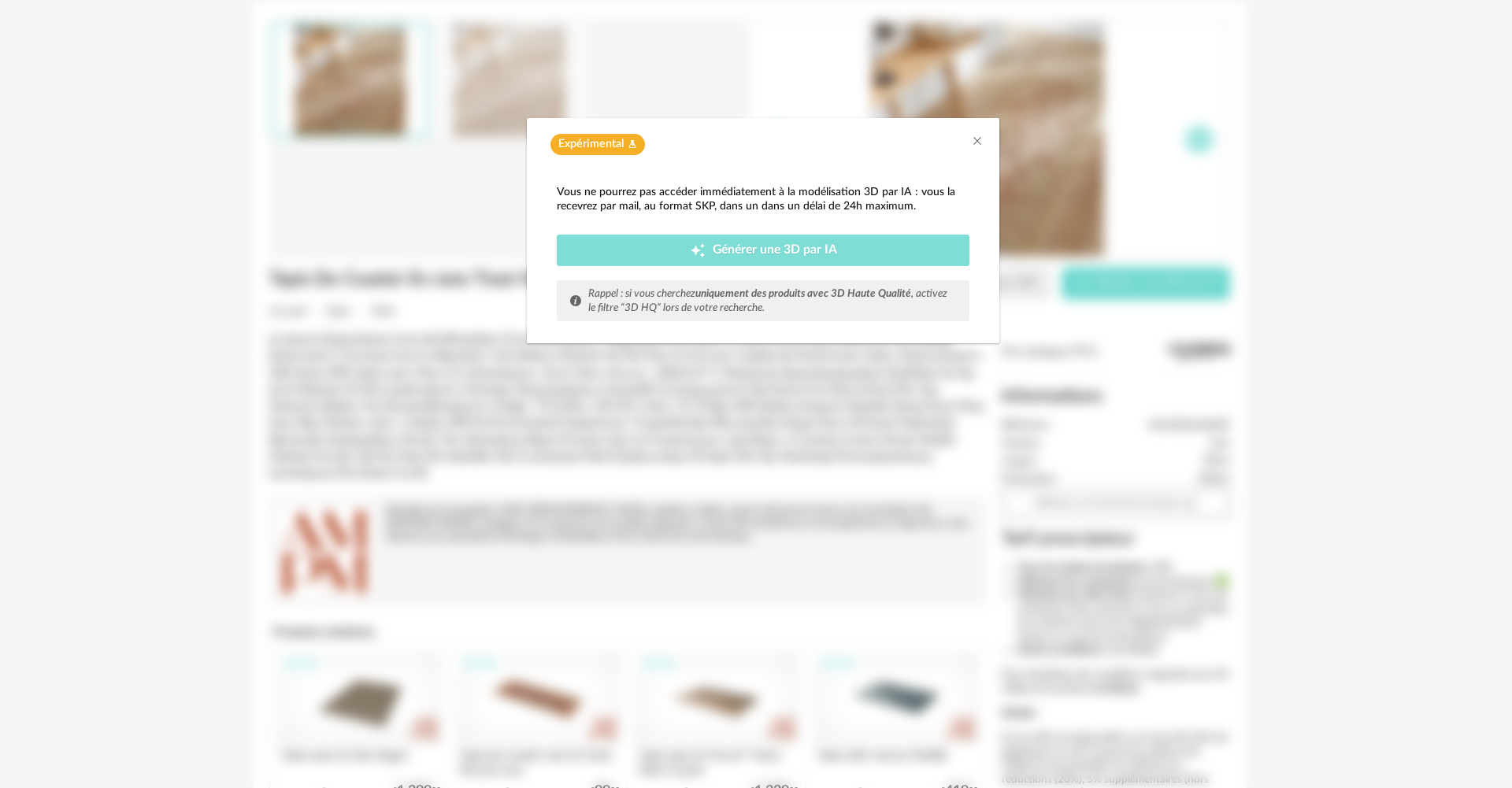
click at [814, 244] on span "Générer une 3D par IA" at bounding box center [775, 250] width 124 height 12
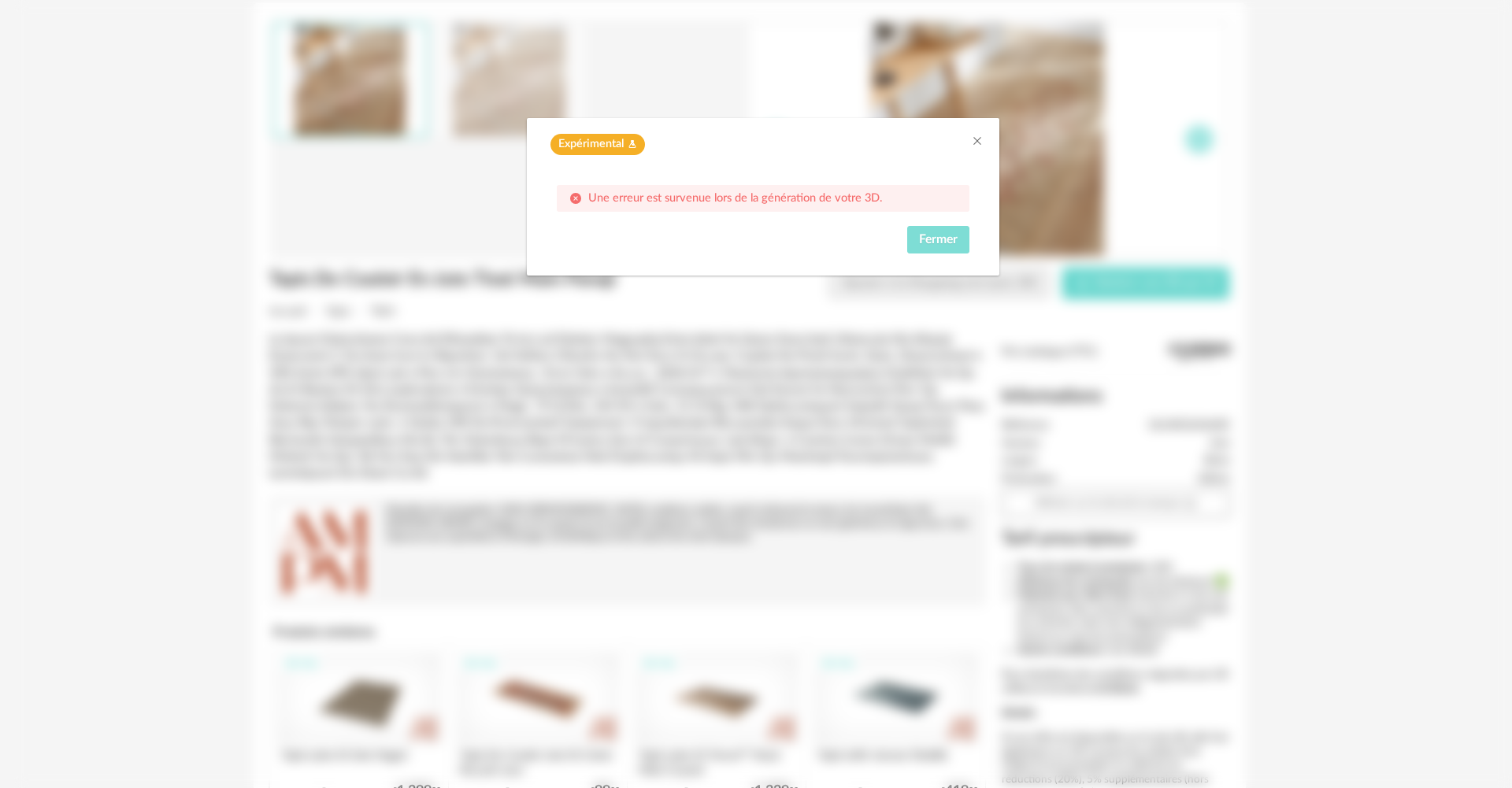
click at [924, 231] on button "Fermer" at bounding box center [938, 240] width 62 height 28
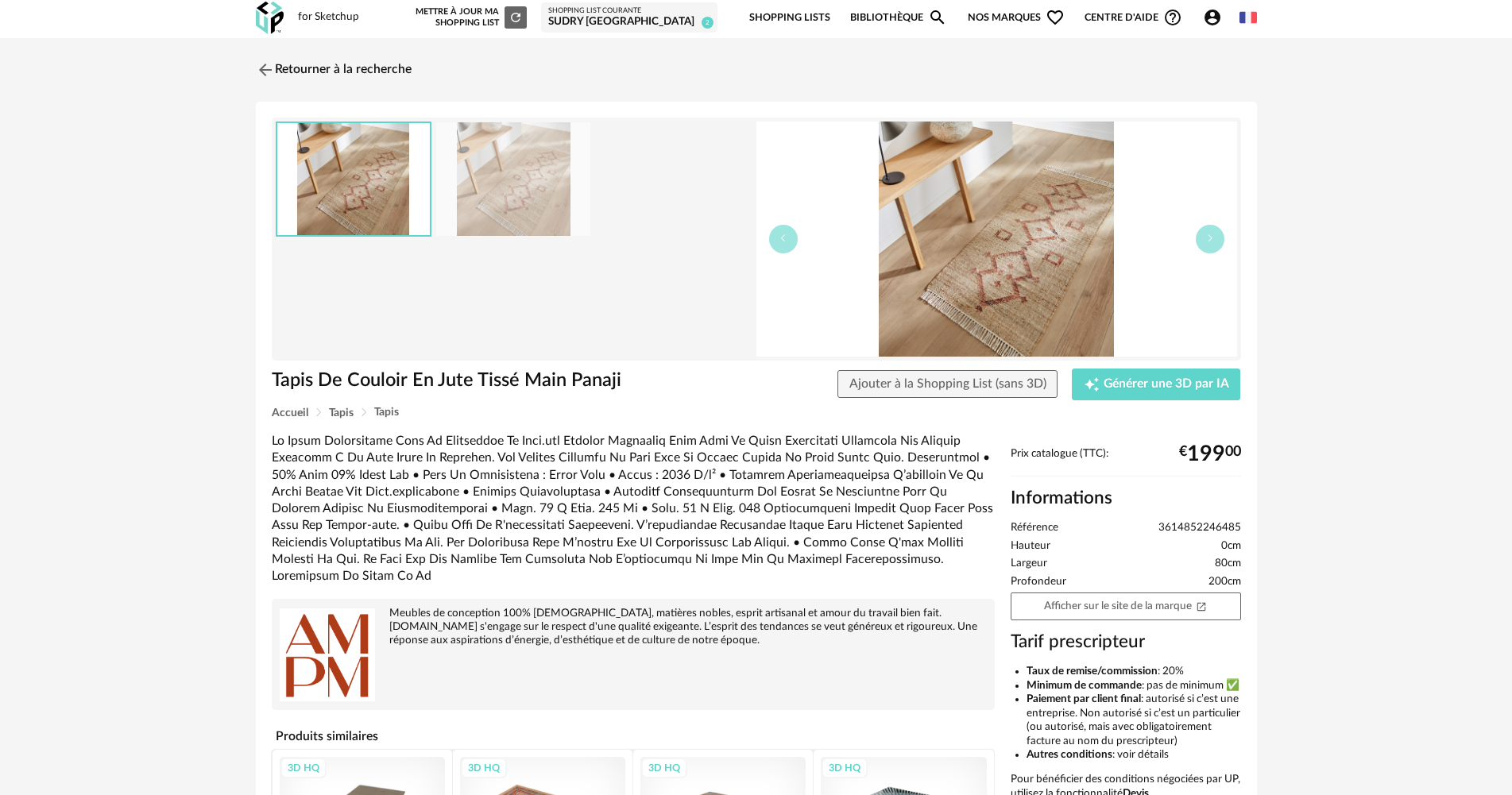
scroll to position [0, 0]
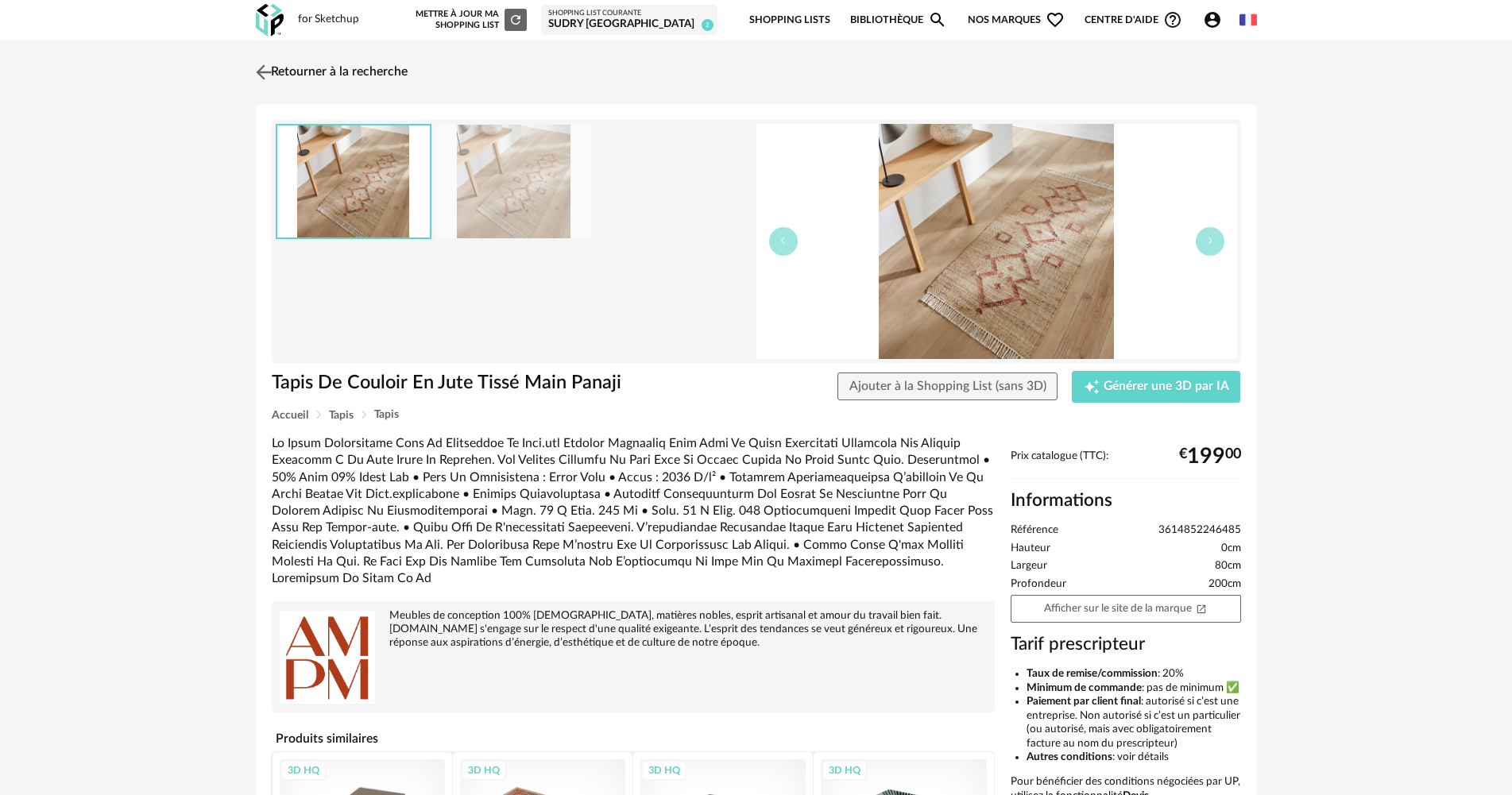
click at [341, 75] on link "Retourner à la recherche" at bounding box center [329, 73] width 156 height 35
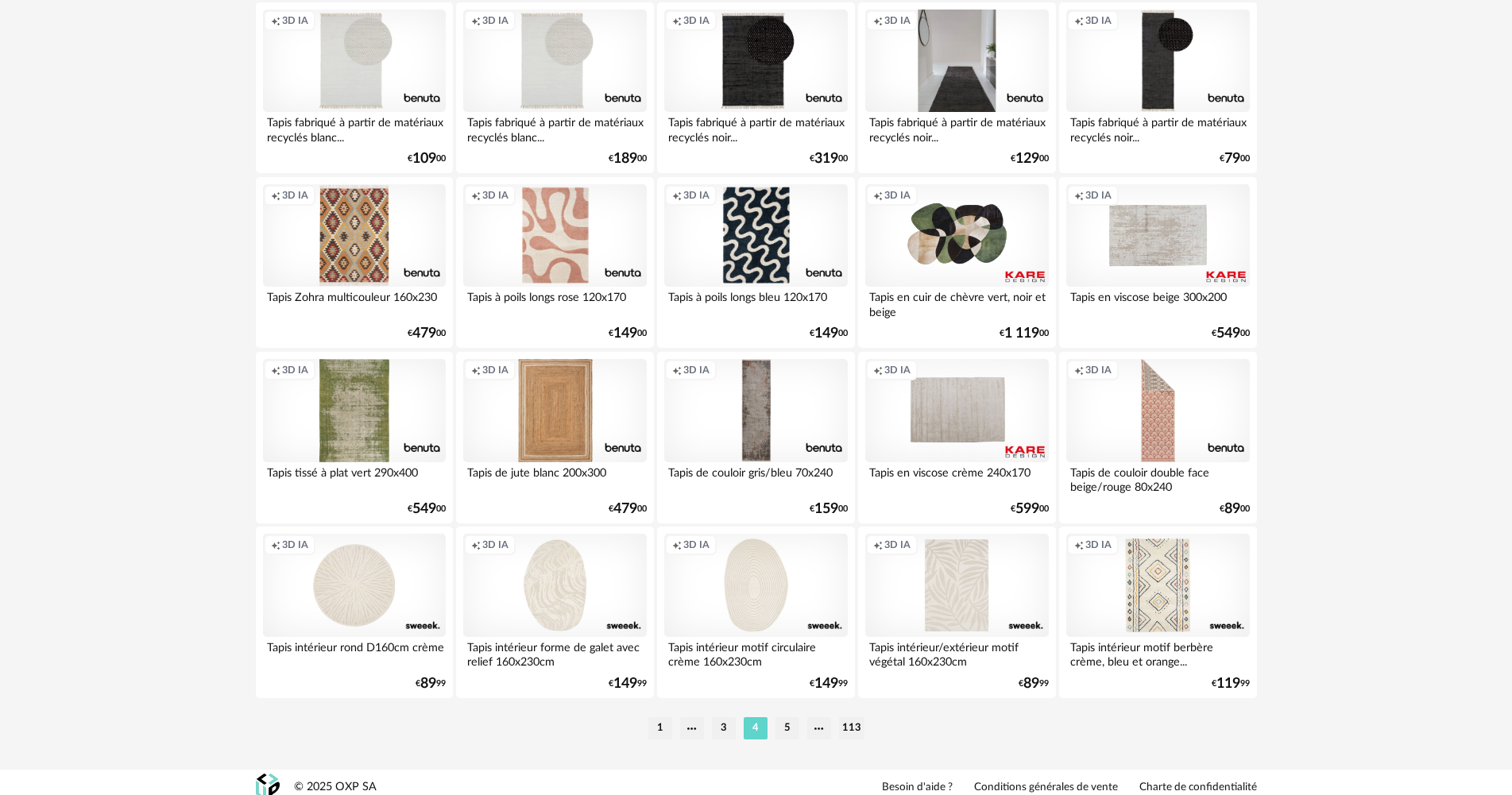
scroll to position [3112, 0]
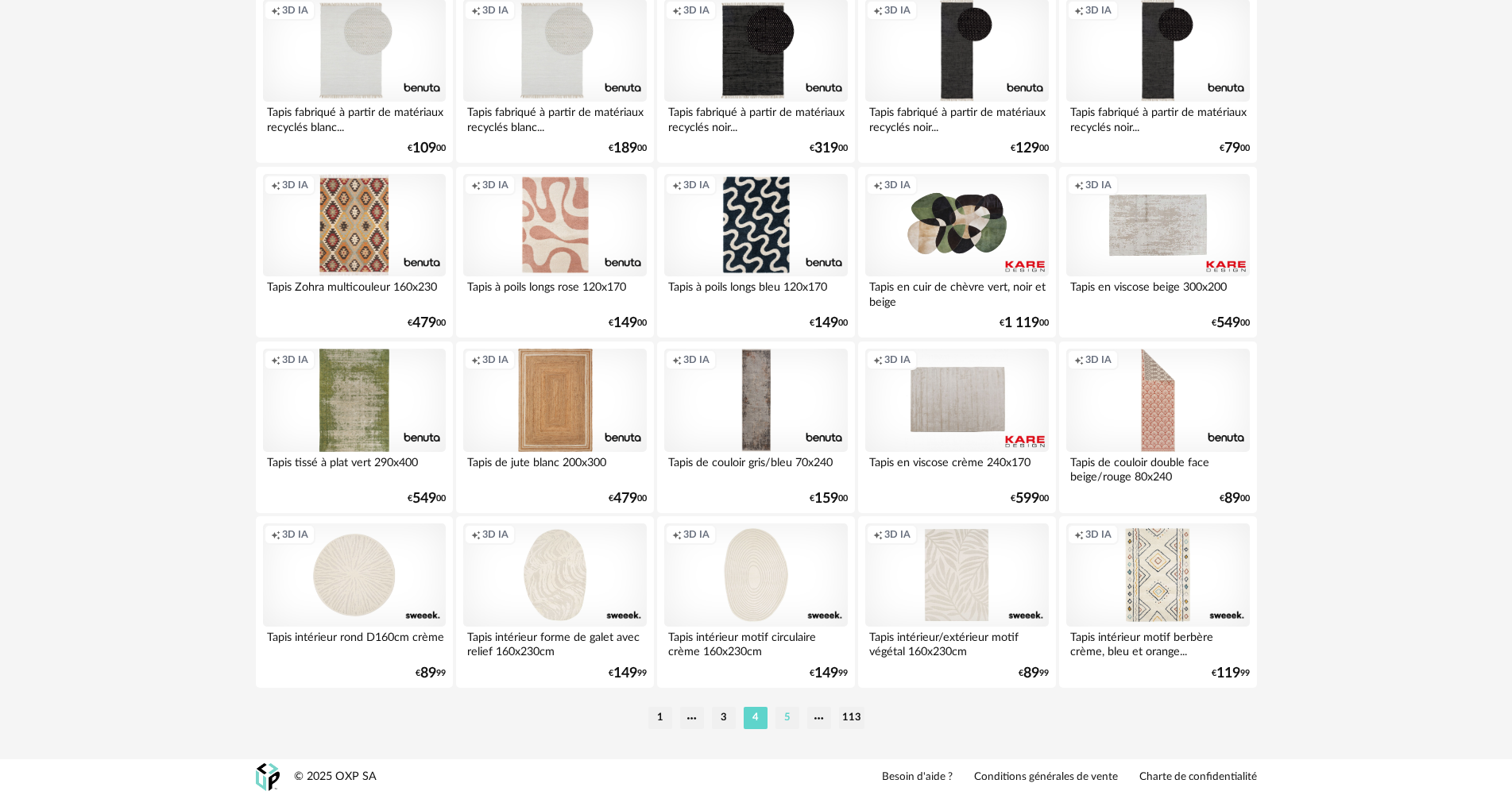
click at [786, 713] on li "5" at bounding box center [787, 718] width 24 height 23
